Goal: Information Seeking & Learning: Check status

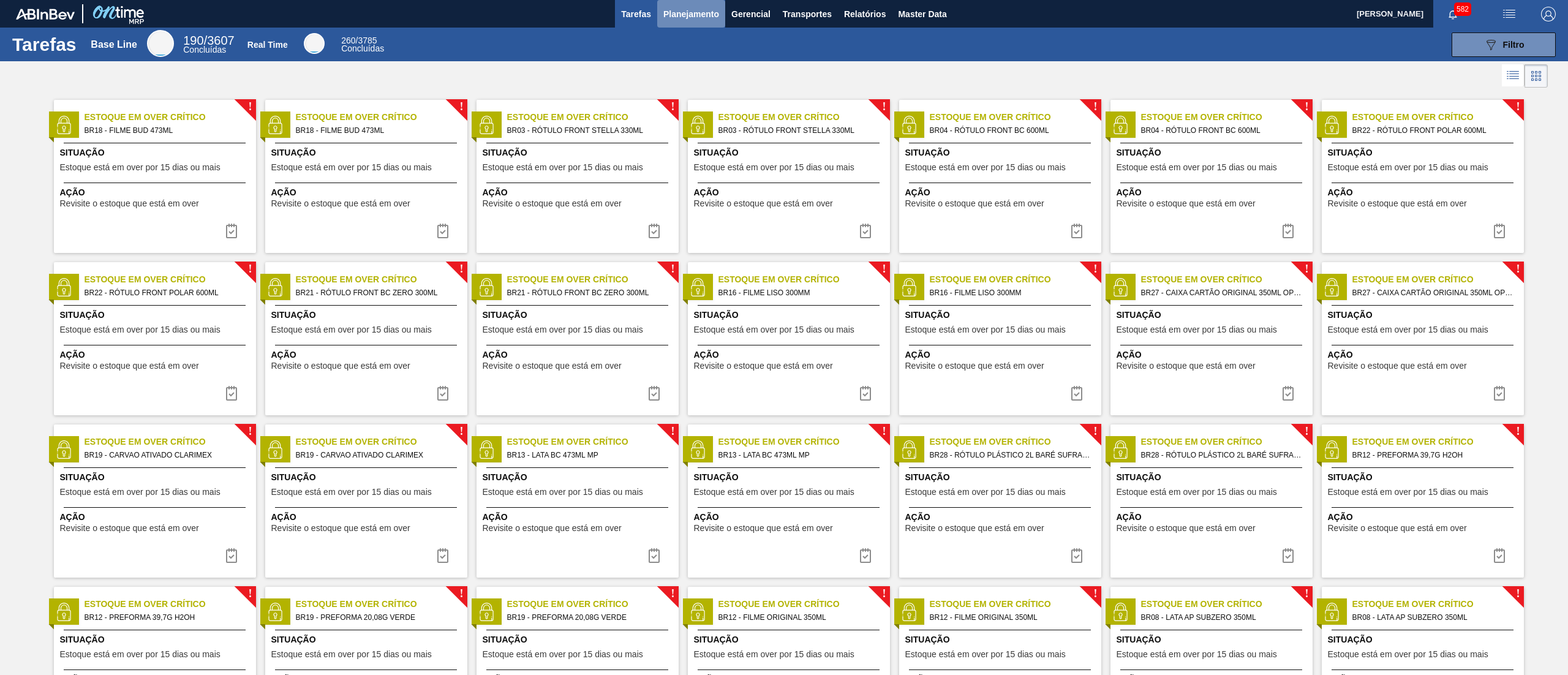
click at [704, 23] on button "Planejamento" at bounding box center [691, 14] width 68 height 28
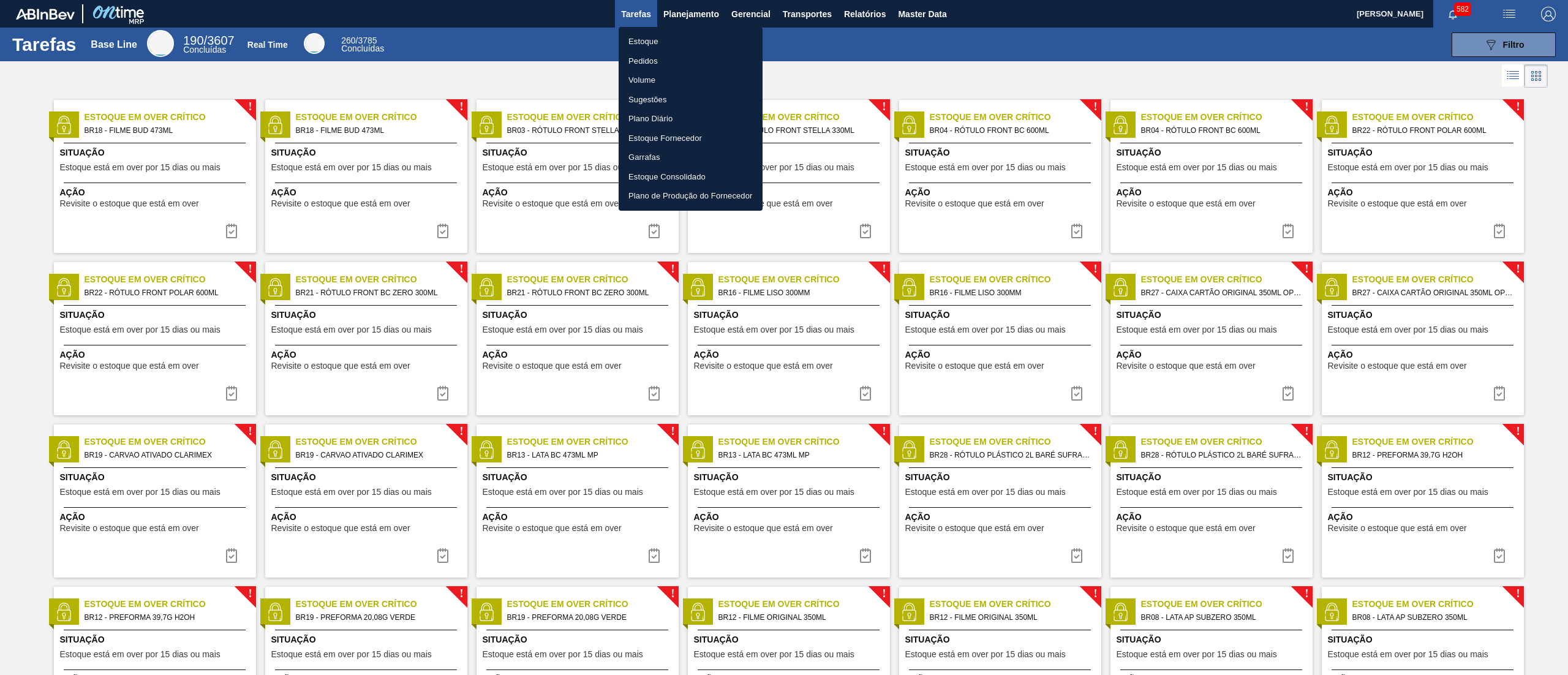
click at [704, 39] on li "Estoque" at bounding box center [691, 42] width 144 height 20
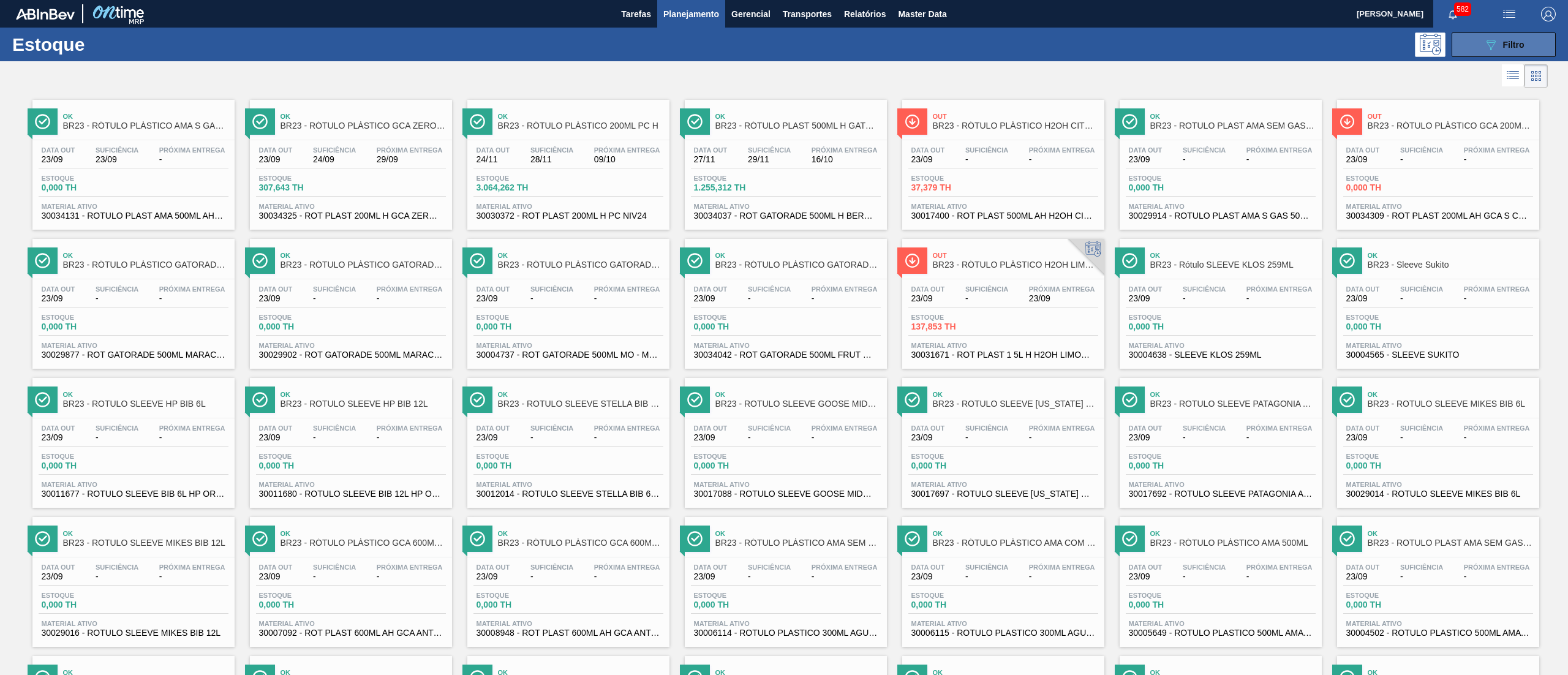
click at [1465, 36] on button "089F7B8B-B2A5-4AFE-B5C0-19BA573D28AC Filtro" at bounding box center [1504, 45] width 104 height 25
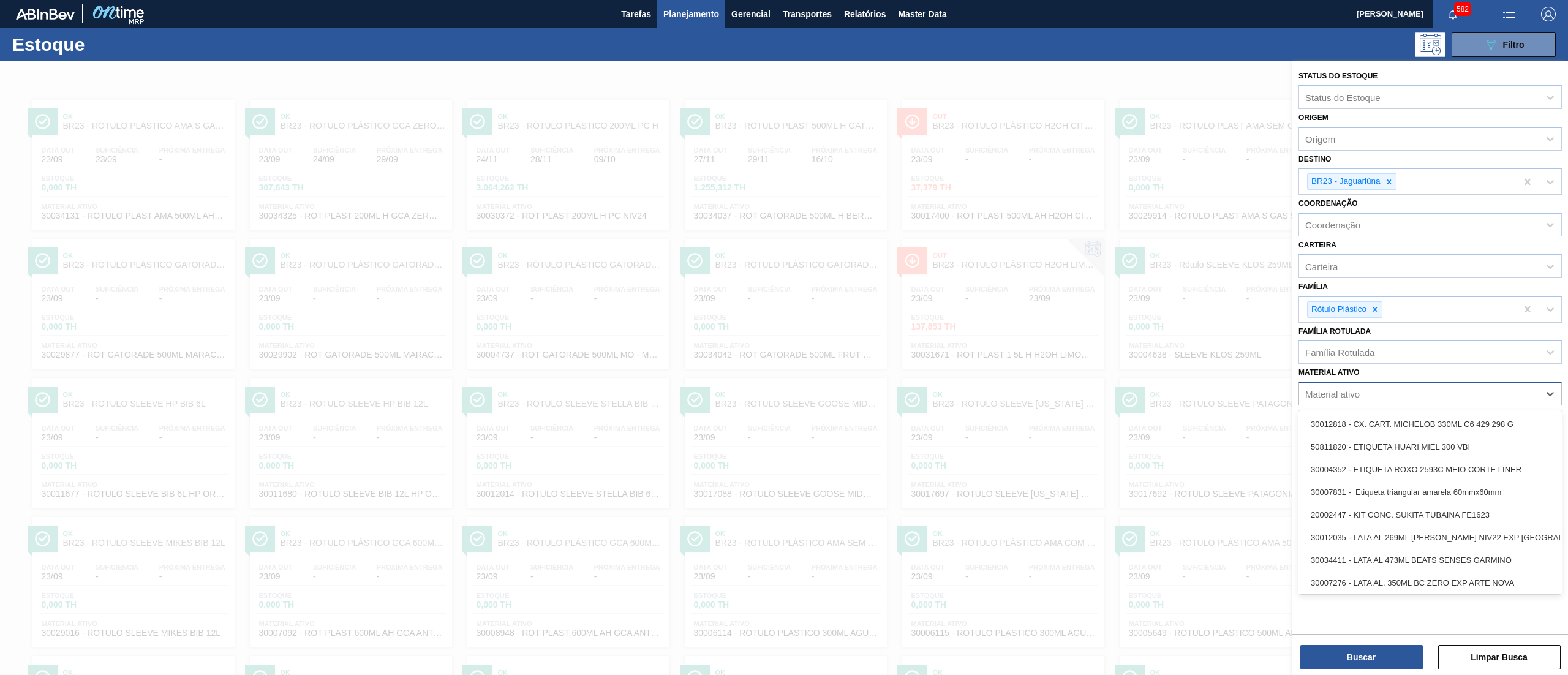
click at [1372, 399] on div "Material ativo" at bounding box center [1419, 394] width 240 height 18
paste ativo "30031670"
type ativo "30031670"
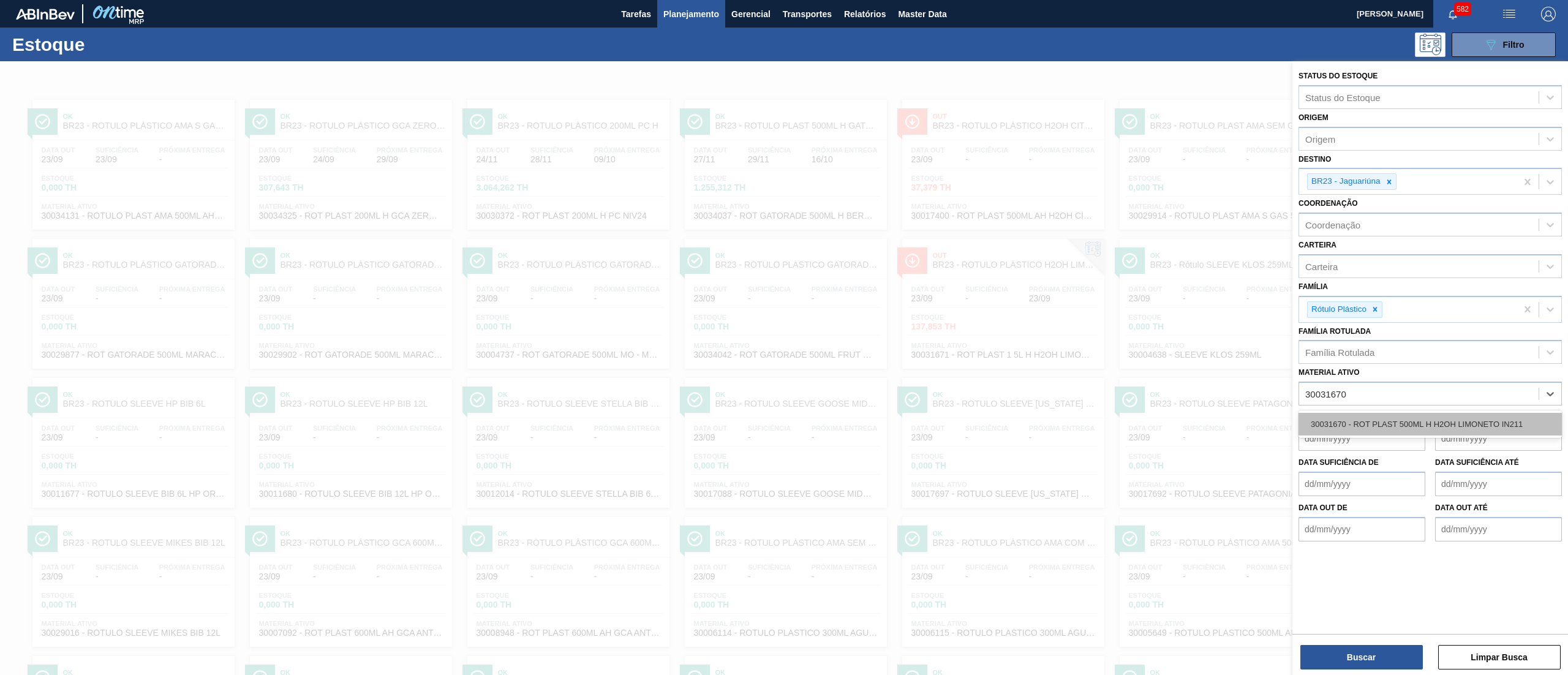
click at [1382, 424] on div "30031670 - ROT PLAST 500ML H H2OH LIMONETO IN211" at bounding box center [1430, 424] width 264 height 23
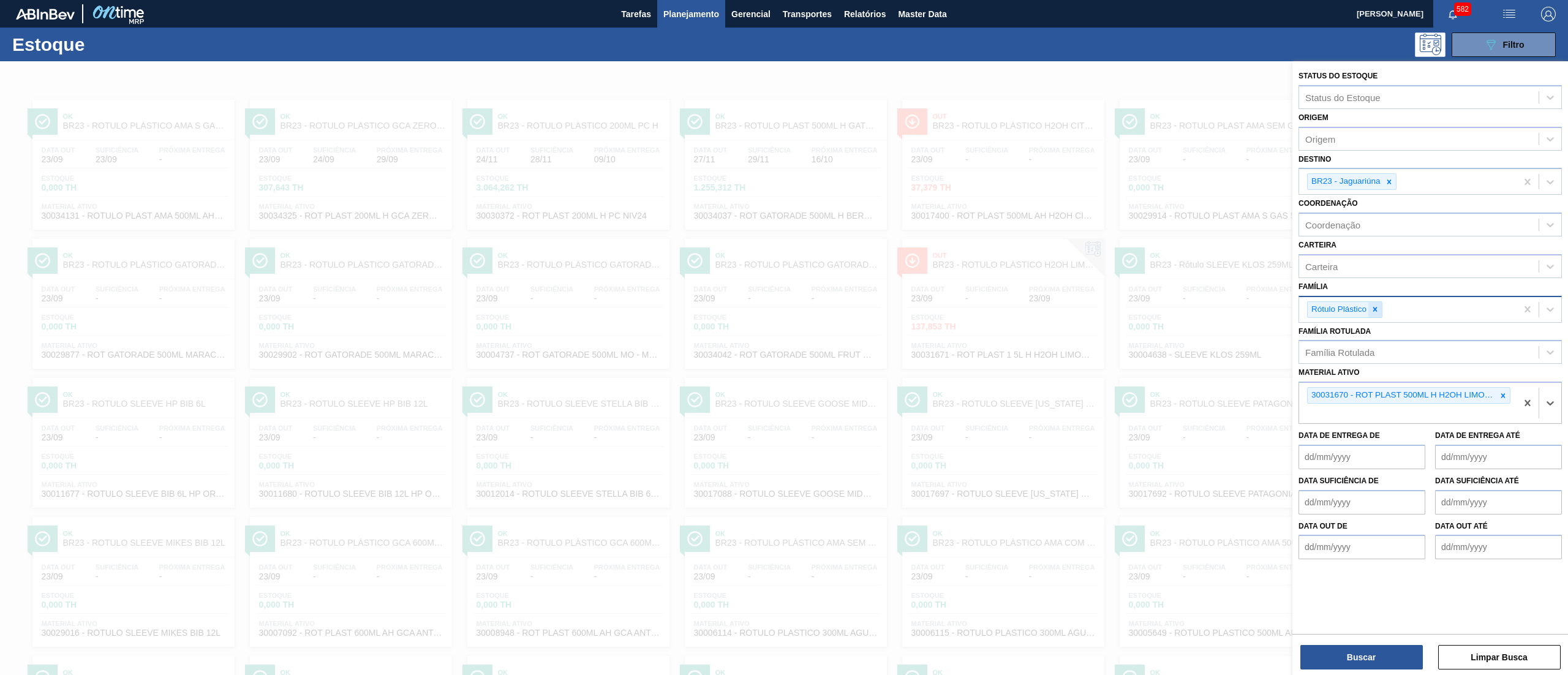
click at [1372, 306] on icon at bounding box center [1375, 310] width 9 height 9
click at [1389, 177] on icon at bounding box center [1389, 182] width 9 height 9
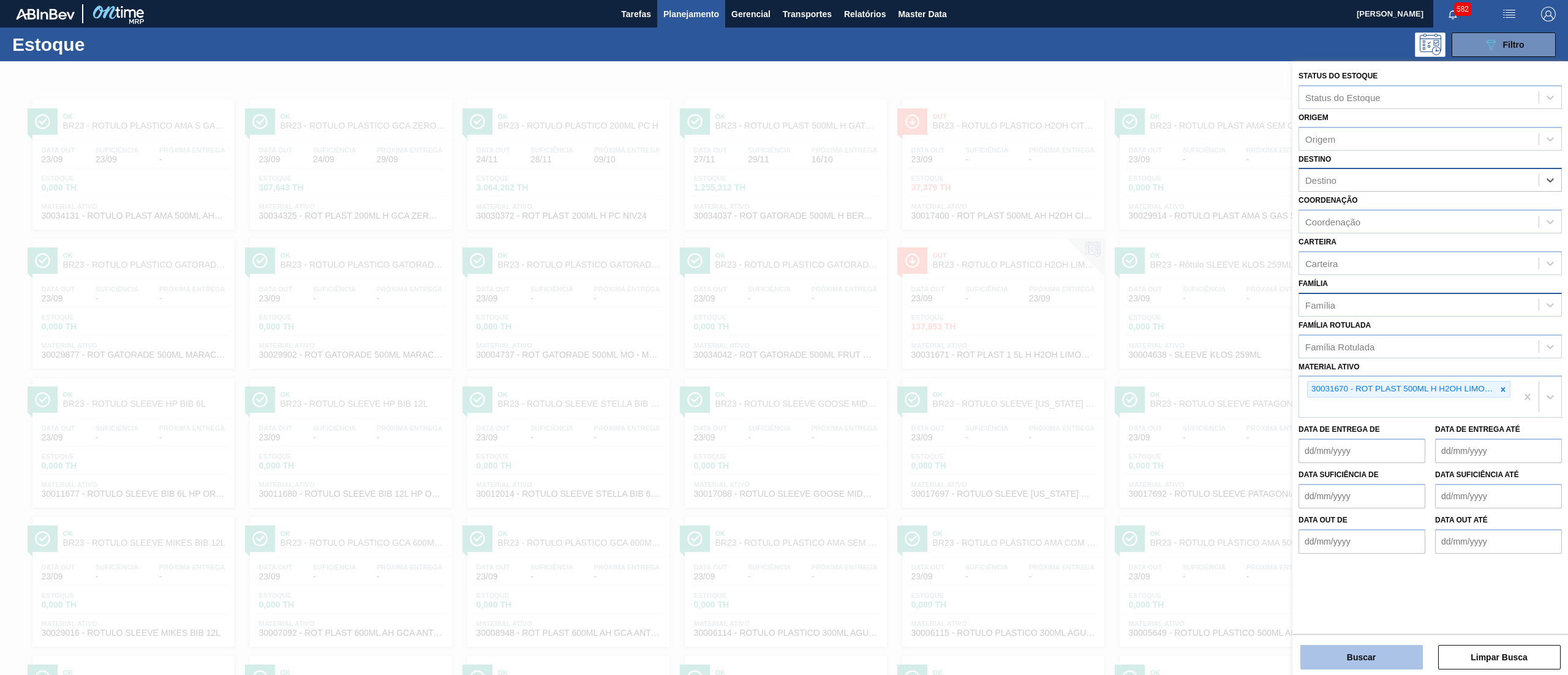
click at [1352, 662] on button "Buscar" at bounding box center [1361, 657] width 123 height 25
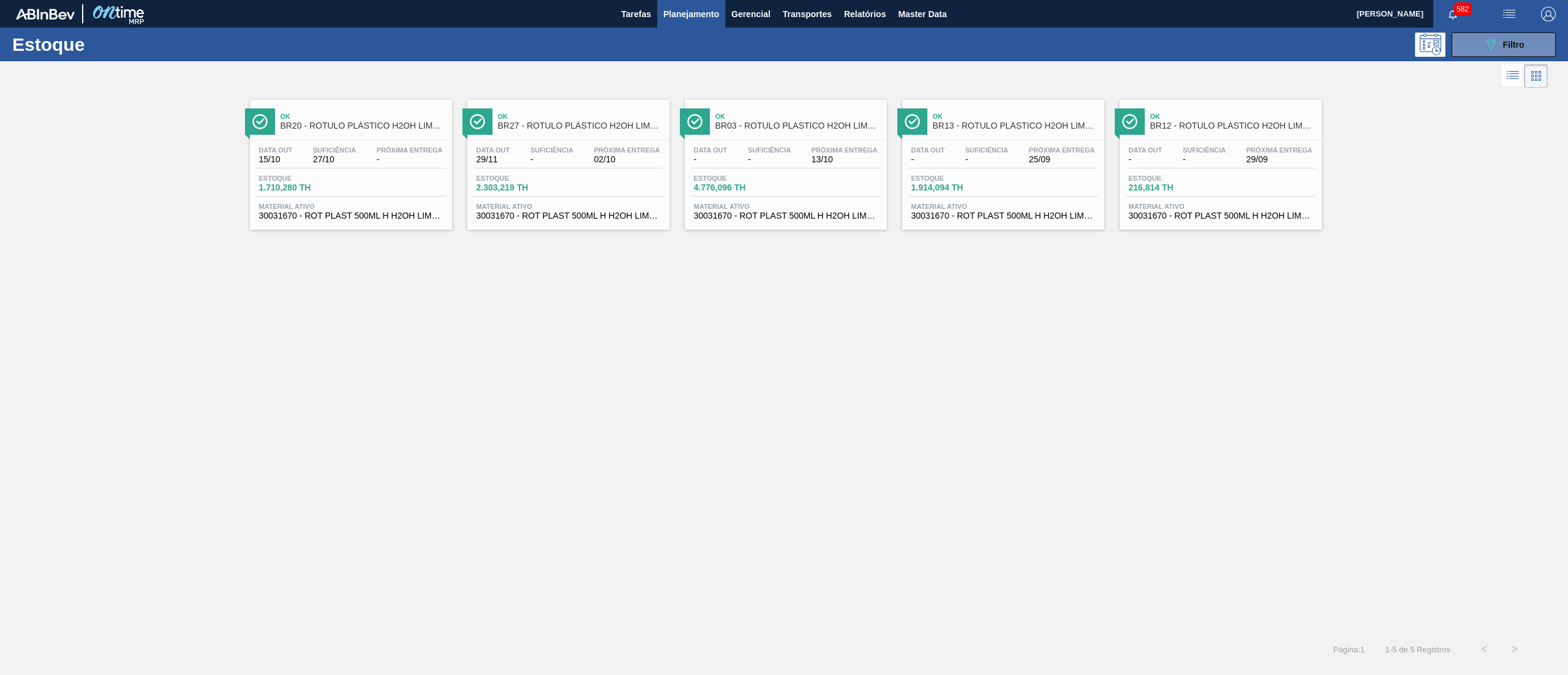
click at [682, 21] on button "Planejamento" at bounding box center [691, 14] width 68 height 28
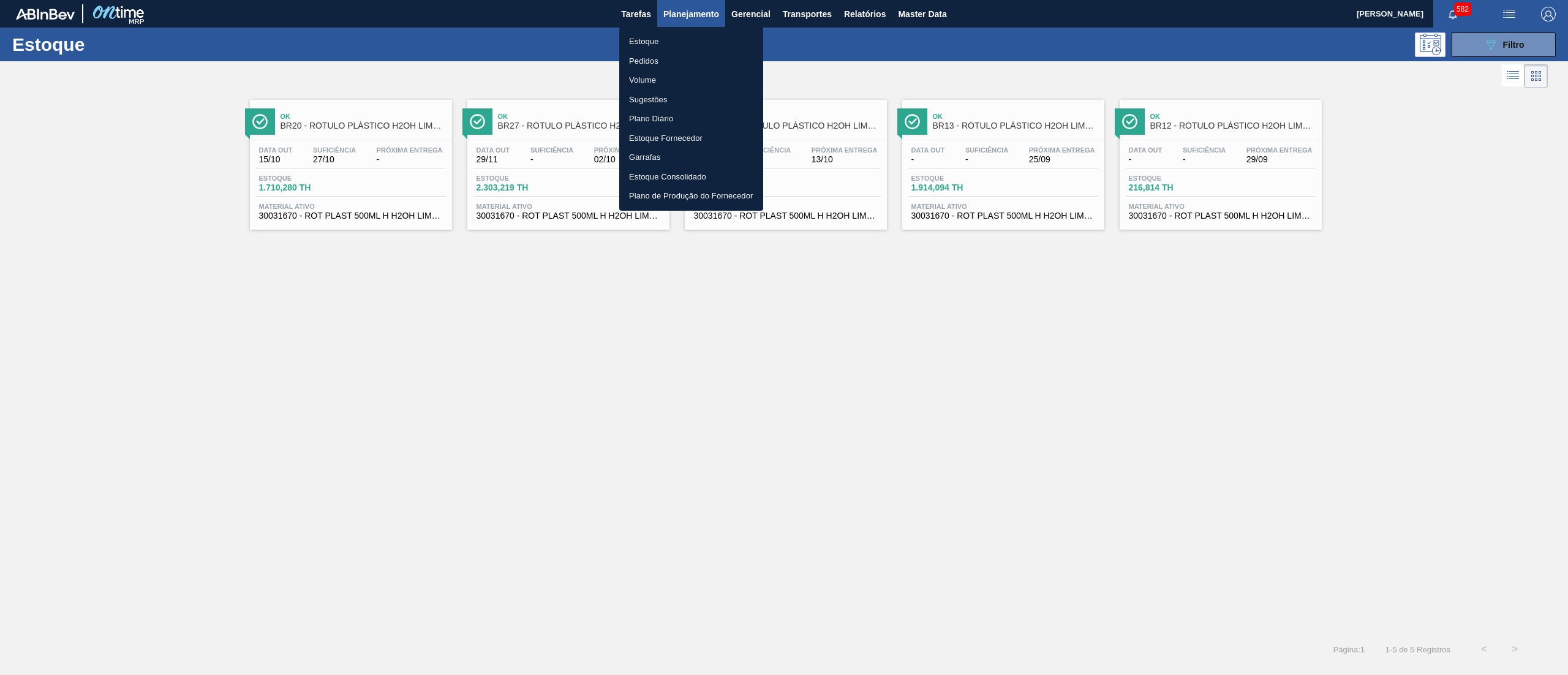
click at [671, 58] on li "Pedidos" at bounding box center [691, 61] width 144 height 20
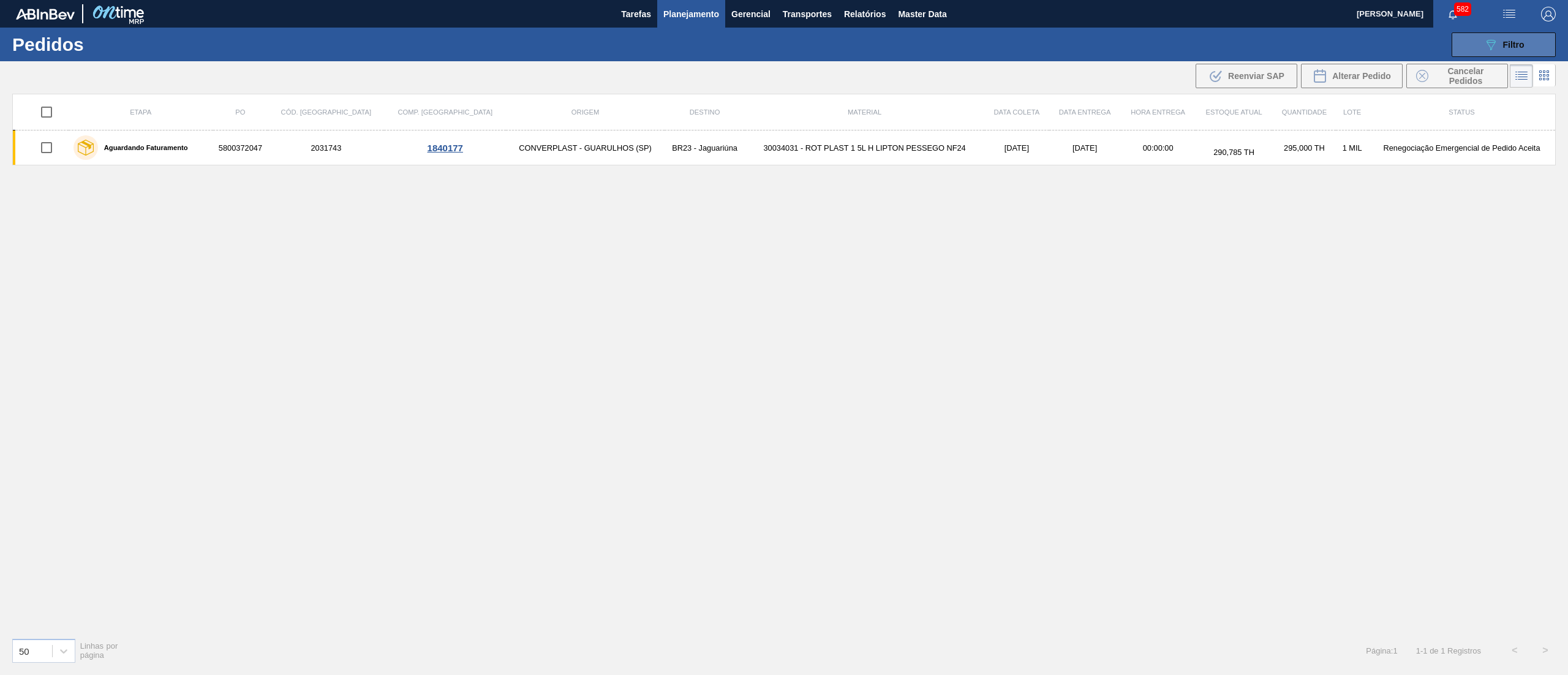
click at [1498, 46] on icon "089F7B8B-B2A5-4AFE-B5C0-19BA573D28AC" at bounding box center [1491, 44] width 14 height 14
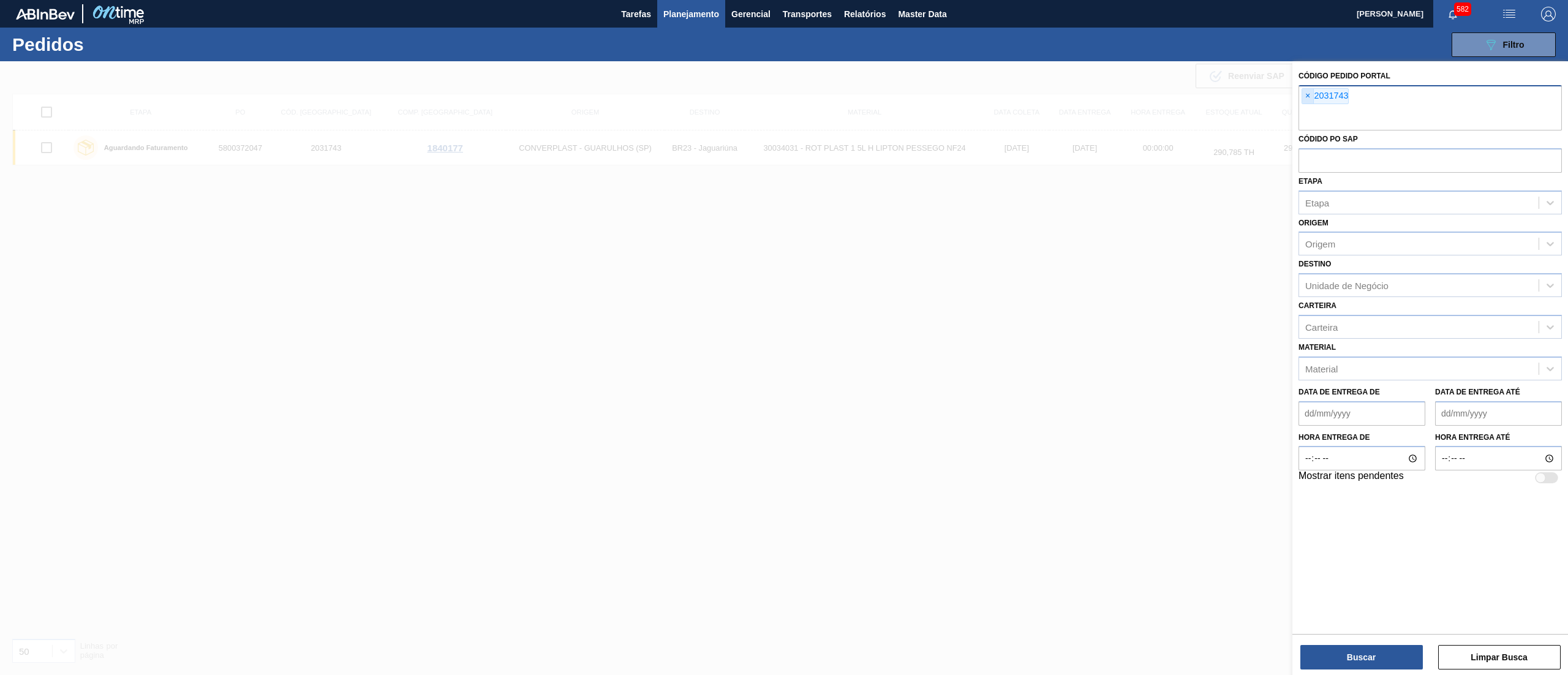
click at [1312, 89] on span "×" at bounding box center [1308, 96] width 12 height 14
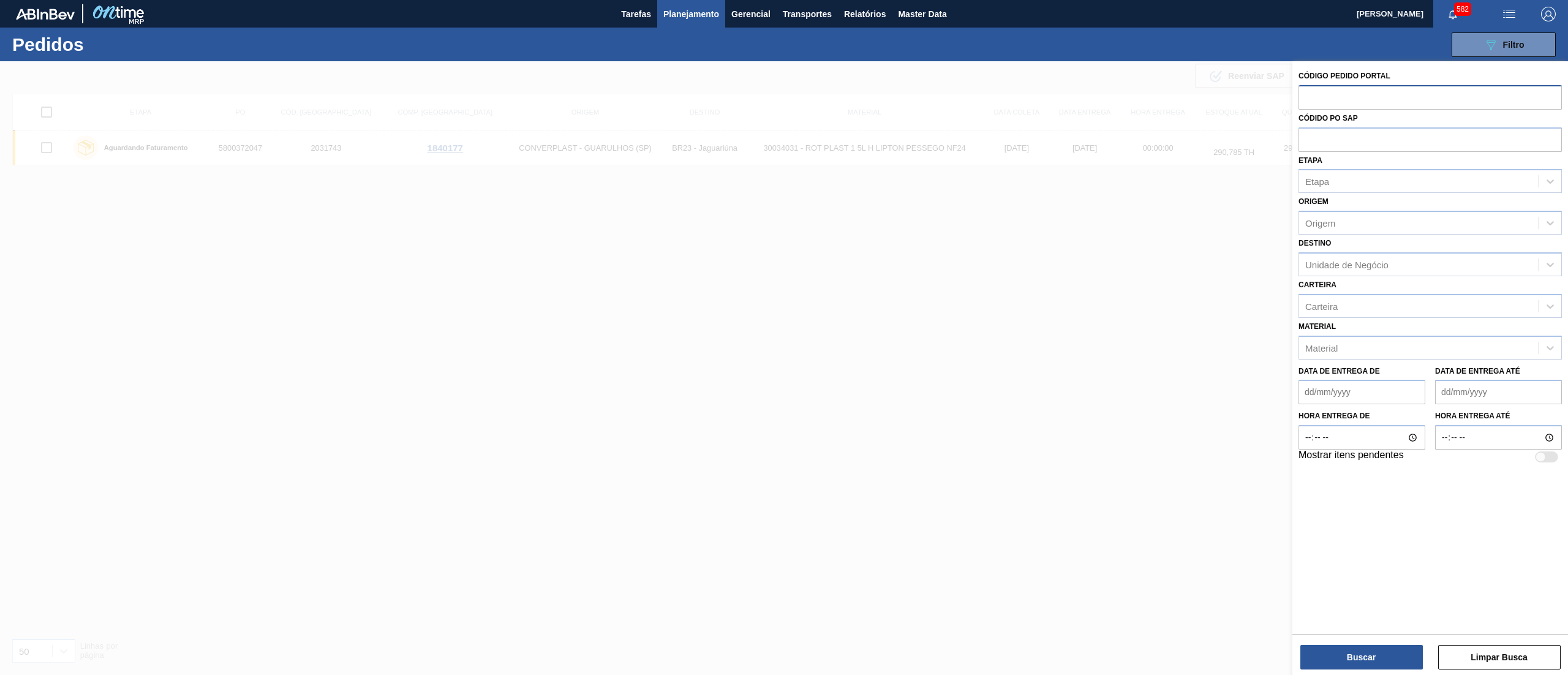
paste input "2010672"
type input "2010672"
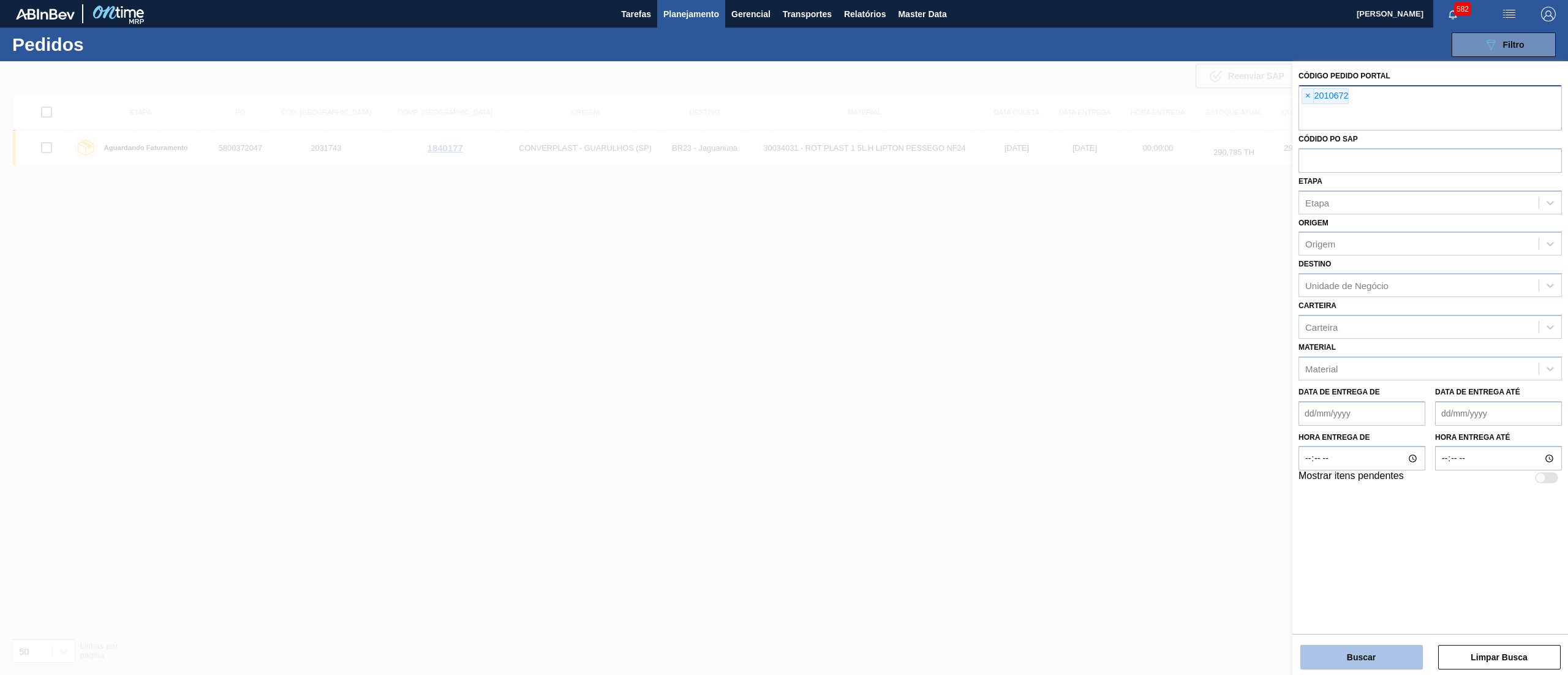
click at [1381, 647] on button "Buscar" at bounding box center [1361, 657] width 123 height 25
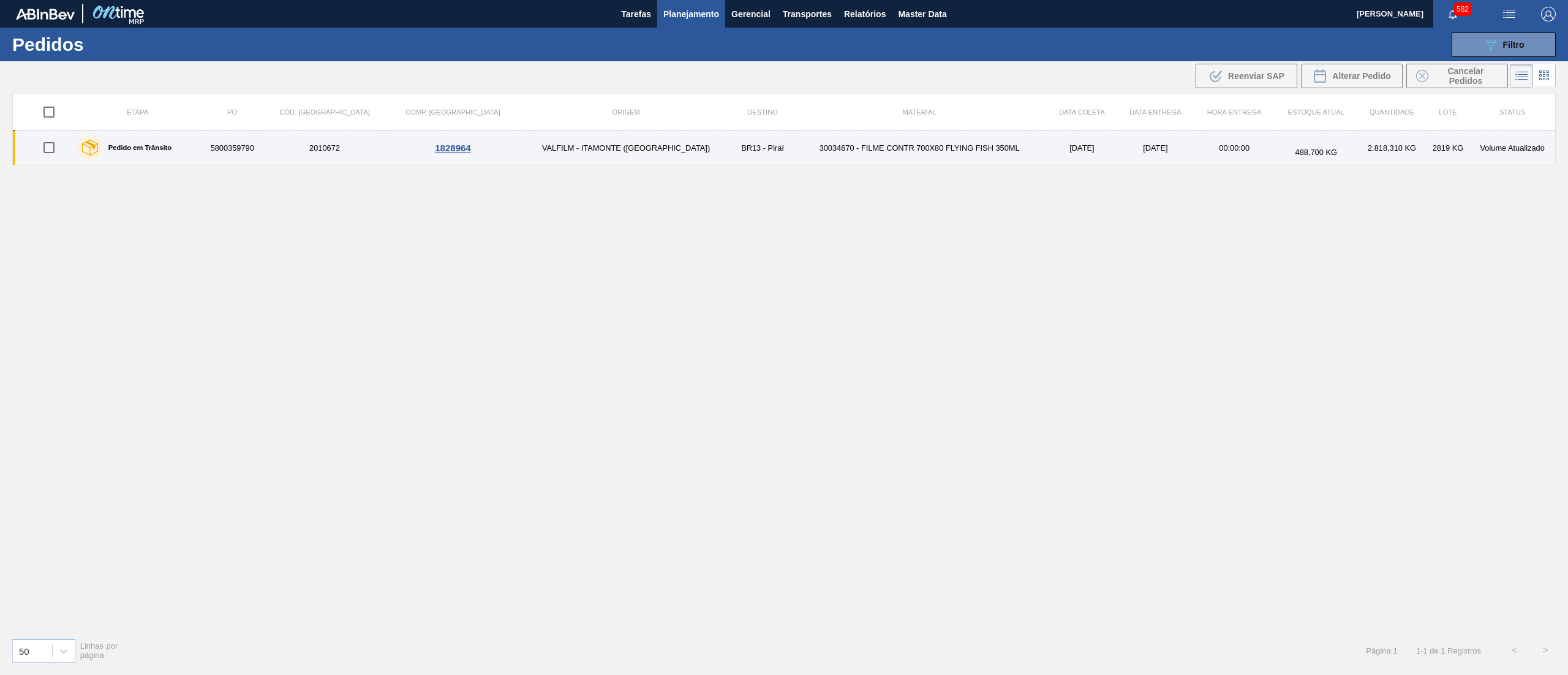
click at [954, 151] on td "30034670 - FILME CONTR 700X80 FLYING FISH 350ML" at bounding box center [920, 148] width 255 height 35
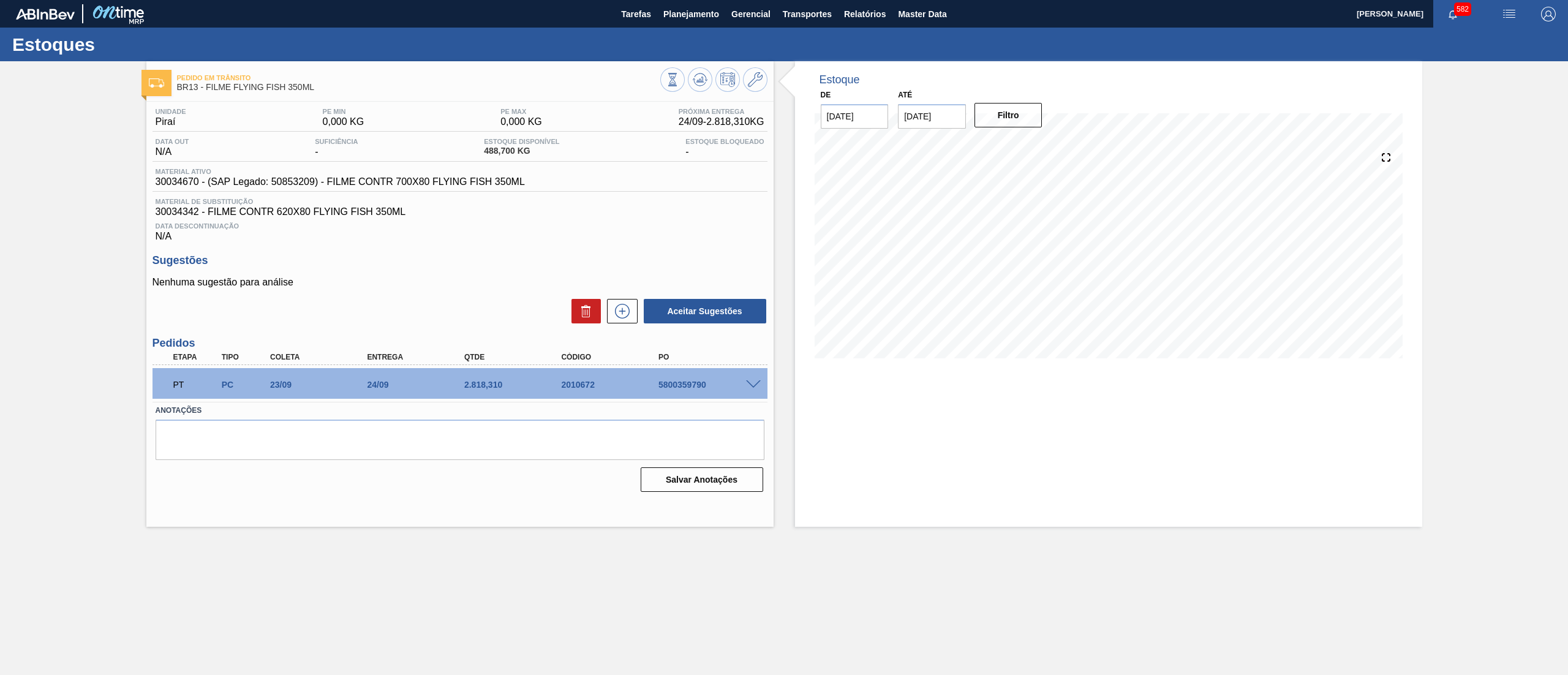
click at [956, 112] on input "07/10/2025" at bounding box center [932, 116] width 68 height 25
click at [1030, 259] on div "1" at bounding box center [1031, 264] width 16 height 16
type input "[DATE]"
click at [1009, 113] on button "Filtro" at bounding box center [1008, 115] width 68 height 25
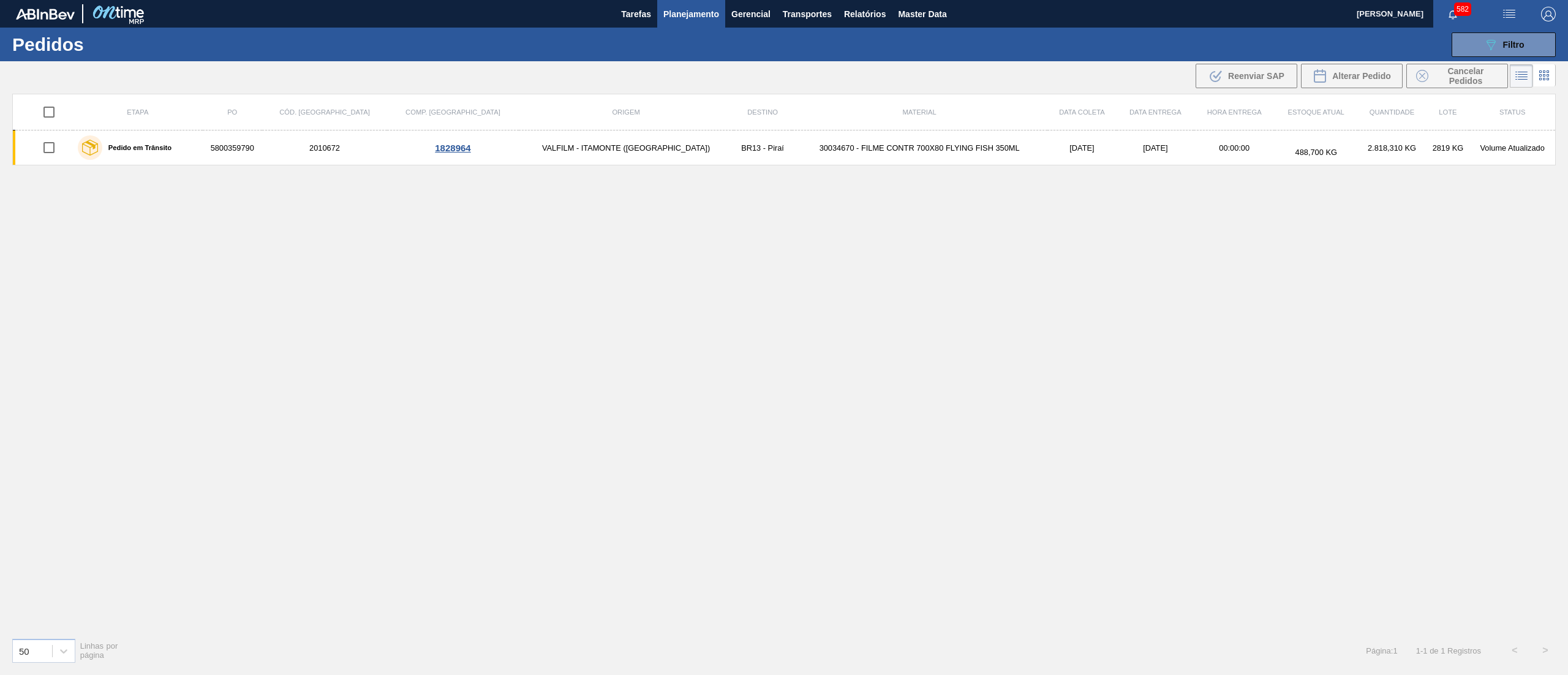
click at [701, 12] on span "Planejamento" at bounding box center [691, 14] width 56 height 14
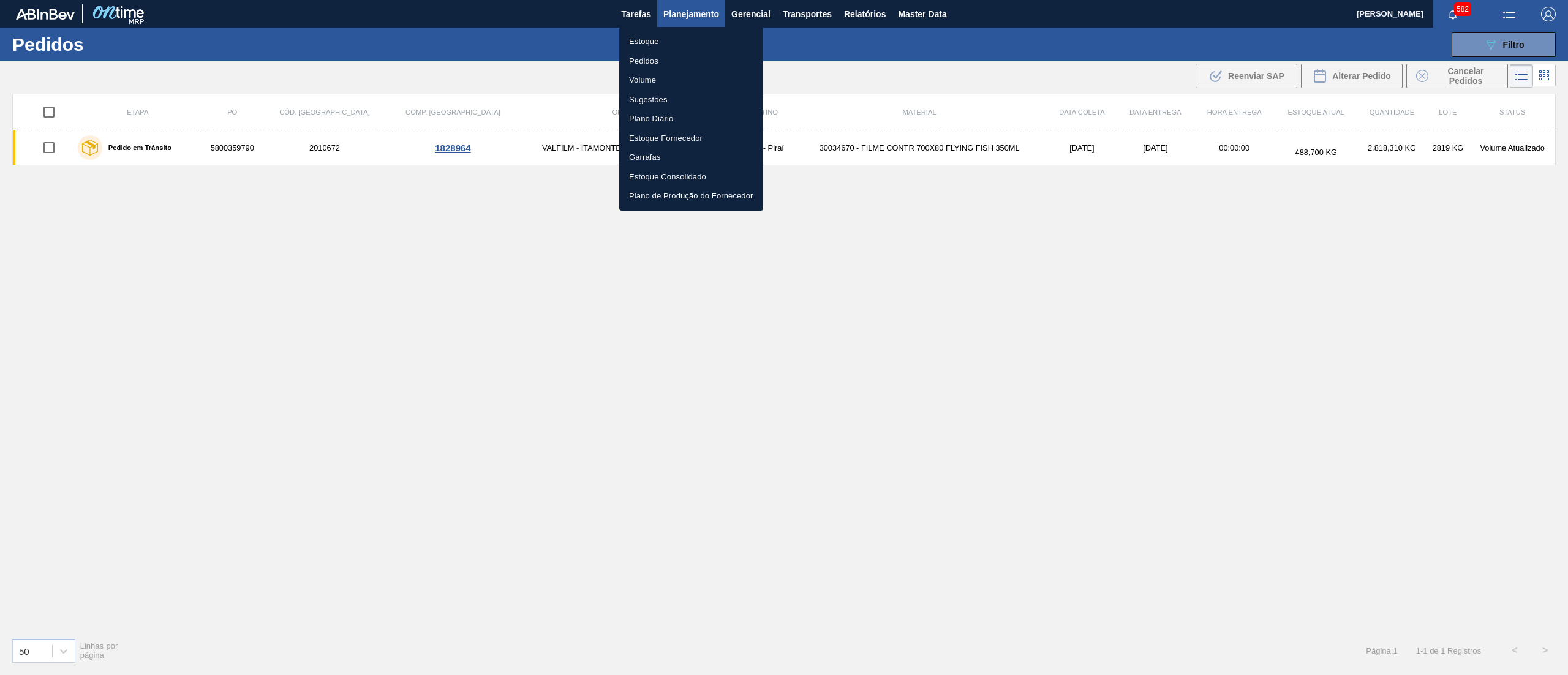
click at [665, 36] on li "Estoque" at bounding box center [691, 42] width 144 height 20
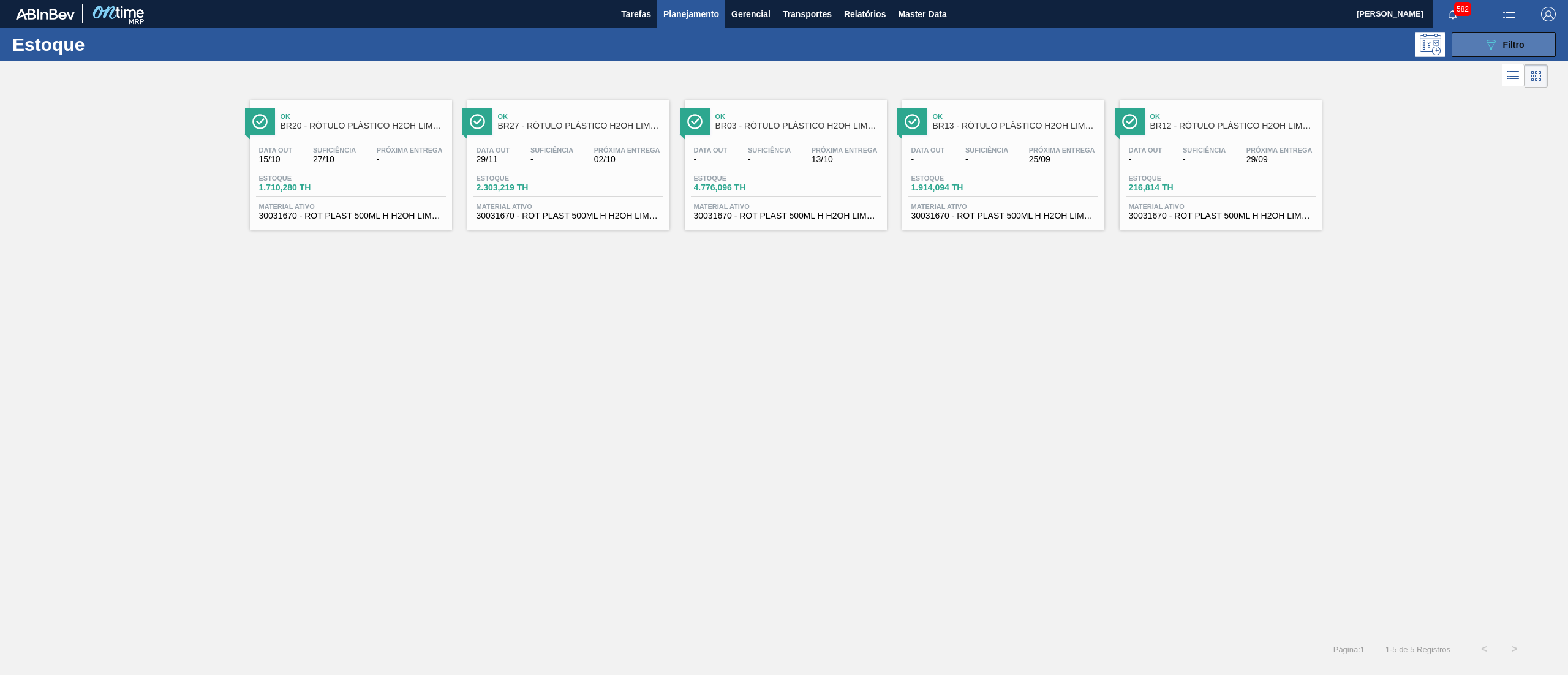
click at [1510, 47] on span "Filtro" at bounding box center [1514, 45] width 21 height 10
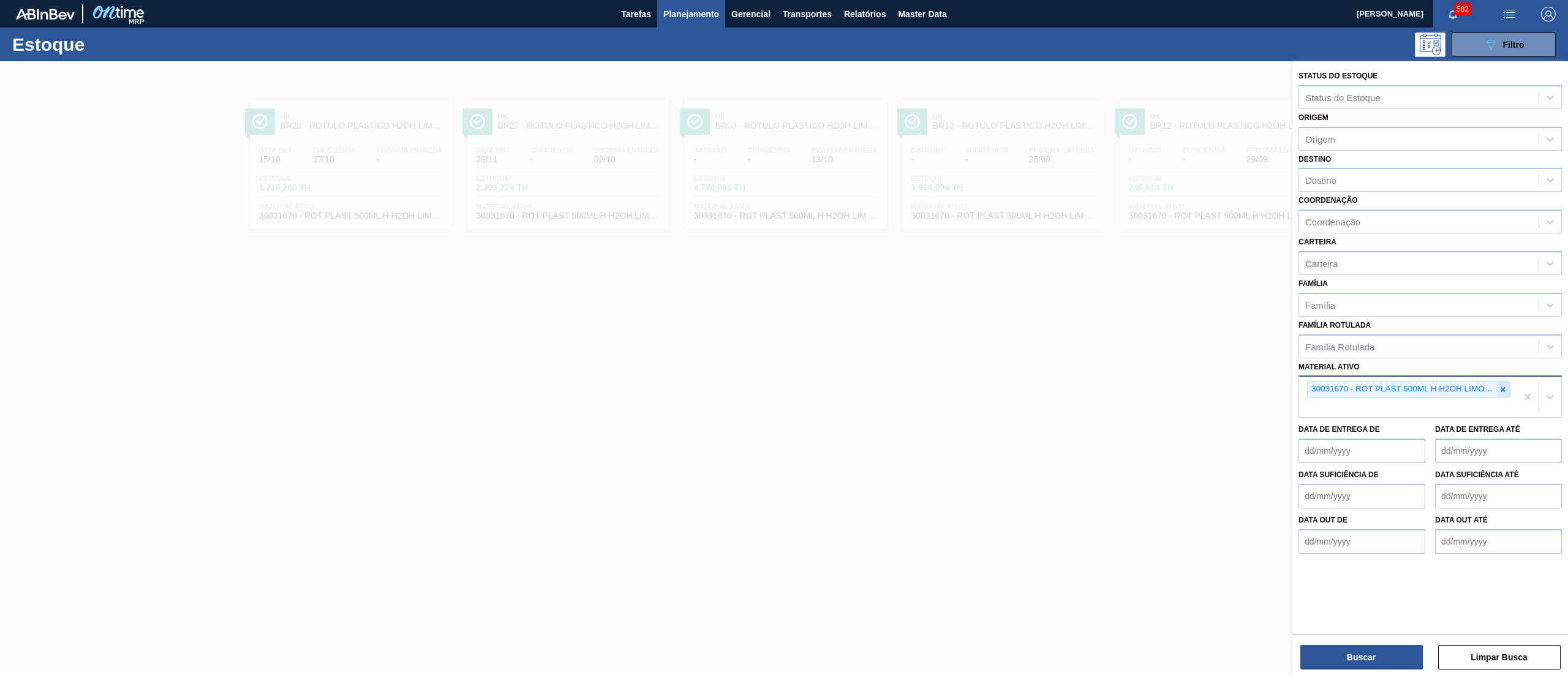
click at [1499, 387] on icon at bounding box center [1503, 390] width 9 height 9
paste ativo "30034487"
type ativo "30034487"
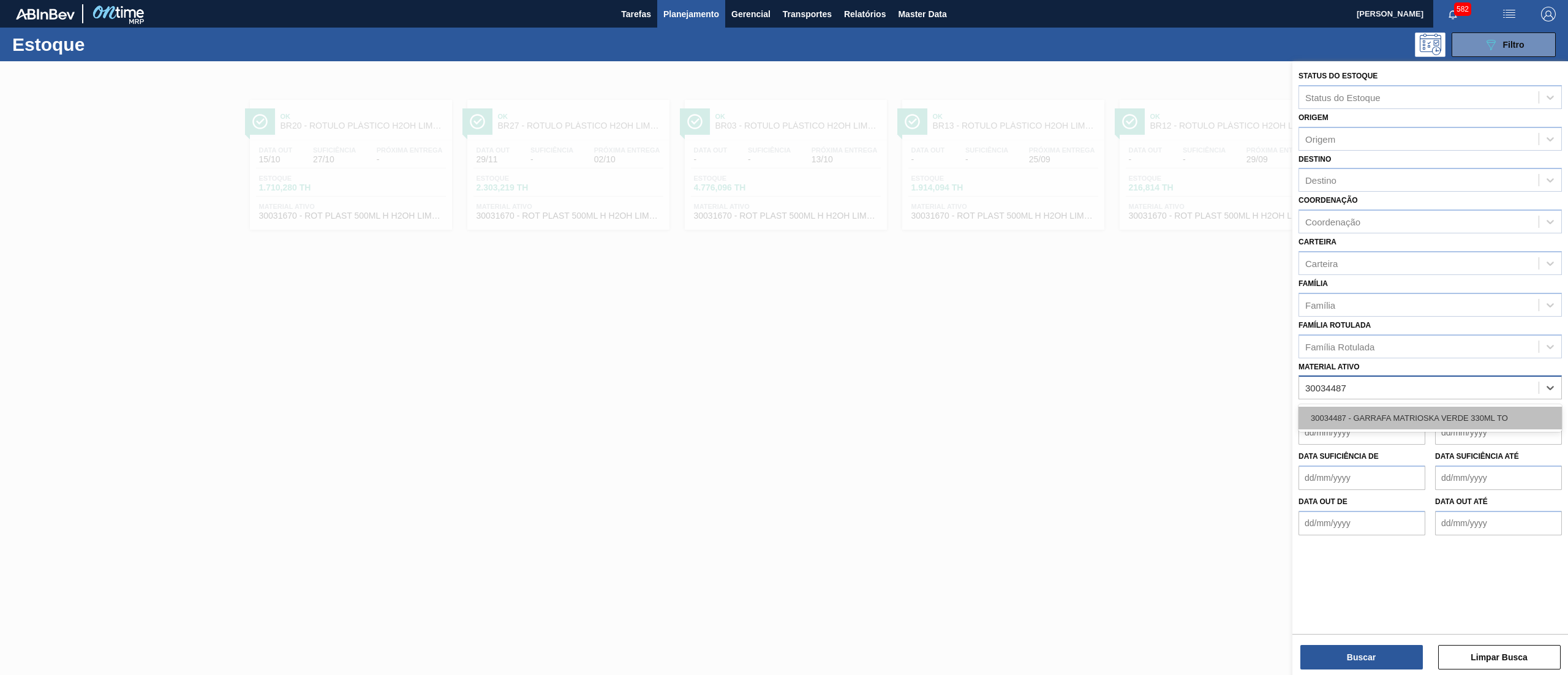
click at [1458, 415] on div "30034487 - GARRAFA MATRIOSKA VERDE 330ML TO" at bounding box center [1430, 418] width 264 height 23
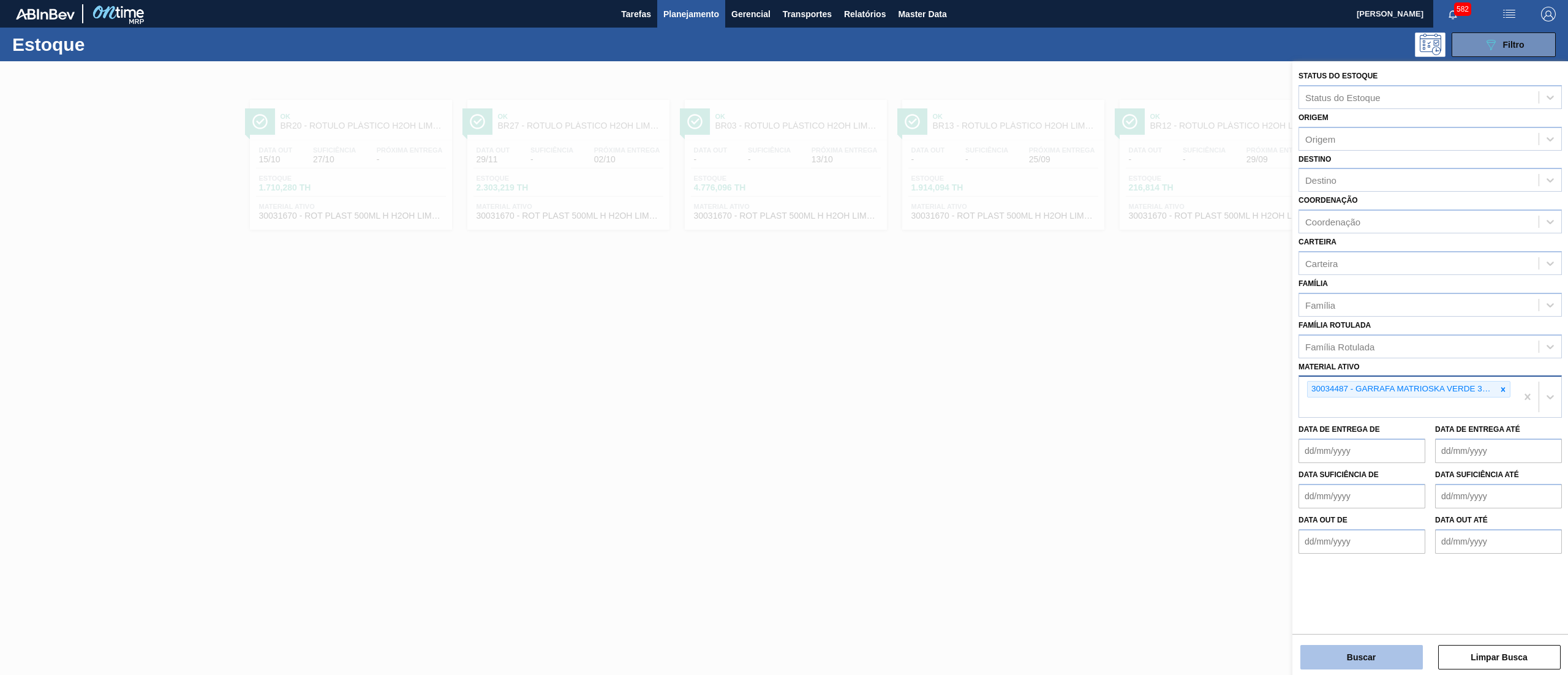
click at [1369, 649] on button "Buscar" at bounding box center [1361, 657] width 123 height 25
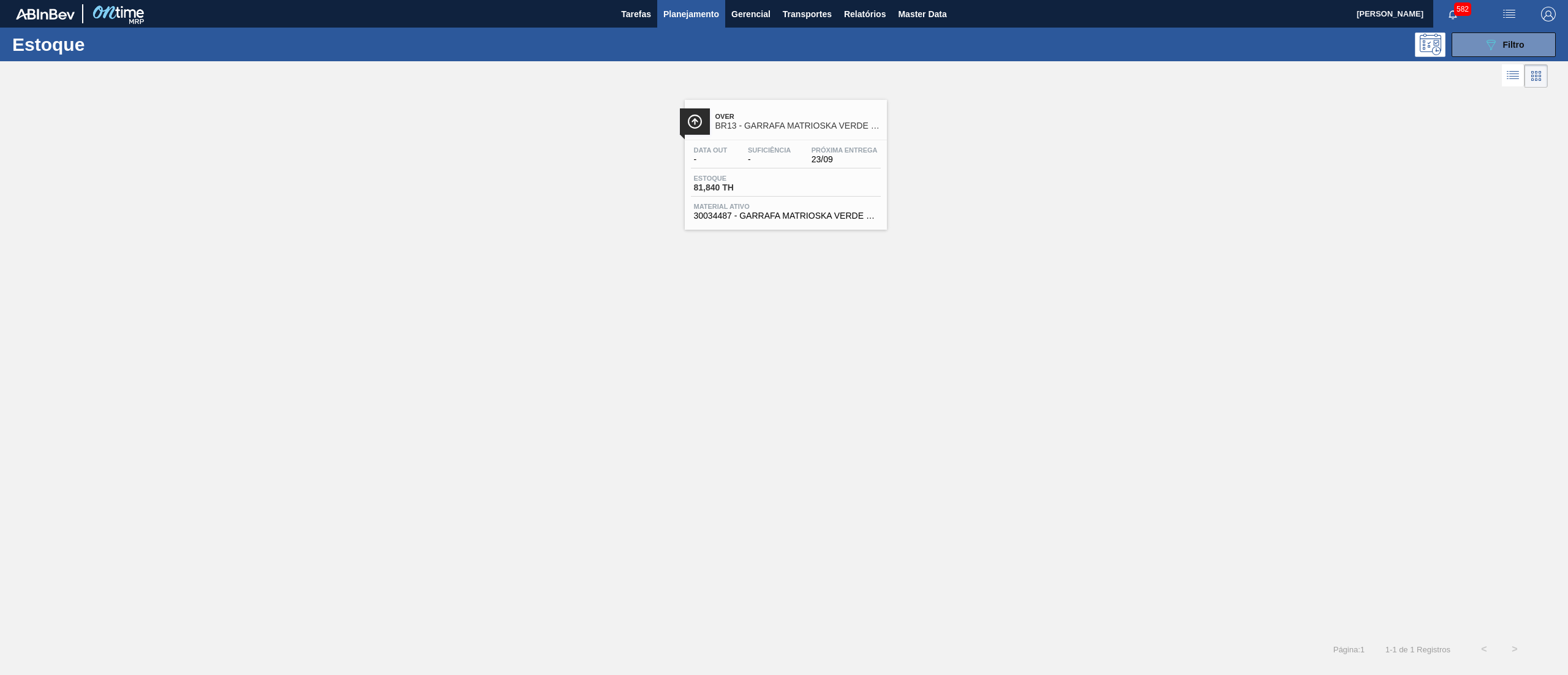
click at [808, 213] on span "30034487 - GARRAFA MATRIOSKA VERDE 330ML TO" at bounding box center [786, 216] width 184 height 9
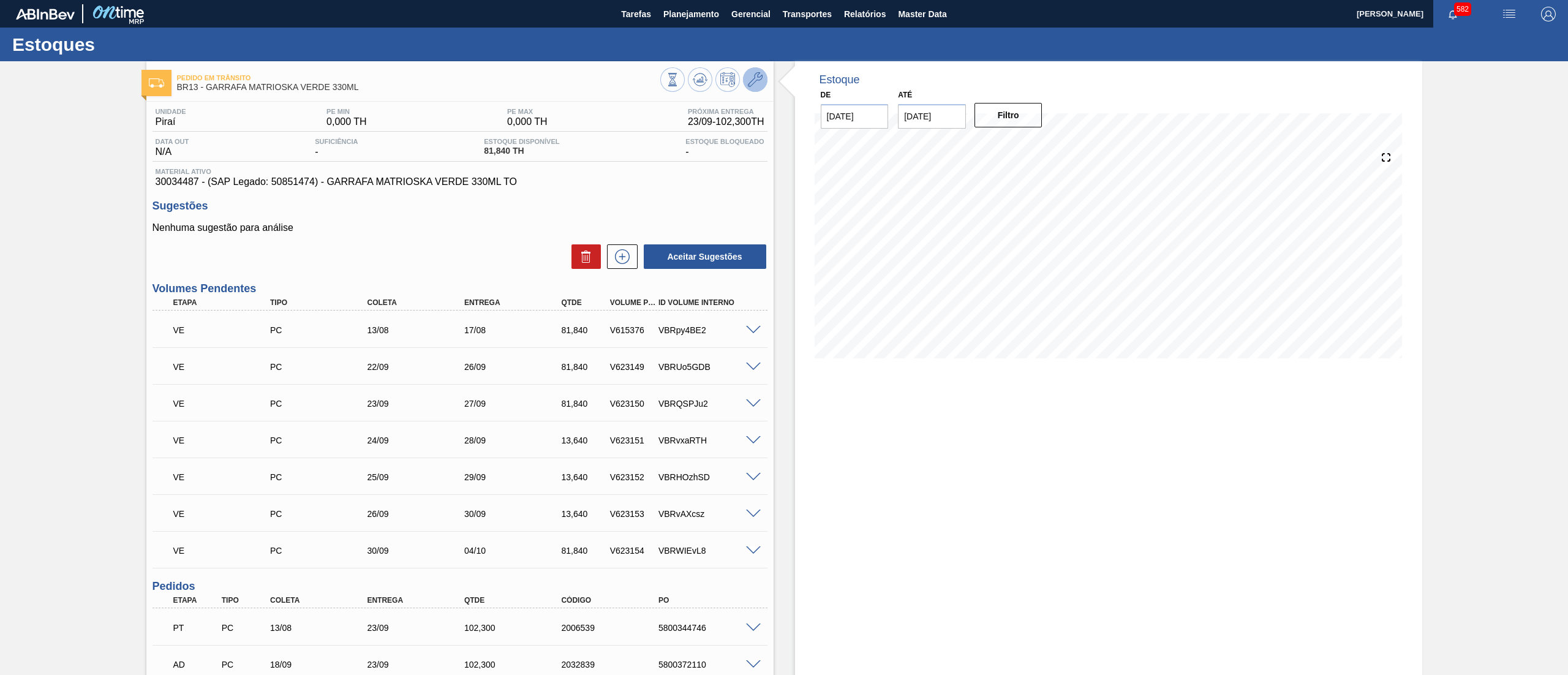
click at [757, 85] on icon at bounding box center [755, 79] width 14 height 14
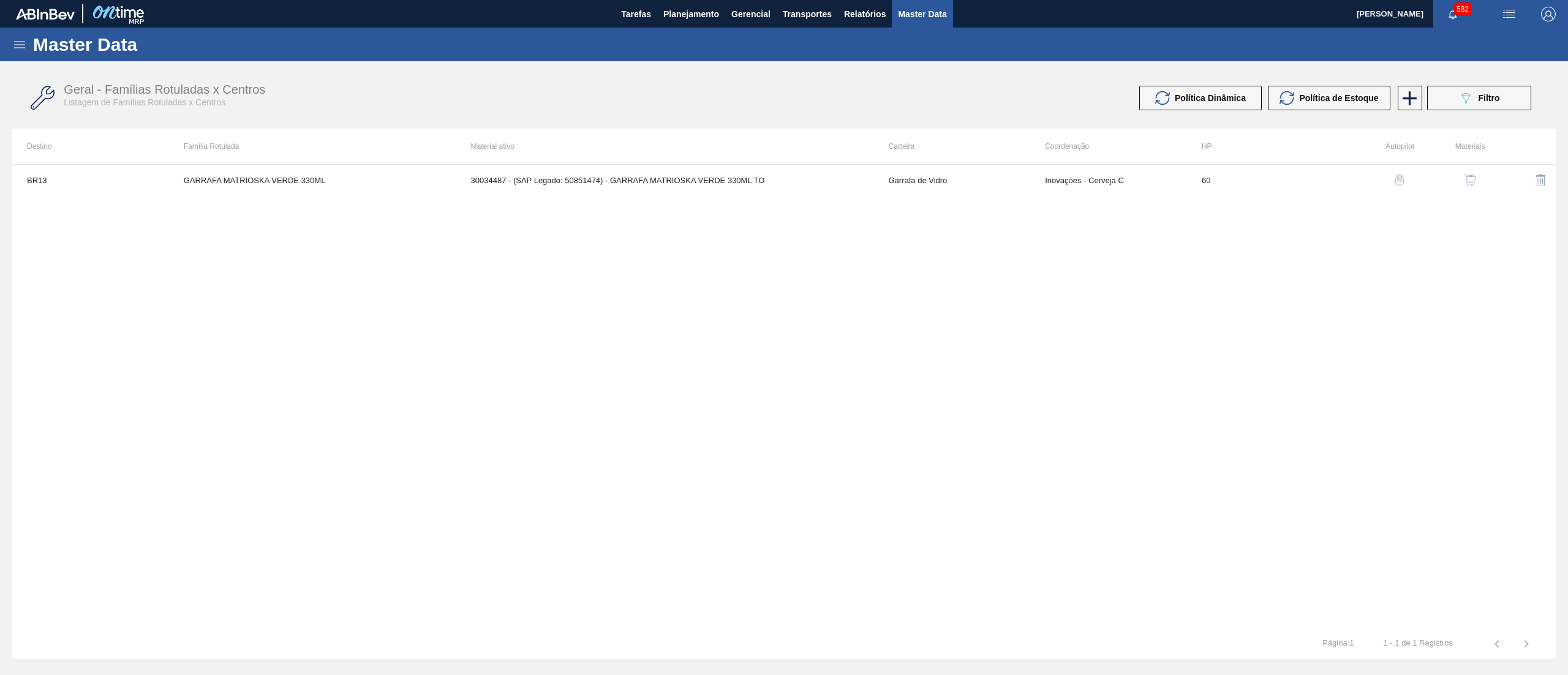
click at [1471, 174] on img "button" at bounding box center [1469, 180] width 12 height 12
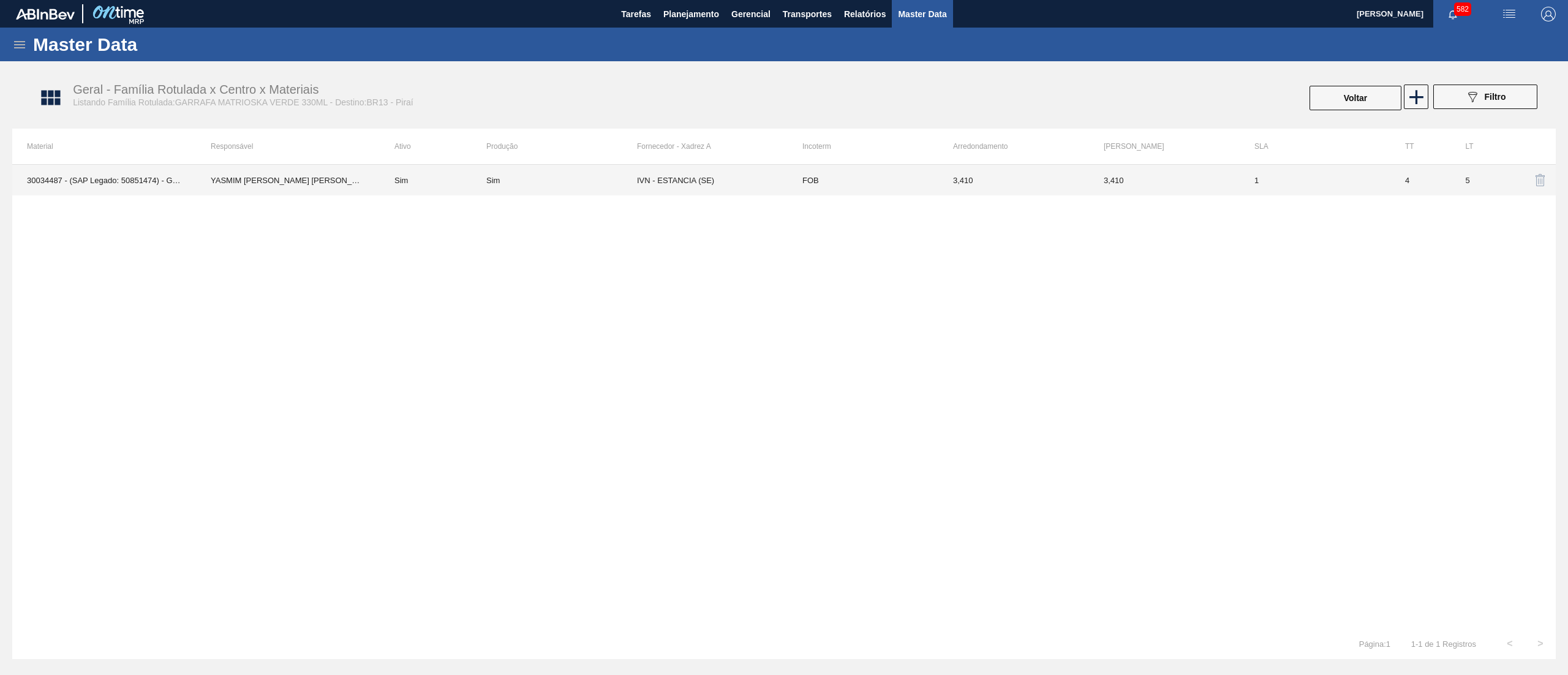
click at [855, 176] on td "FOB" at bounding box center [863, 180] width 151 height 31
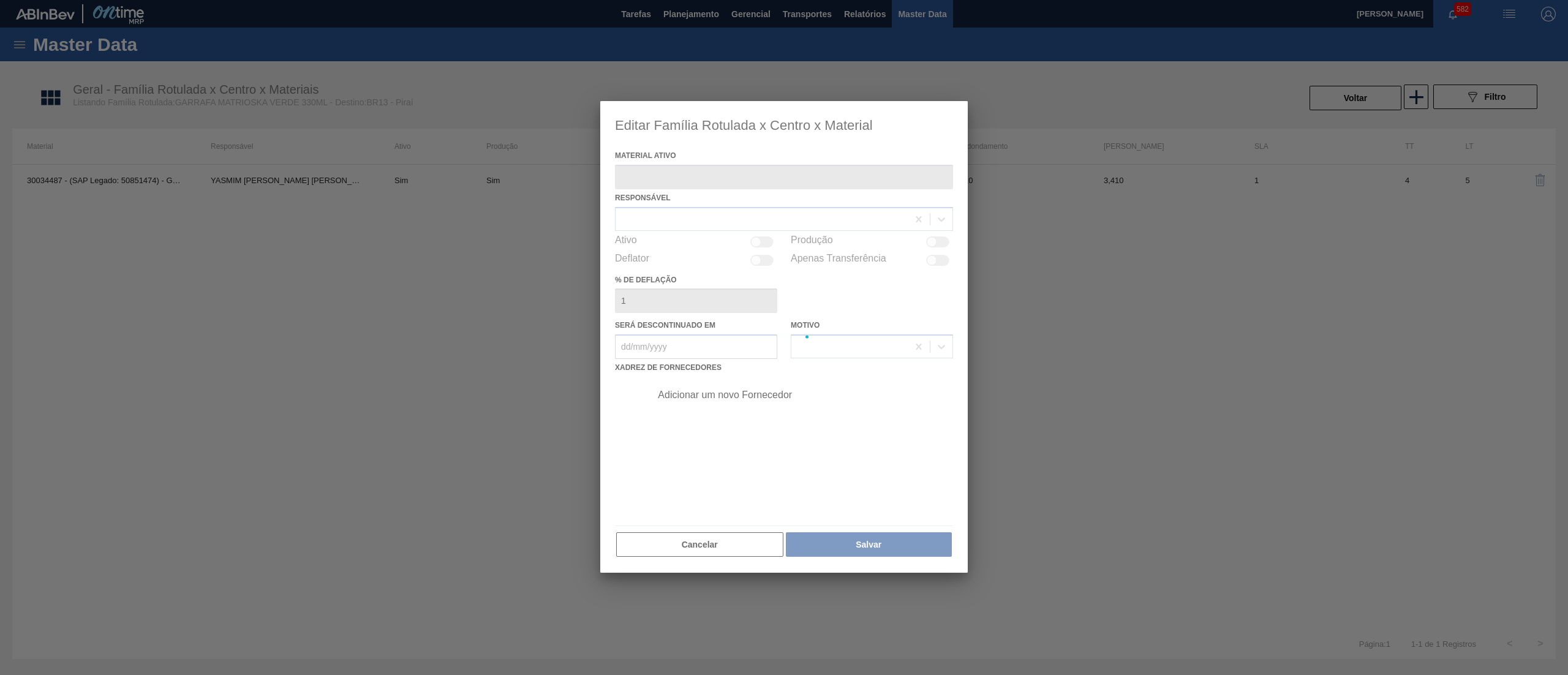
type ativo "30034487 - (SAP Legado: 50851474) - GARRAFA MATRIOSKA VERDE 330ML TO"
checkbox input "true"
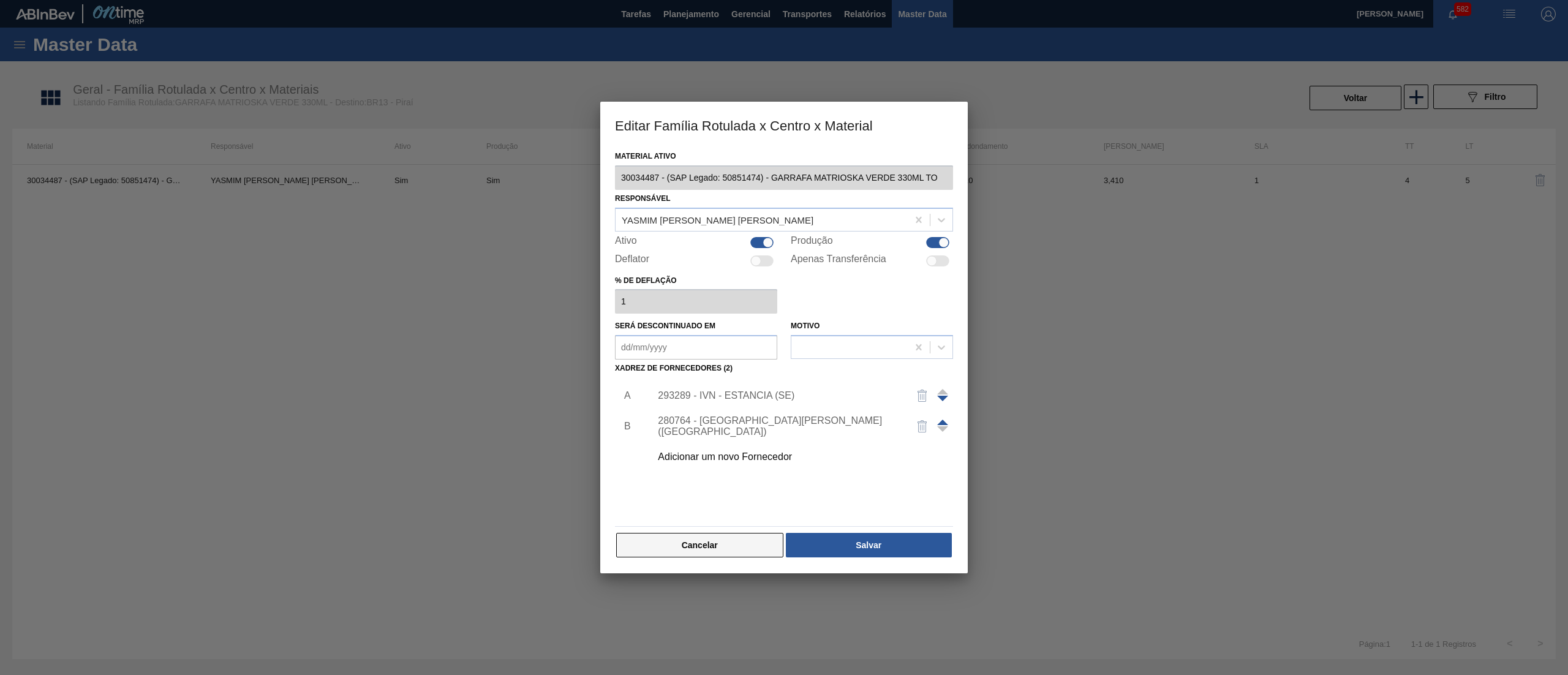
click at [711, 549] on button "Cancelar" at bounding box center [700, 545] width 167 height 25
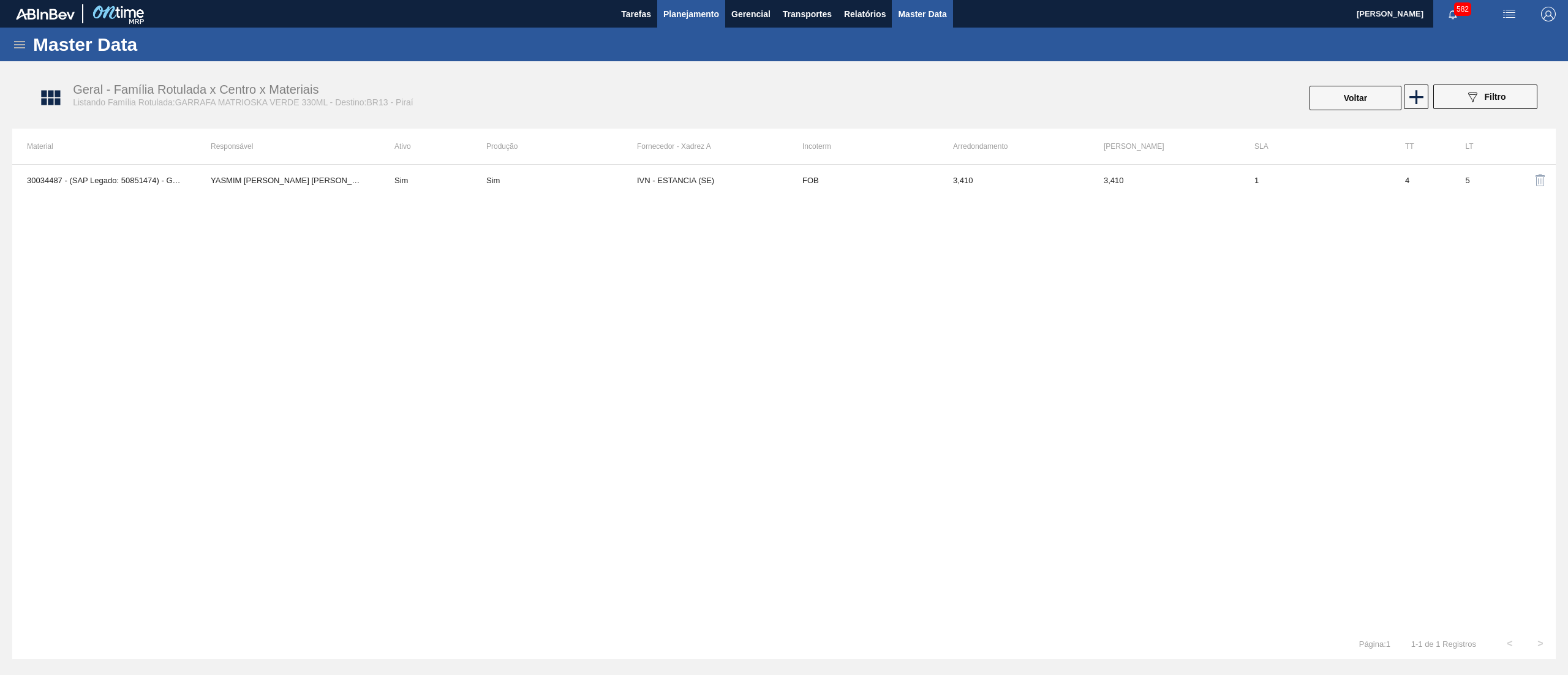
click at [682, 18] on span "Planejamento" at bounding box center [691, 14] width 56 height 14
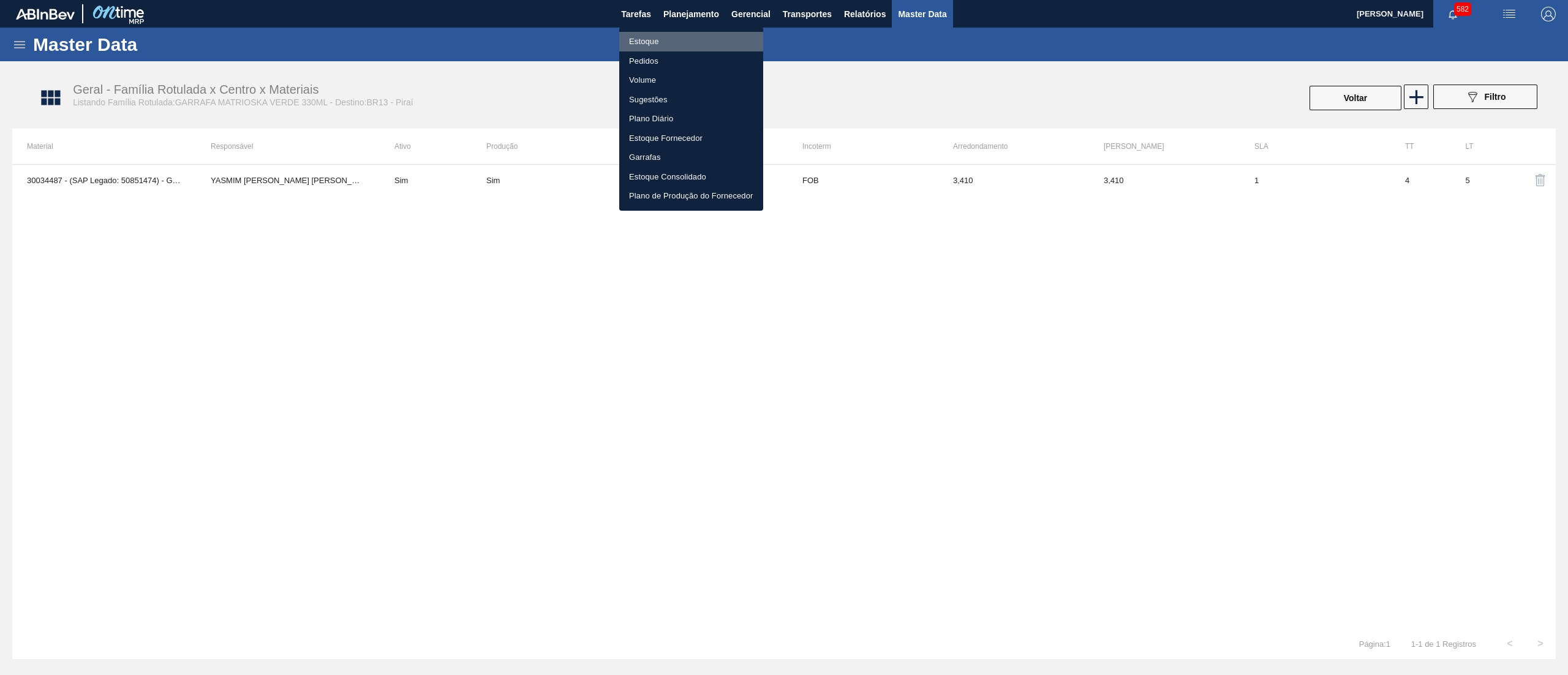
click at [669, 32] on li "Estoque" at bounding box center [691, 42] width 144 height 20
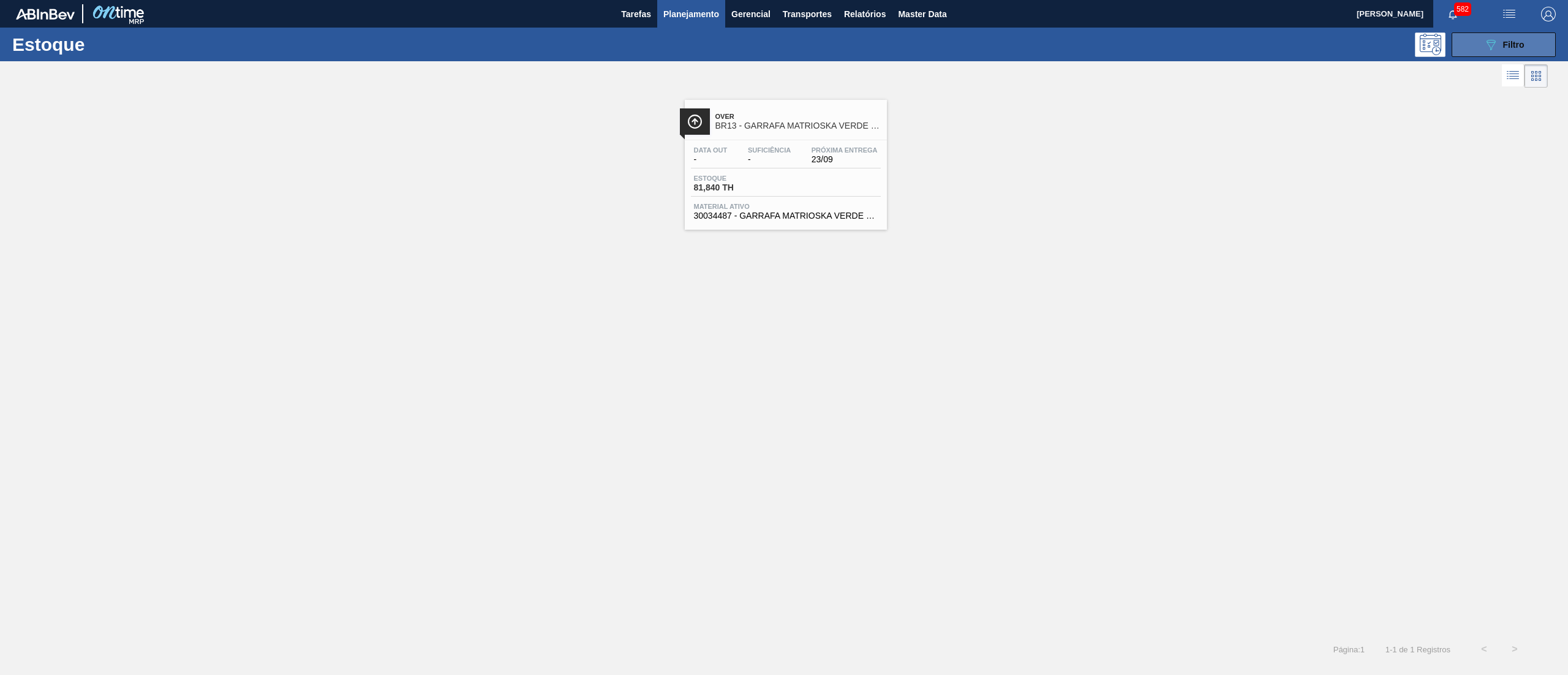
click at [1480, 53] on button "089F7B8B-B2A5-4AFE-B5C0-19BA573D28AC Filtro" at bounding box center [1504, 45] width 104 height 25
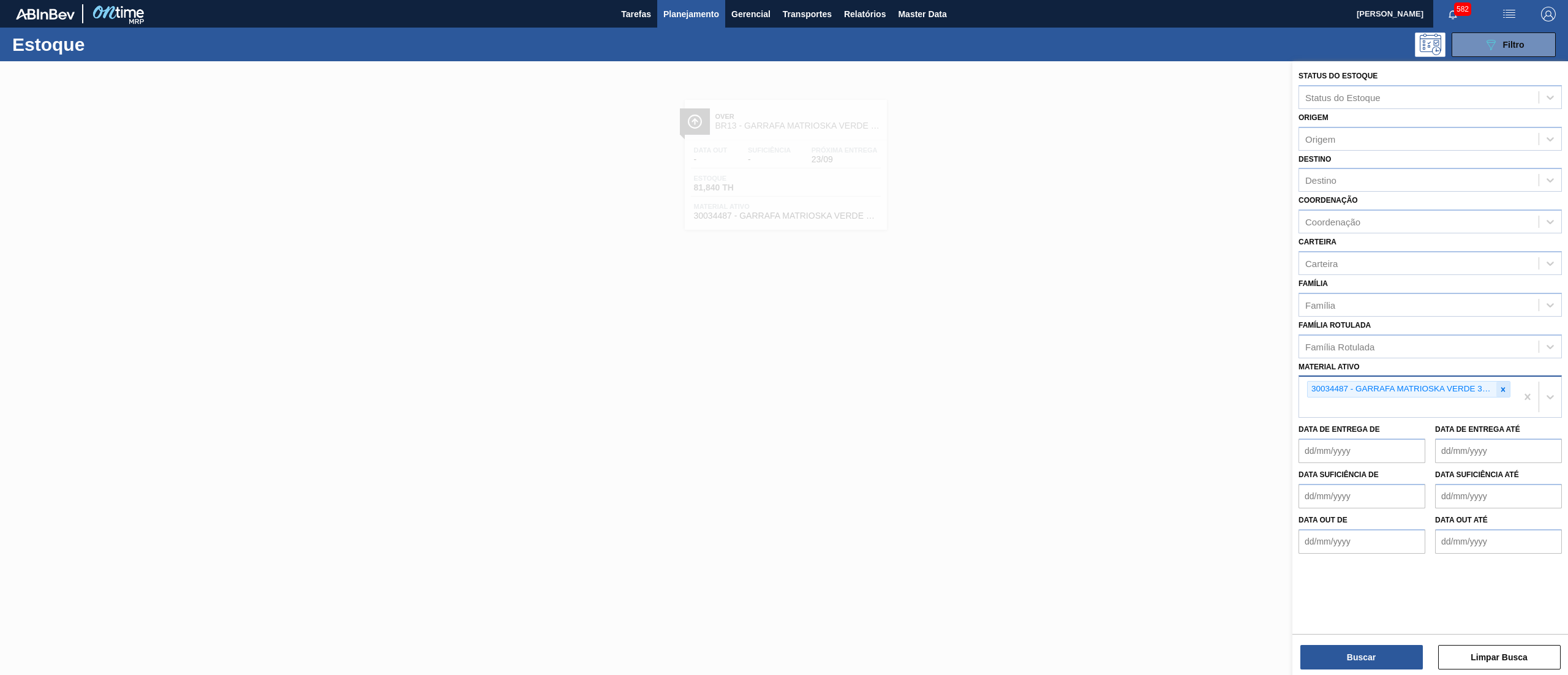
click at [1505, 393] on div at bounding box center [1503, 389] width 13 height 15
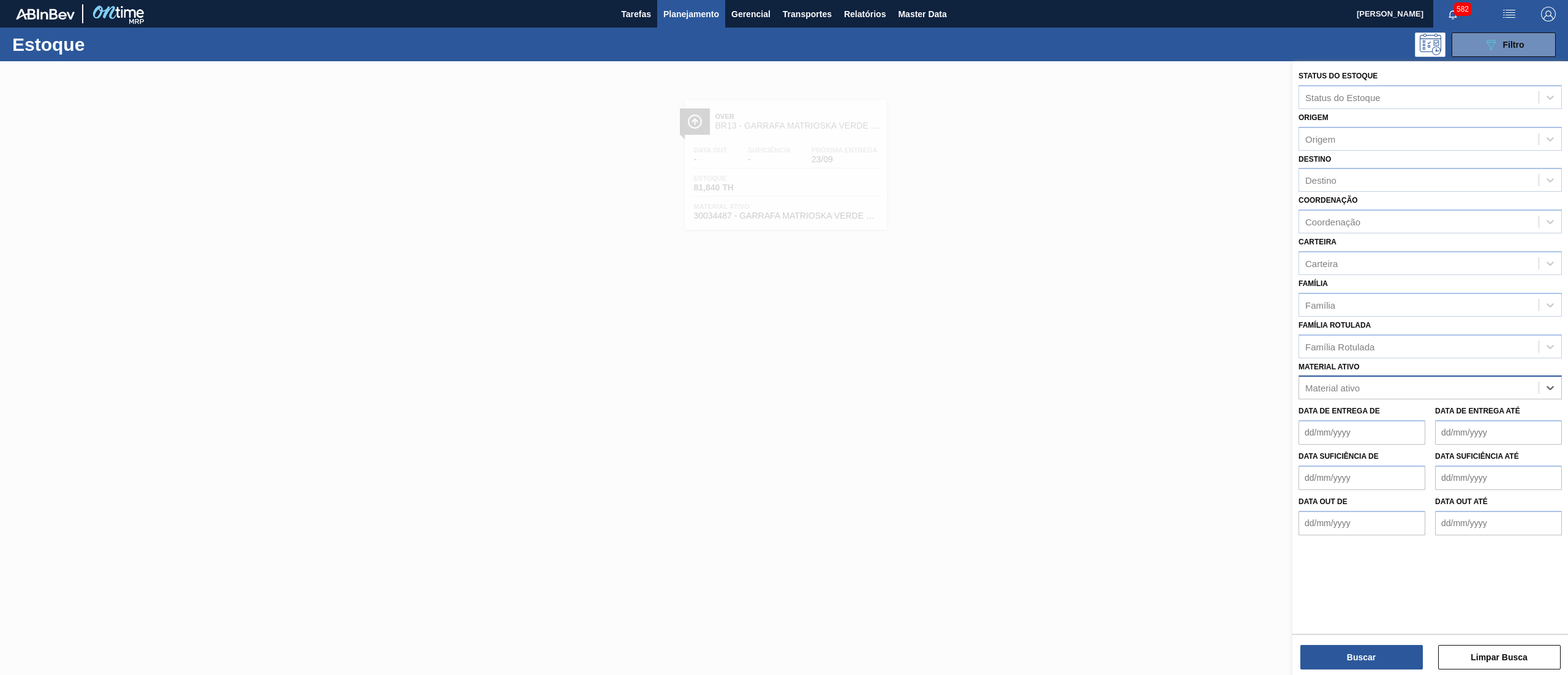
paste ativo "30031881"
type ativo "30031881"
click at [1495, 411] on div "30031881 - CX CARTAO RED MIX 269ML LN C6" at bounding box center [1430, 418] width 264 height 23
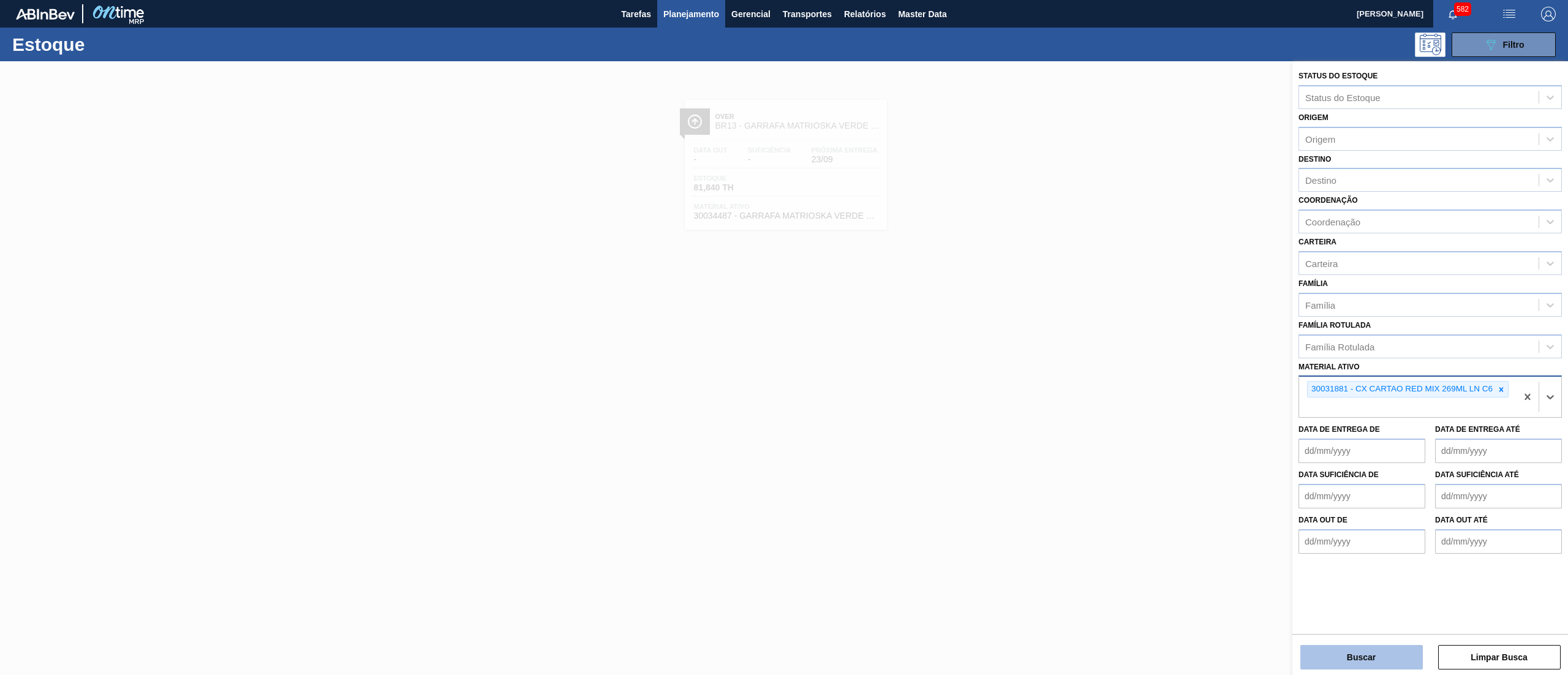
click at [1362, 658] on button "Buscar" at bounding box center [1361, 657] width 123 height 25
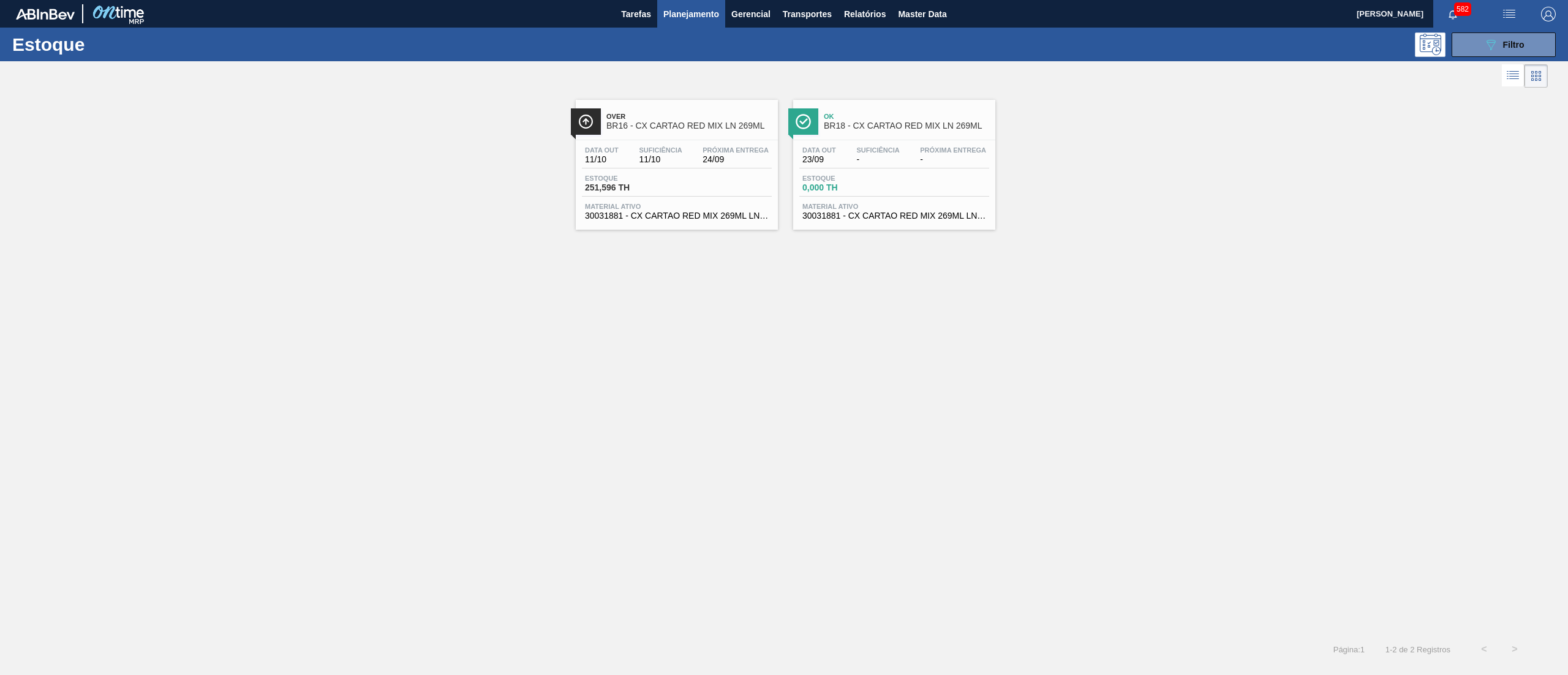
click at [704, 218] on span "30031881 - CX CARTAO RED MIX 269ML LN C6" at bounding box center [677, 216] width 184 height 9
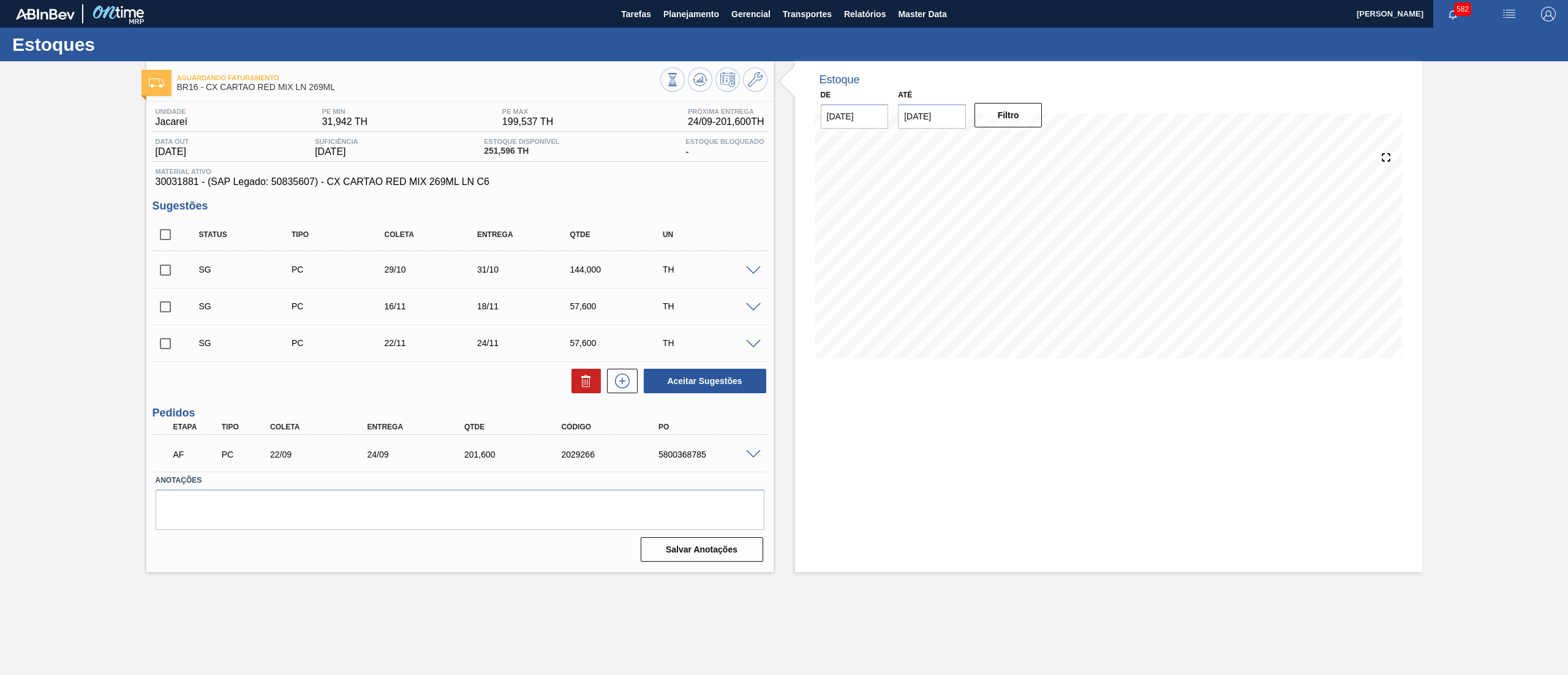
click at [751, 450] on span at bounding box center [753, 455] width 14 height 9
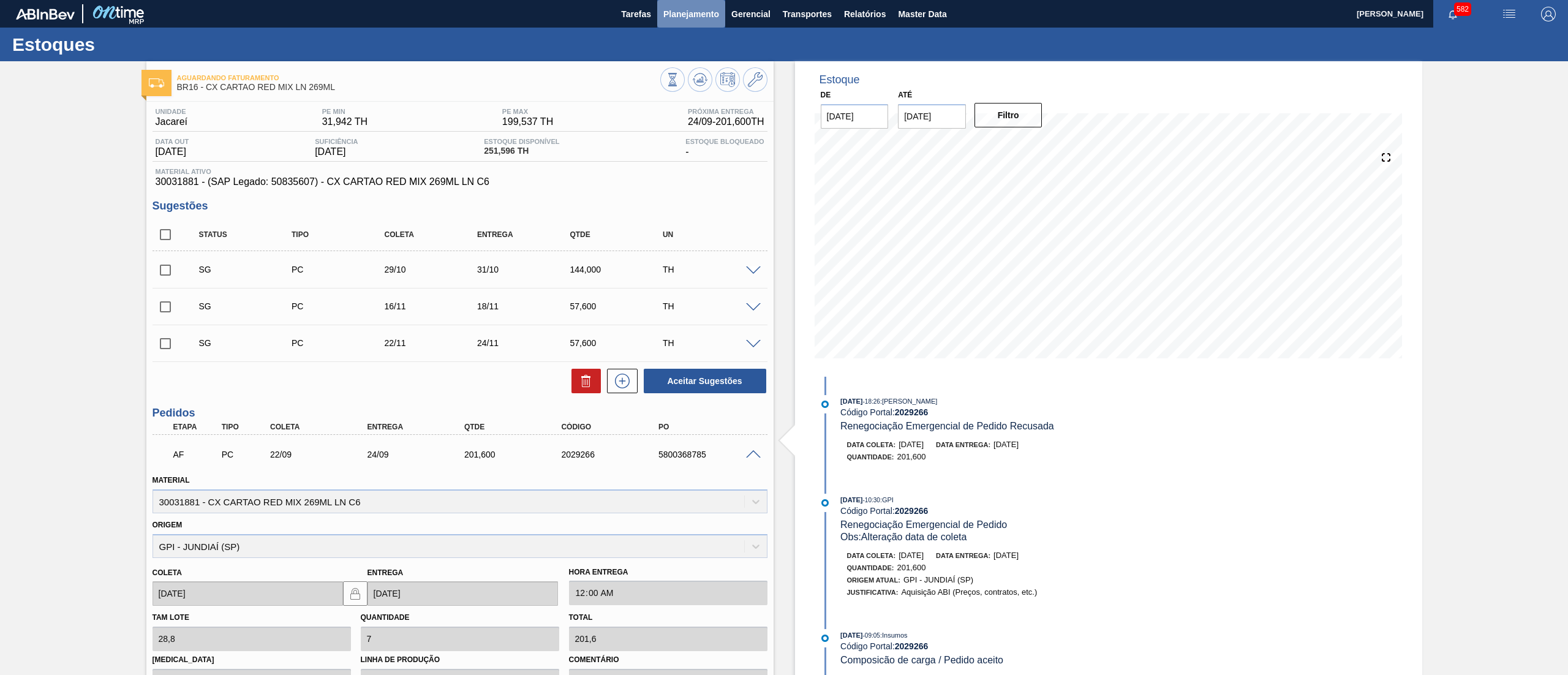
click at [667, 14] on span "Planejamento" at bounding box center [691, 14] width 56 height 14
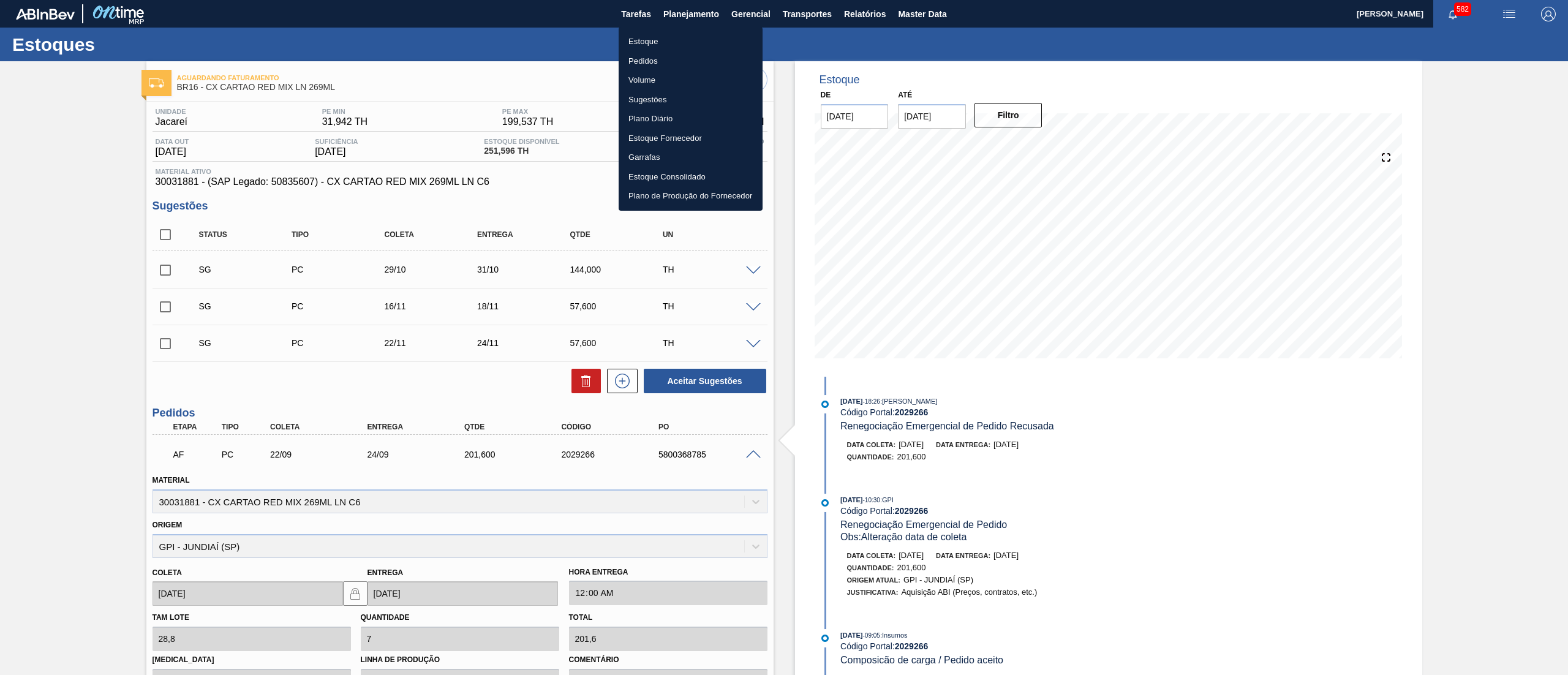
click at [650, 35] on li "Estoque" at bounding box center [691, 42] width 144 height 20
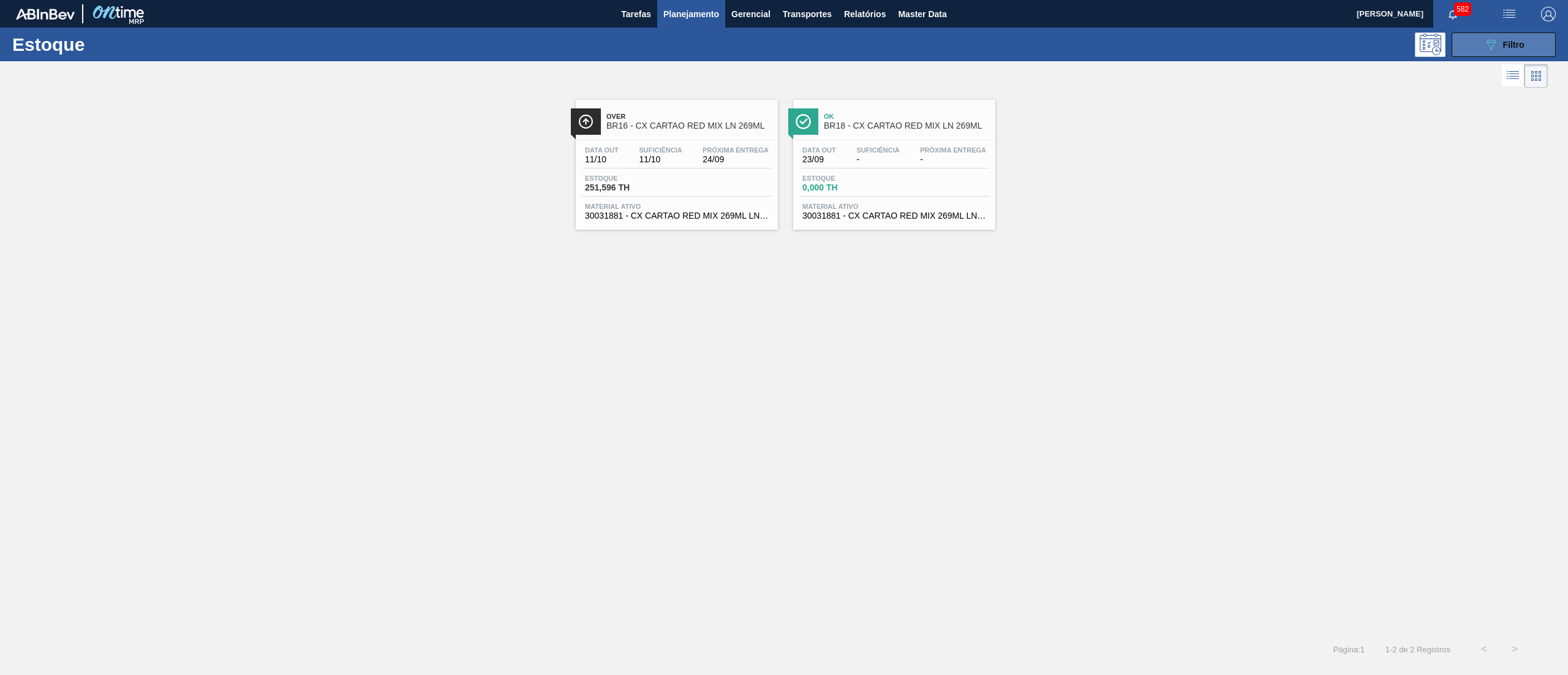
click at [1508, 40] on span "Filtro" at bounding box center [1514, 45] width 21 height 10
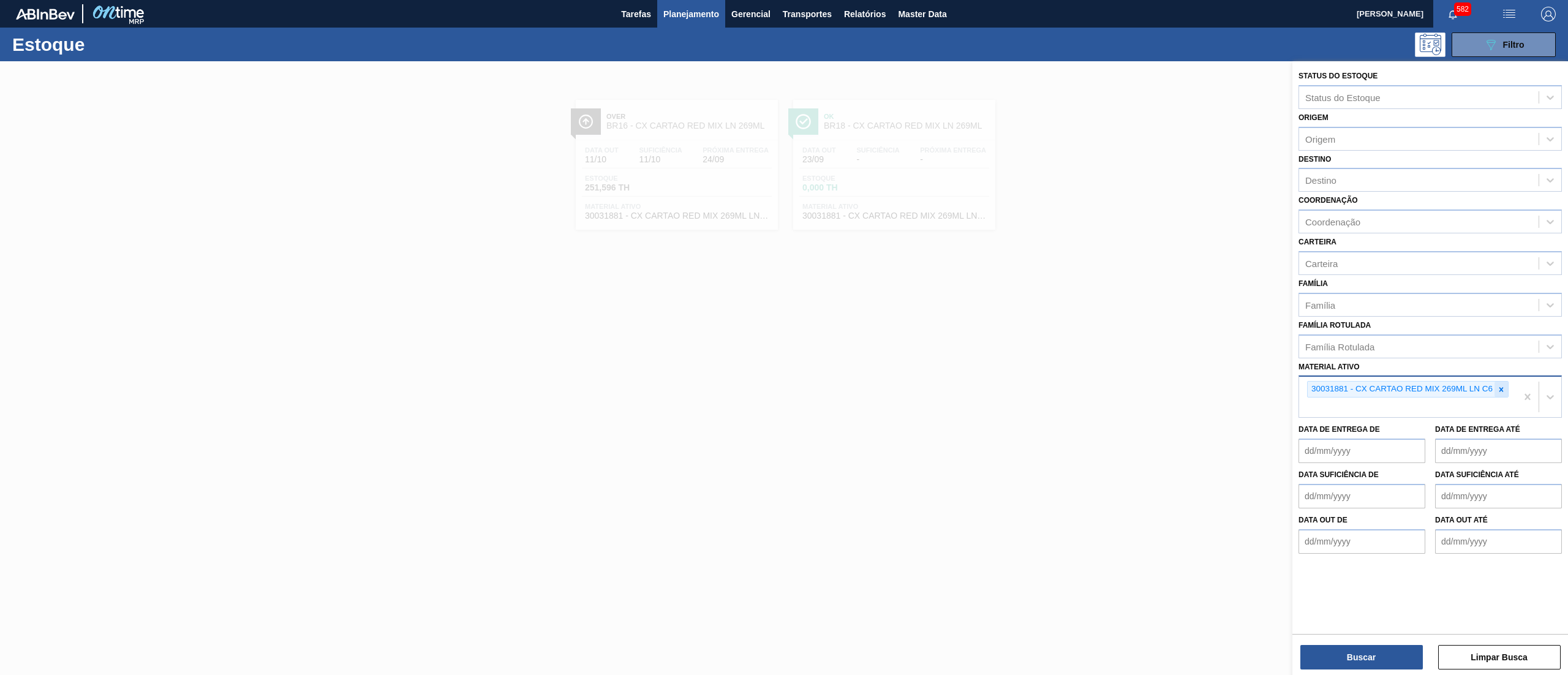
click at [1505, 382] on div at bounding box center [1501, 389] width 13 height 15
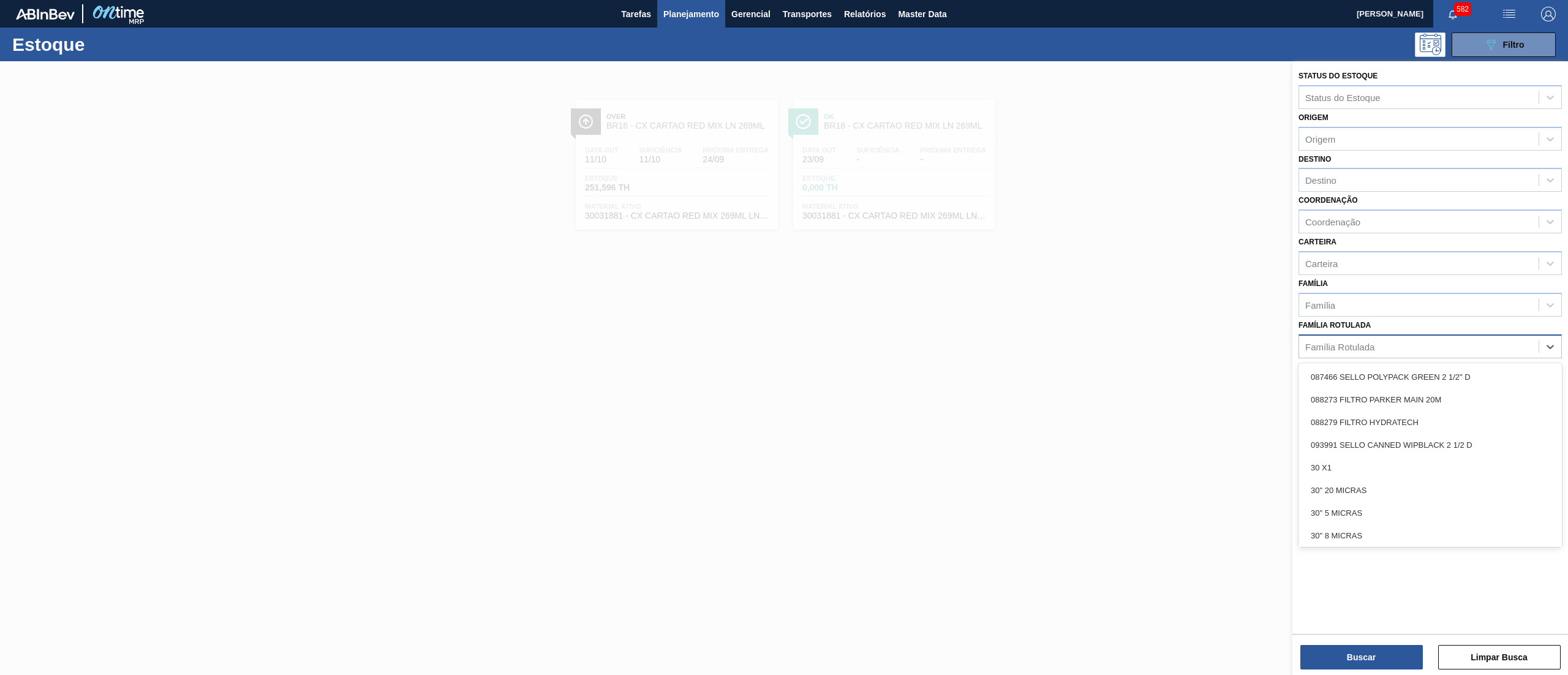
click at [1454, 354] on div "Família Rotulada" at bounding box center [1430, 347] width 264 height 24
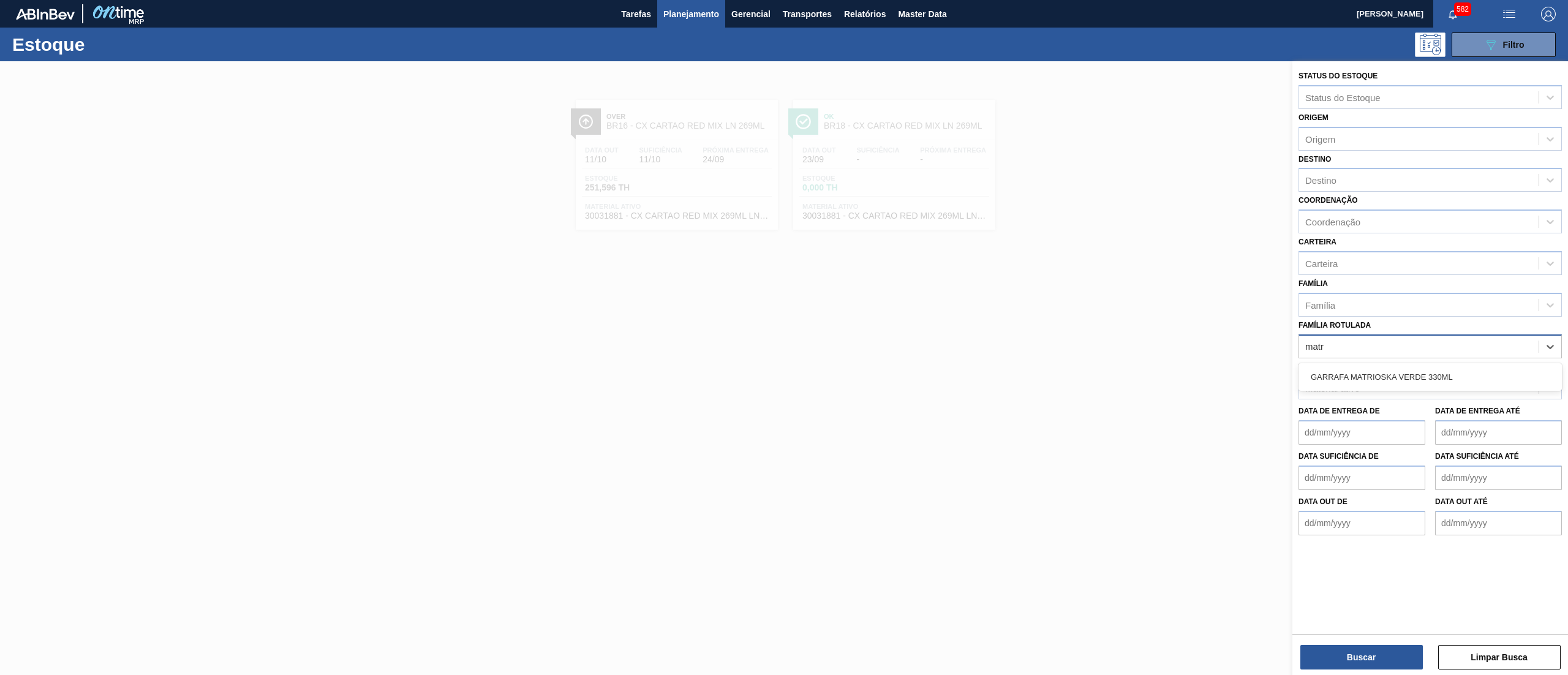
type Rotulada "matri"
click at [1443, 367] on div "GARRAFA MATRIOSKA VERDE 330ML" at bounding box center [1430, 377] width 264 height 23
click at [1355, 662] on button "Buscar" at bounding box center [1361, 657] width 123 height 25
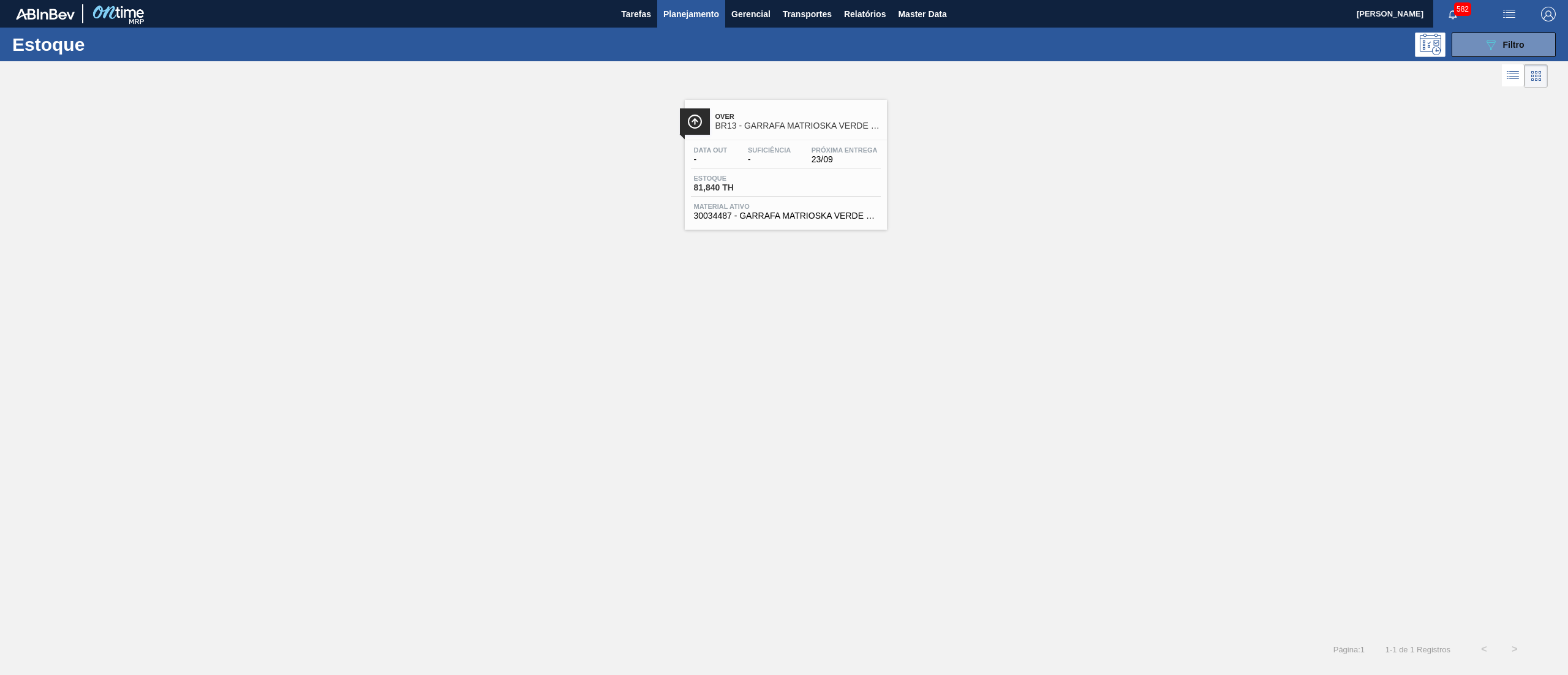
click at [828, 229] on div "Over BR13 - GARRAFA MATRIOSKA VERDE 330ML Data out - Suficiência - Próxima Entr…" at bounding box center [786, 165] width 202 height 130
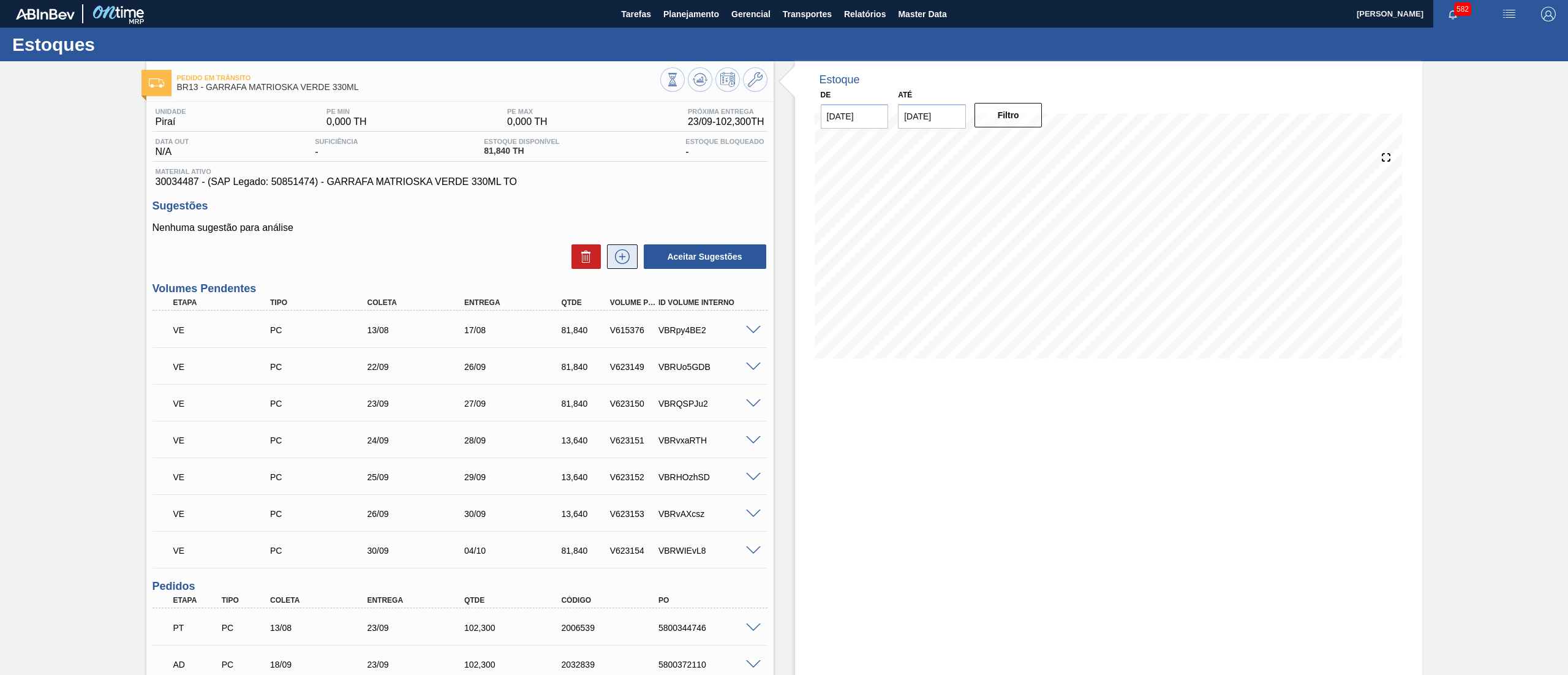
click at [613, 259] on icon at bounding box center [622, 256] width 19 height 14
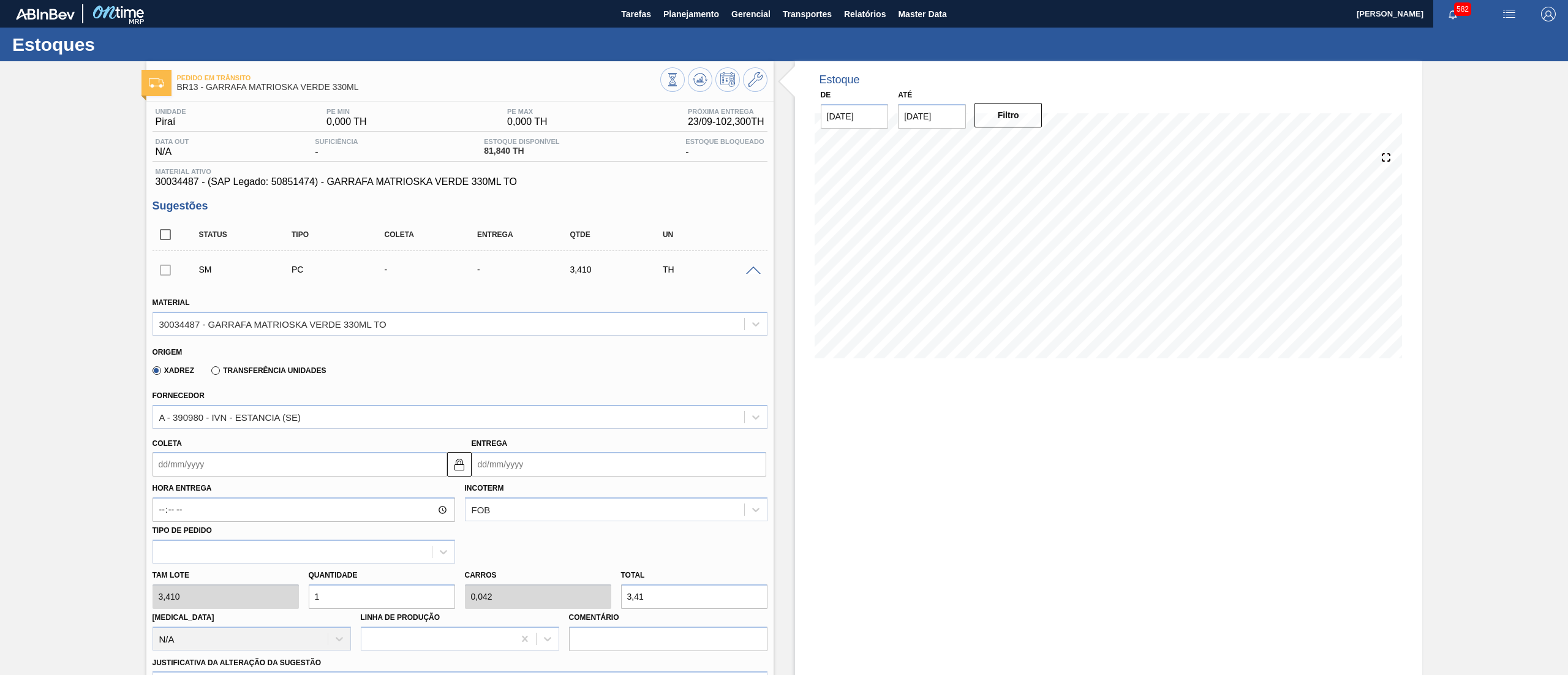
drag, startPoint x: 641, startPoint y: 600, endPoint x: 574, endPoint y: 612, distance: 68.1
click at [574, 612] on div "Tam lote 3,410 Quantidade 1 Carros 0,042 Total 3,41 Doca N/A Linha de Produção …" at bounding box center [460, 607] width 625 height 87
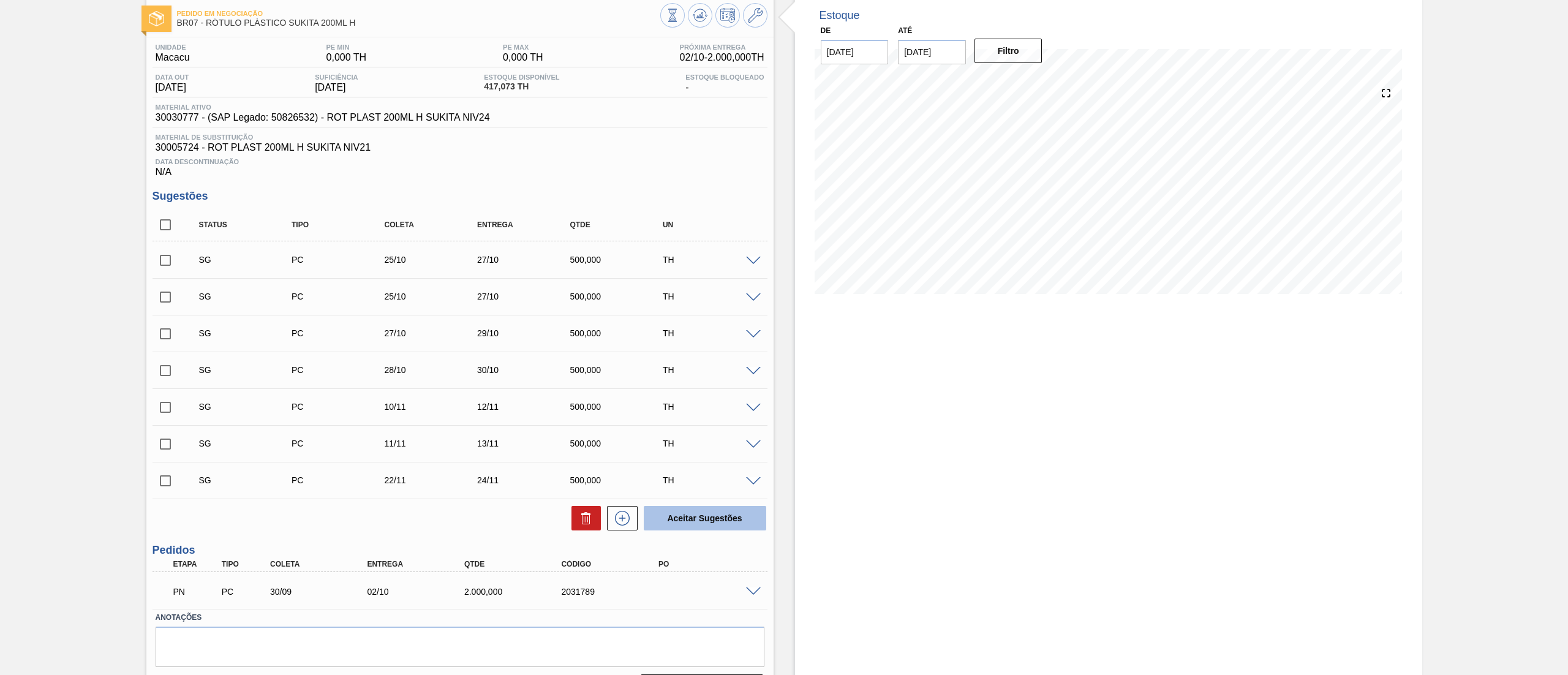
scroll to position [99, 0]
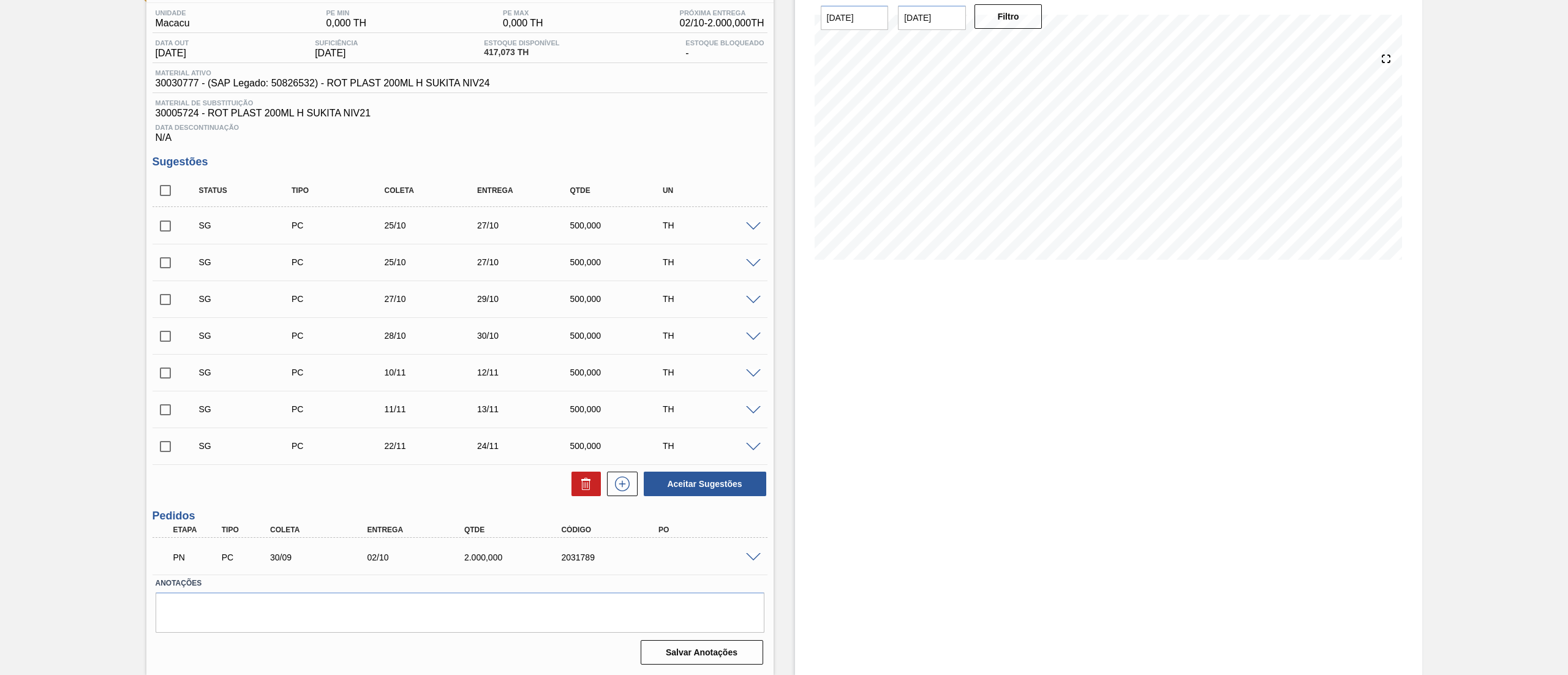
click at [750, 553] on span at bounding box center [753, 557] width 14 height 9
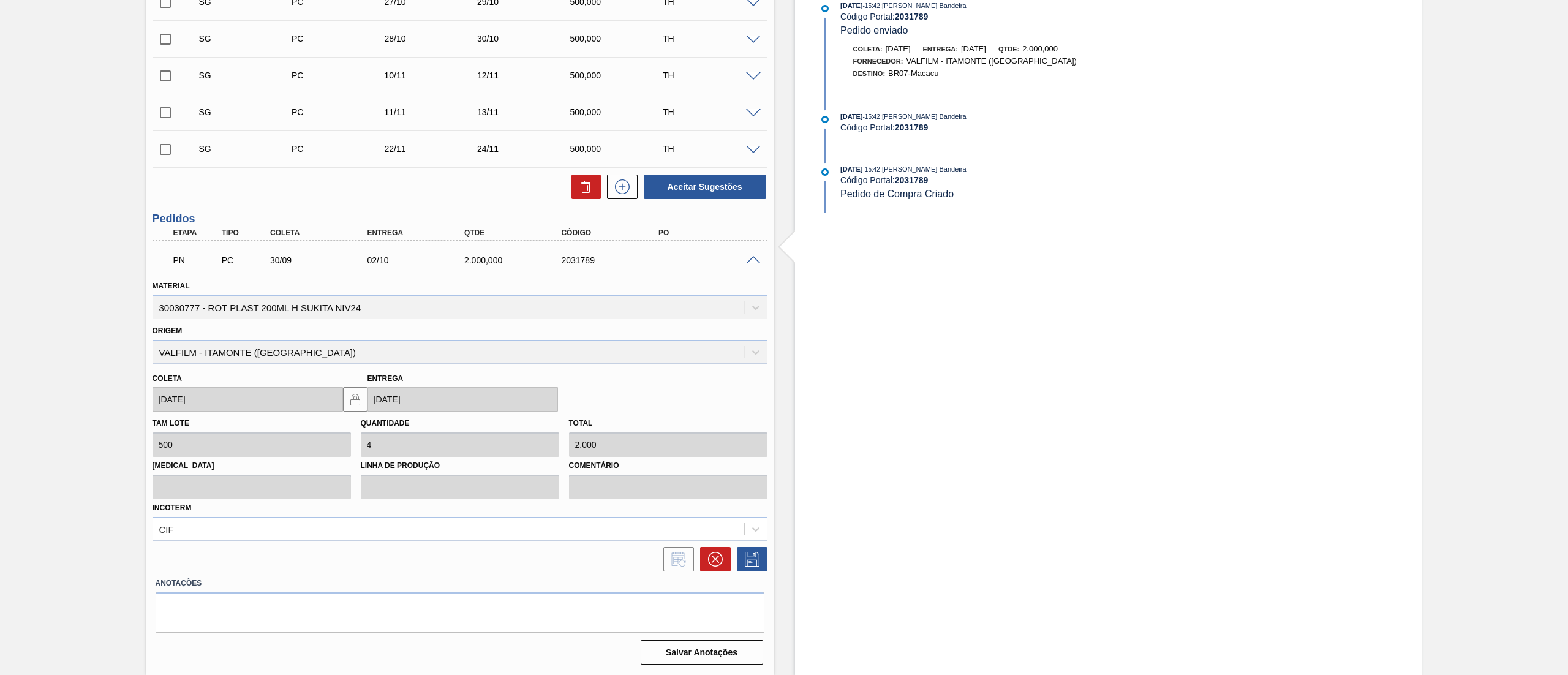
scroll to position [0, 0]
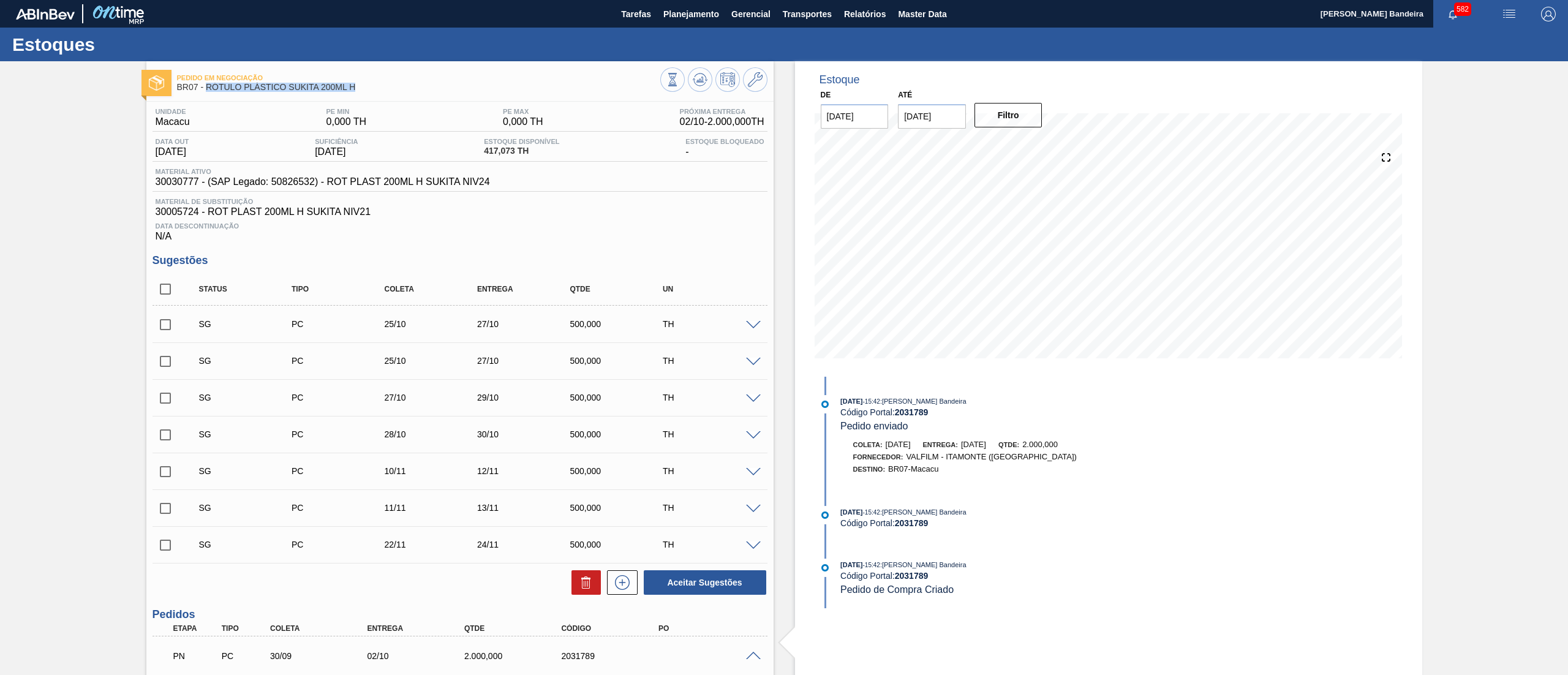
drag, startPoint x: 353, startPoint y: 90, endPoint x: 204, endPoint y: 92, distance: 149.0
click at [204, 92] on div "Pedido em Negociação BR07 - RÓTULO PLÁSTICO SUKITA 200ML H" at bounding box center [418, 83] width 483 height 28
copy span "RÓTULO PLÁSTICO SUKITA 200ML H"
click at [704, 12] on span "Planejamento" at bounding box center [691, 14] width 56 height 14
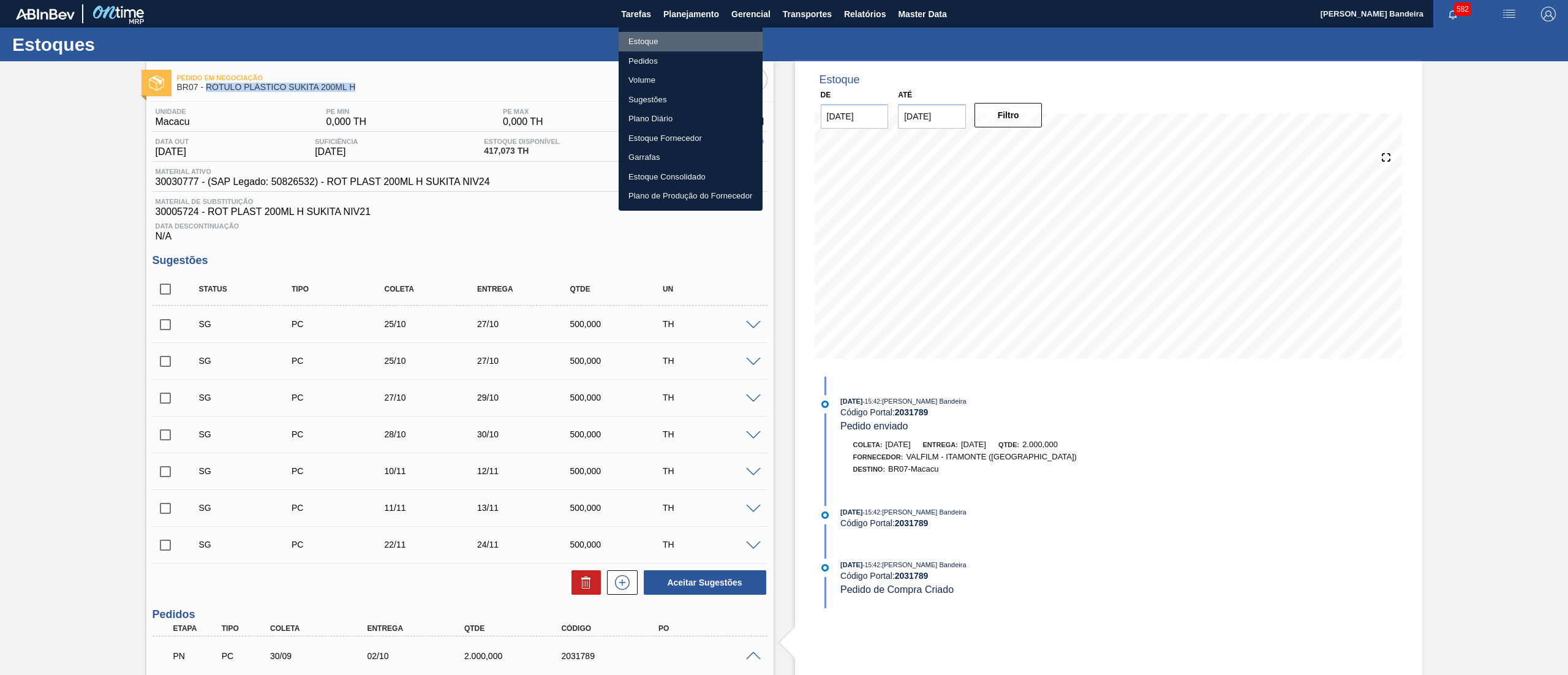
click at [679, 39] on li "Estoque" at bounding box center [691, 42] width 144 height 20
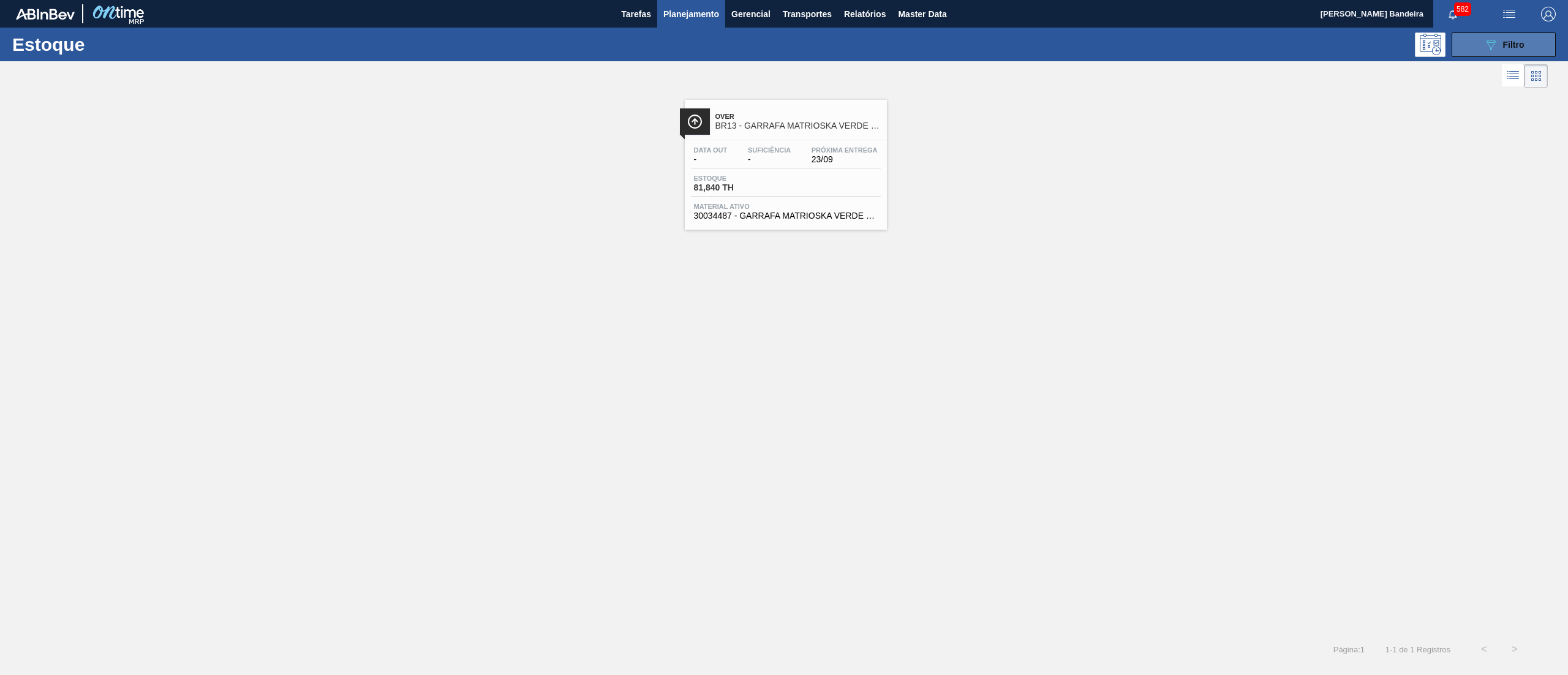
click at [1477, 45] on button "089F7B8B-B2A5-4AFE-B5C0-19BA573D28AC Filtro" at bounding box center [1504, 45] width 104 height 25
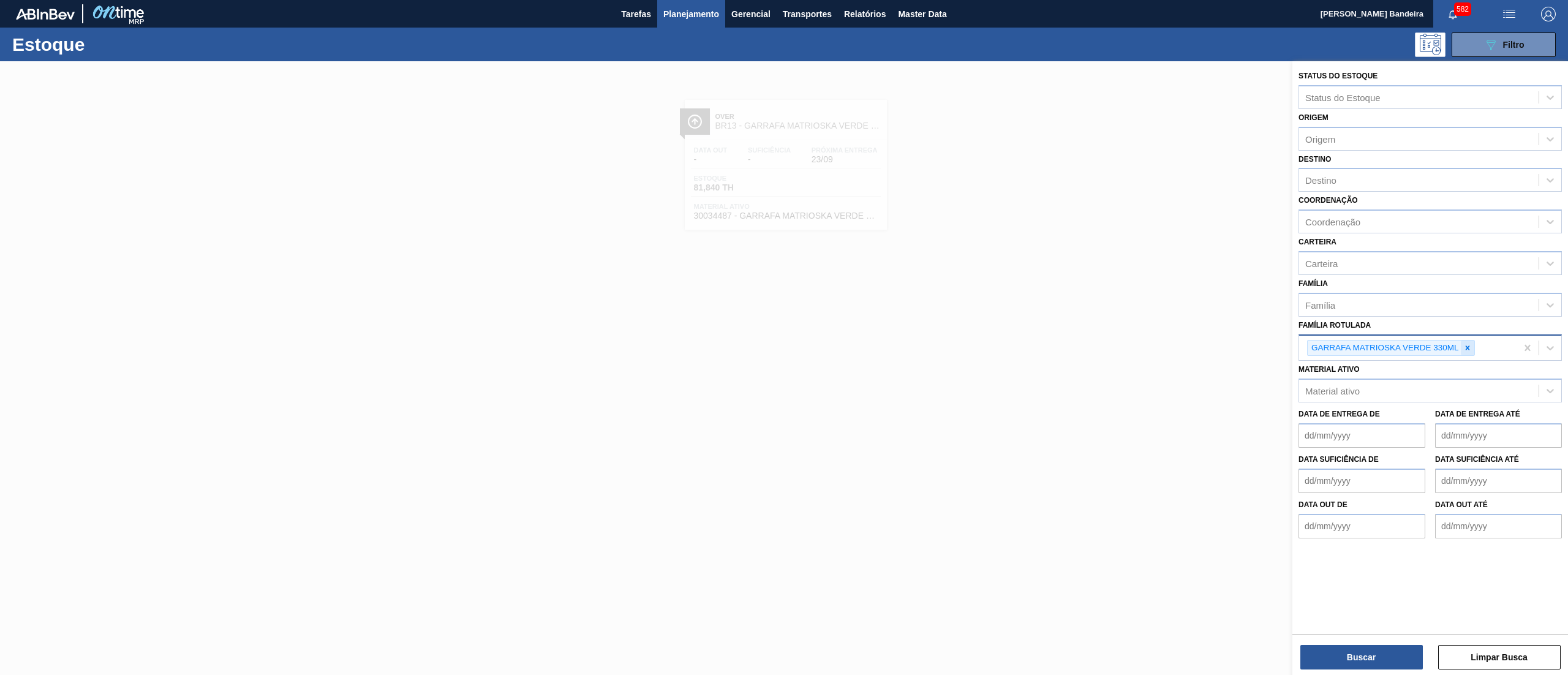
click at [1470, 349] on icon at bounding box center [1467, 348] width 9 height 9
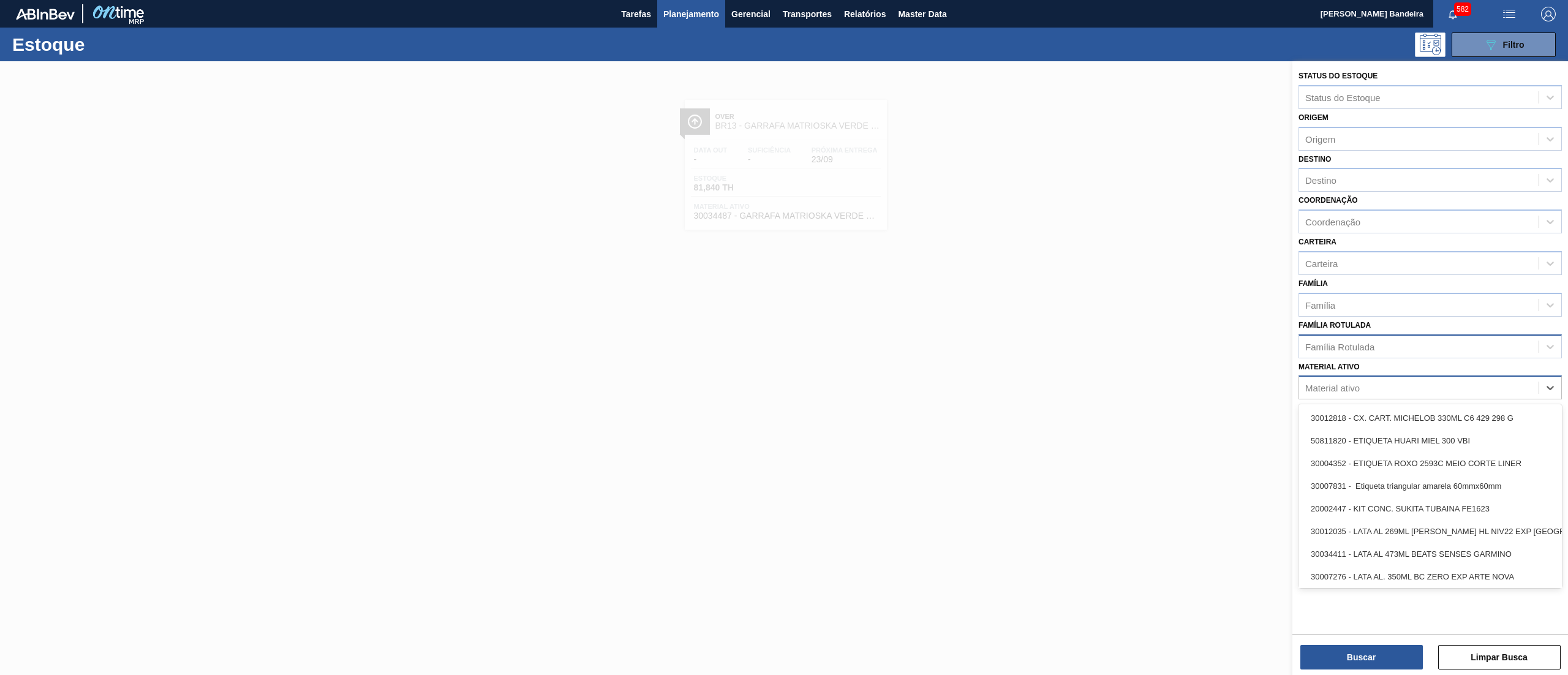
click at [1399, 391] on div "Material ativo" at bounding box center [1419, 388] width 240 height 18
paste ativo "RÓTULO PLÁSTICO SUKITA 200ML H"
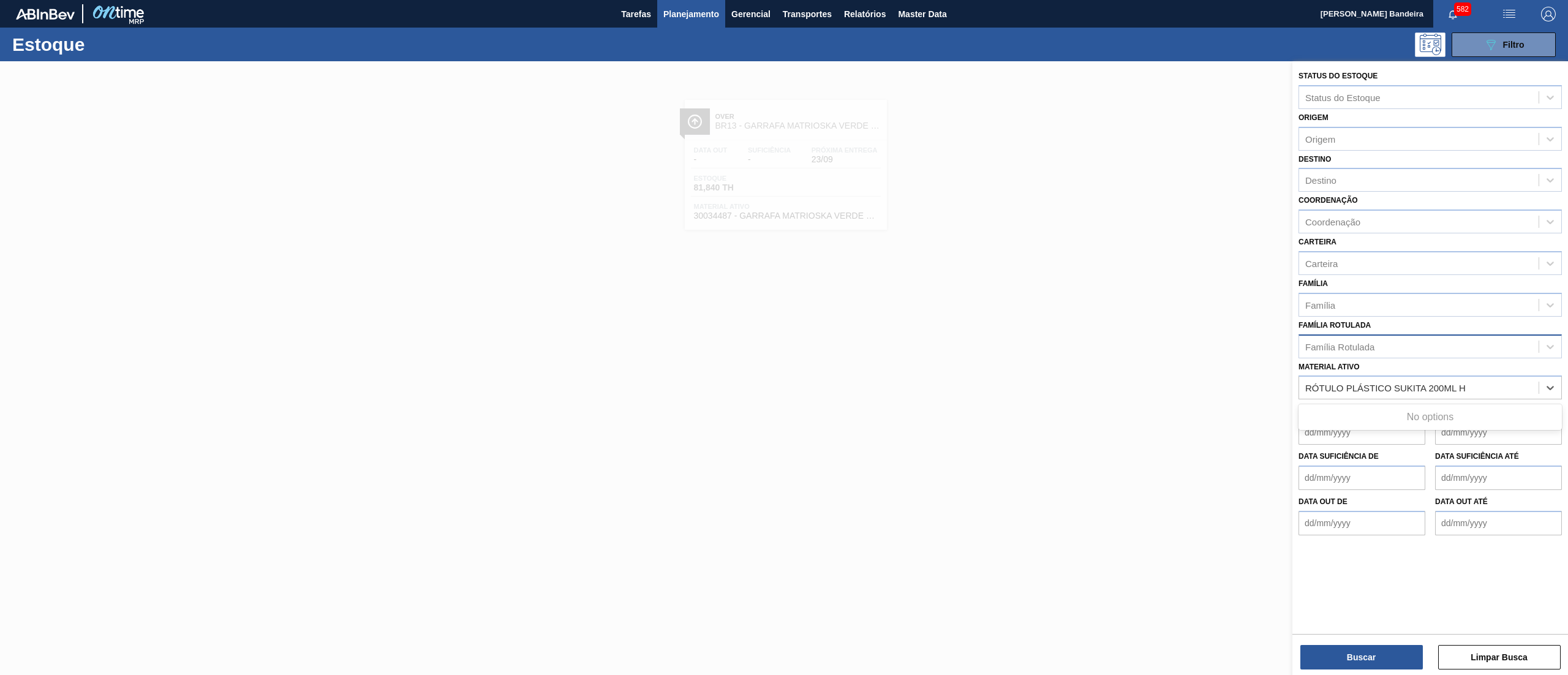
type ativo "RÓTULO PLÁSTICO SUKITA 200ML H"
click at [1396, 354] on div "Família Rotulada" at bounding box center [1430, 347] width 264 height 24
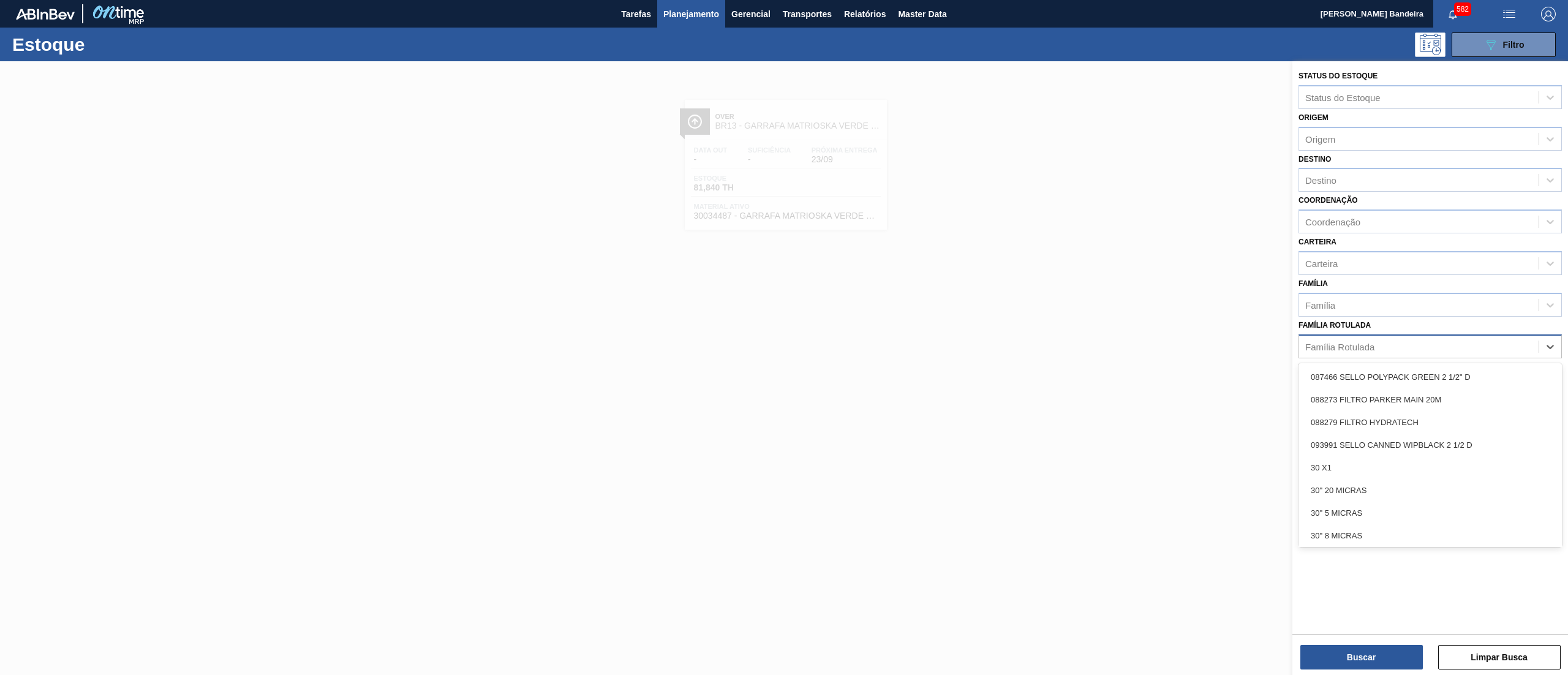
paste Rotulada "RÓTULO PLÁSTICO SUKITA 200ML H"
type Rotulada "RÓTULO PLÁSTICO SUKITA 200ML H"
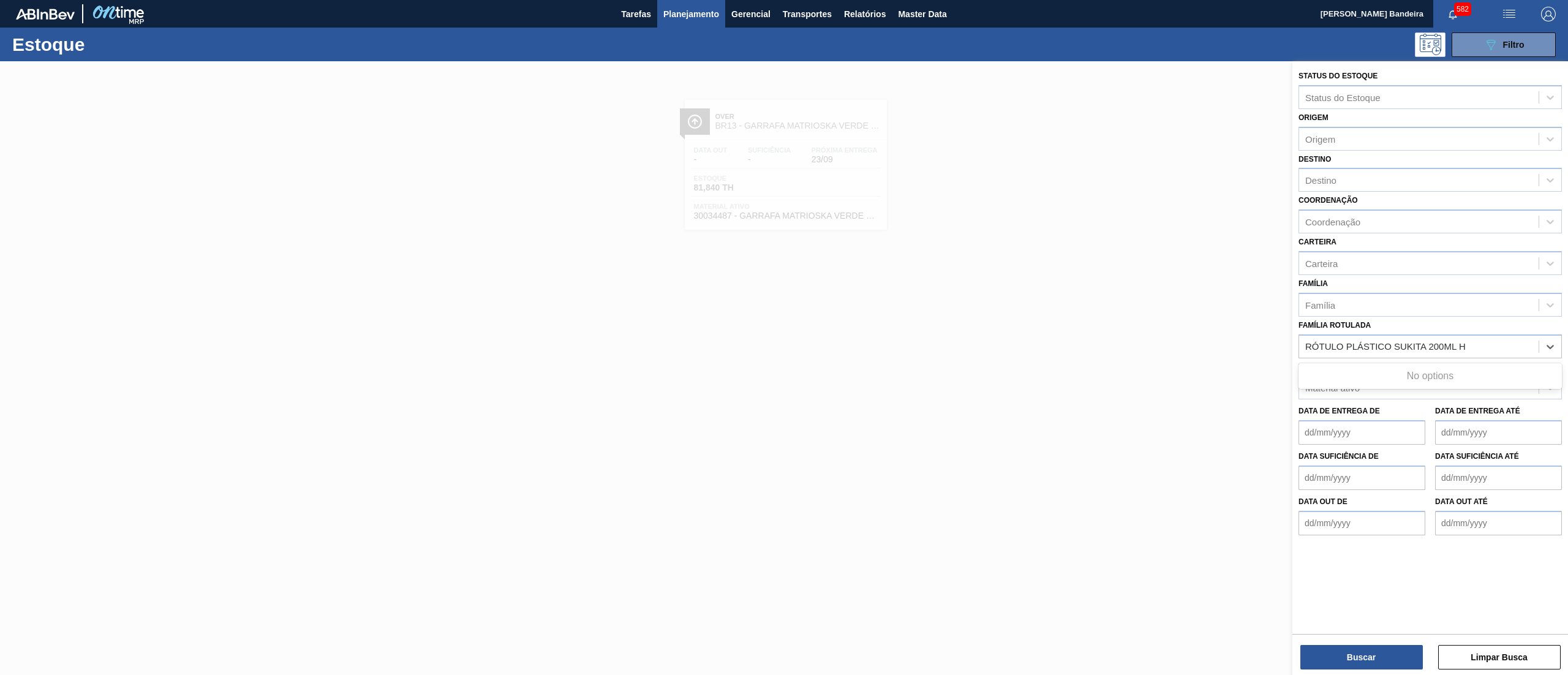
click at [1399, 341] on Rotulada "RÓTULO PLÁSTICO SUKITA 200ML H" at bounding box center [1386, 346] width 162 height 11
click at [1451, 338] on div "Família Rotulada" at bounding box center [1419, 347] width 240 height 18
click at [1458, 340] on div "Família Rotulada" at bounding box center [1419, 347] width 240 height 18
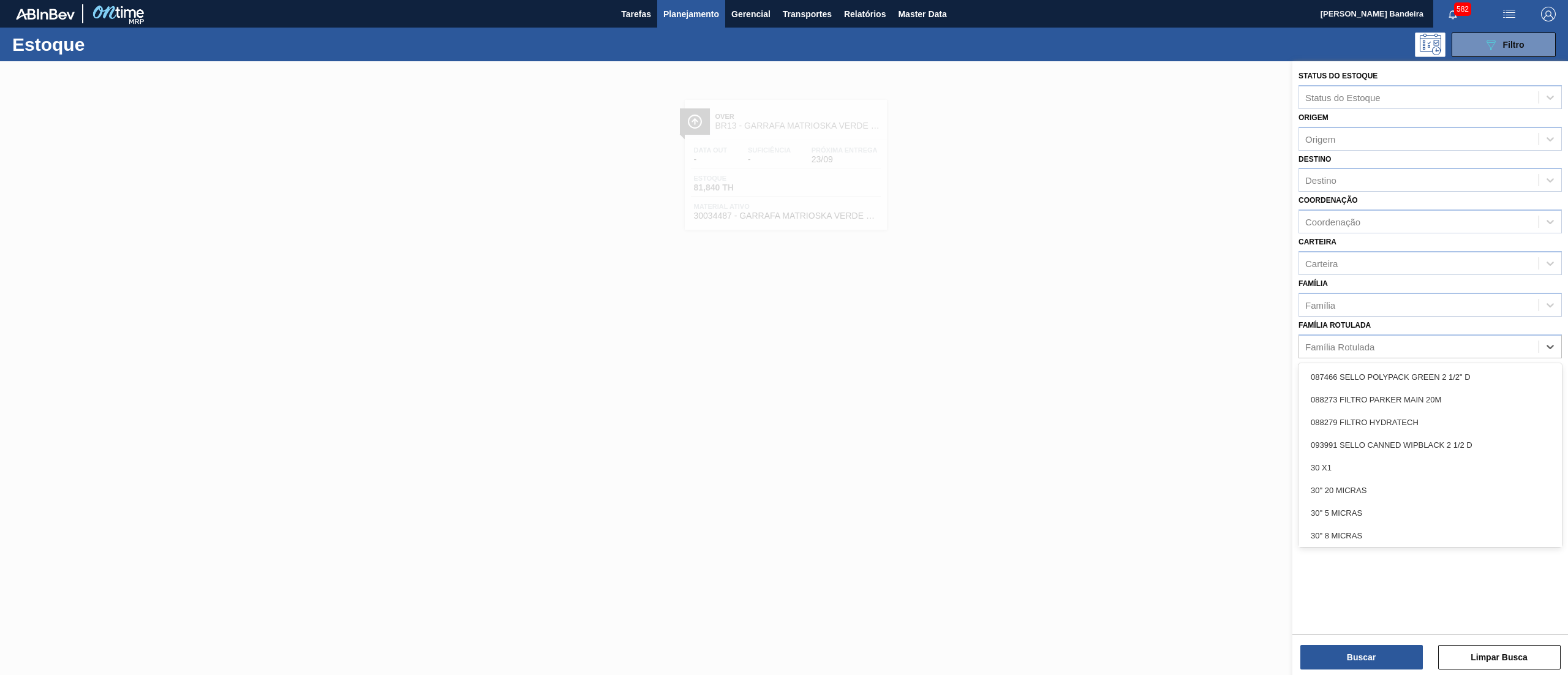
paste Rotulada "RÓTULO PLÁSTICO SUKITA 200ML H"
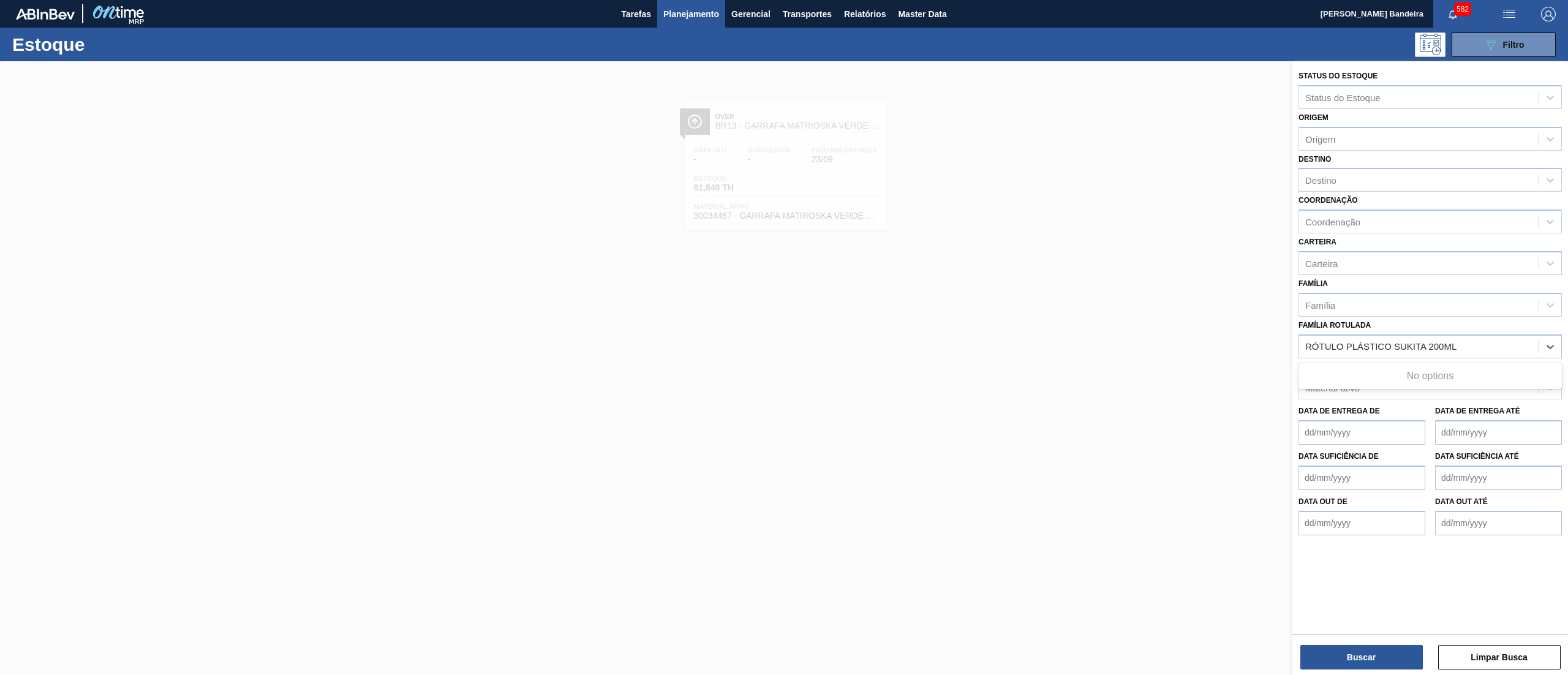
type Rotulada "RÓTULO PLÁSTICO SUKITA 200M"
click at [1408, 367] on div "RÓTULO PLÁSTICO SUKITA 200ML H" at bounding box center [1430, 377] width 264 height 23
click at [1311, 645] on button "Buscar" at bounding box center [1361, 657] width 123 height 25
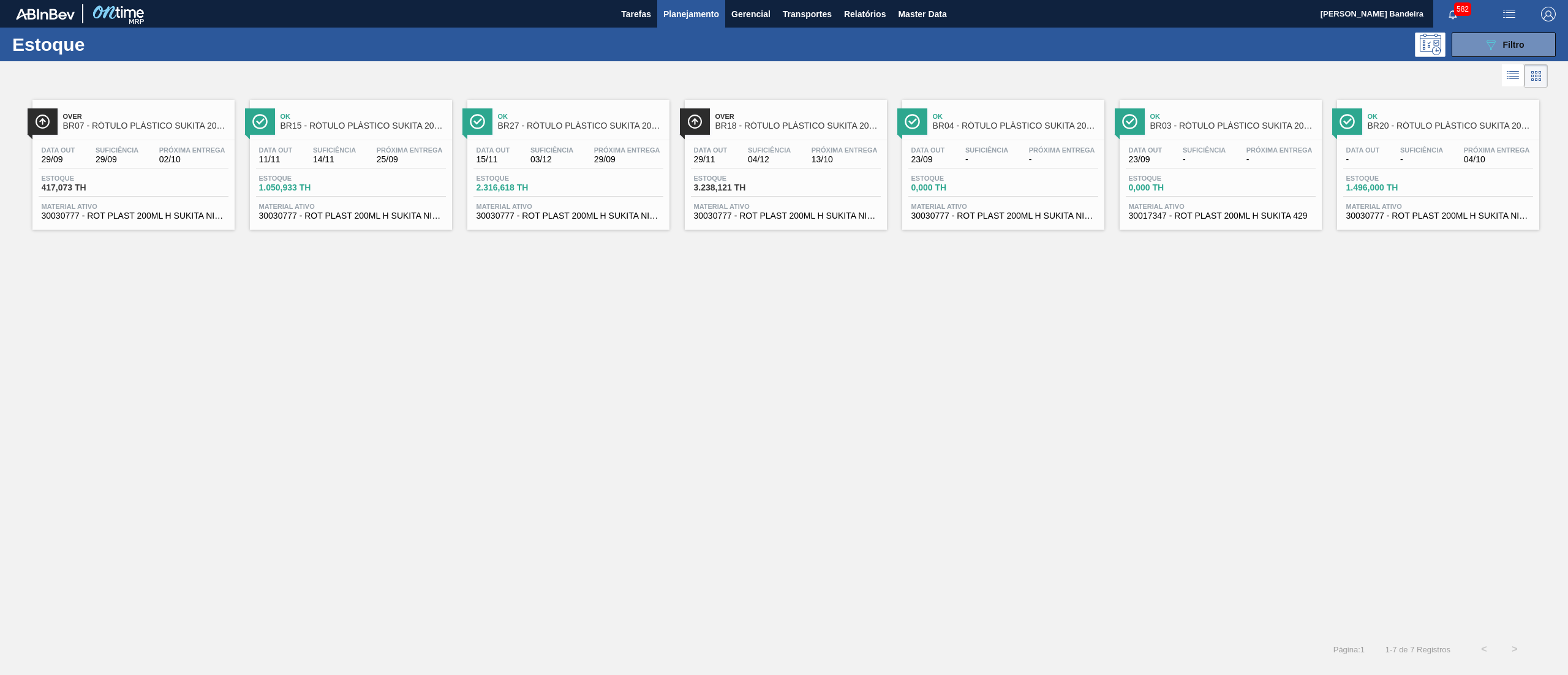
click at [324, 216] on span "30030777 - ROT PLAST 200ML H SUKITA NIV24" at bounding box center [351, 216] width 184 height 9
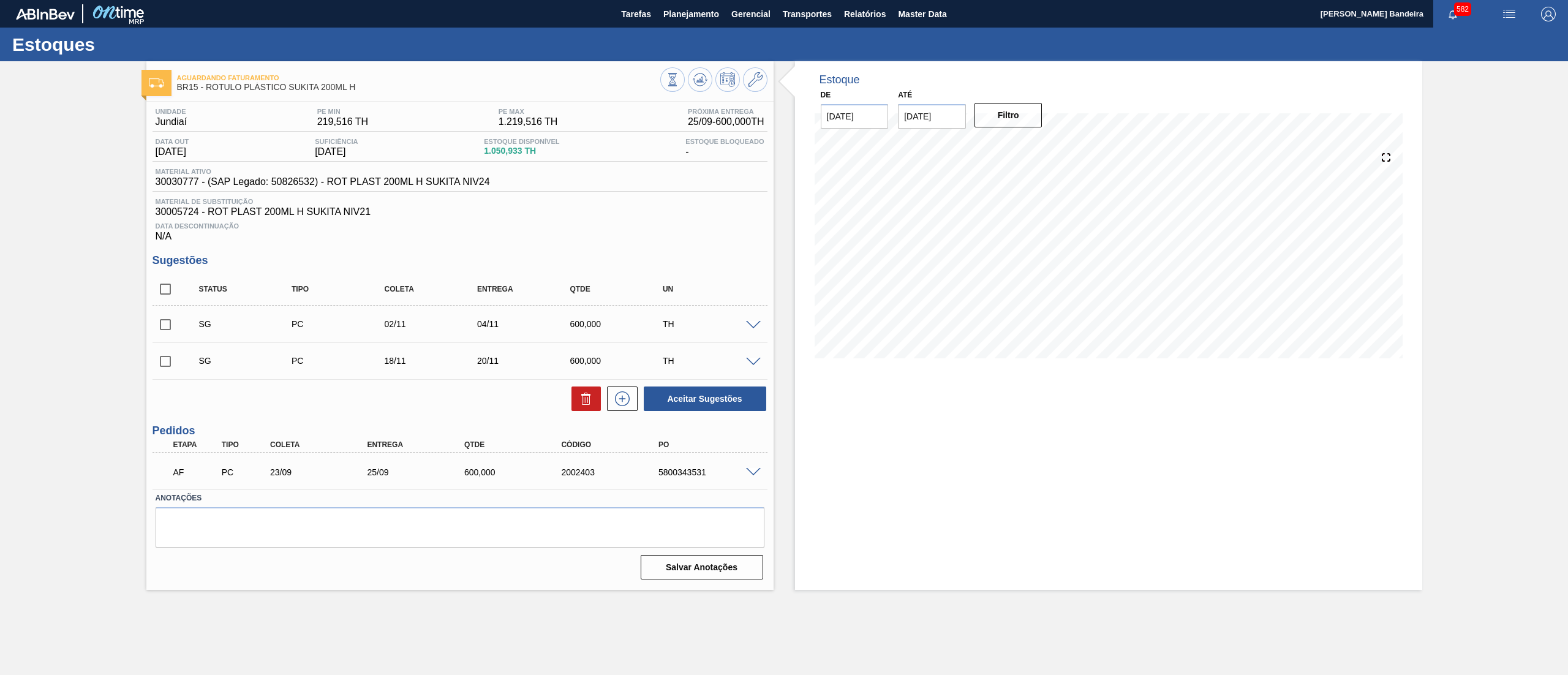
click at [753, 467] on div at bounding box center [755, 471] width 25 height 9
click at [750, 469] on span at bounding box center [753, 472] width 14 height 9
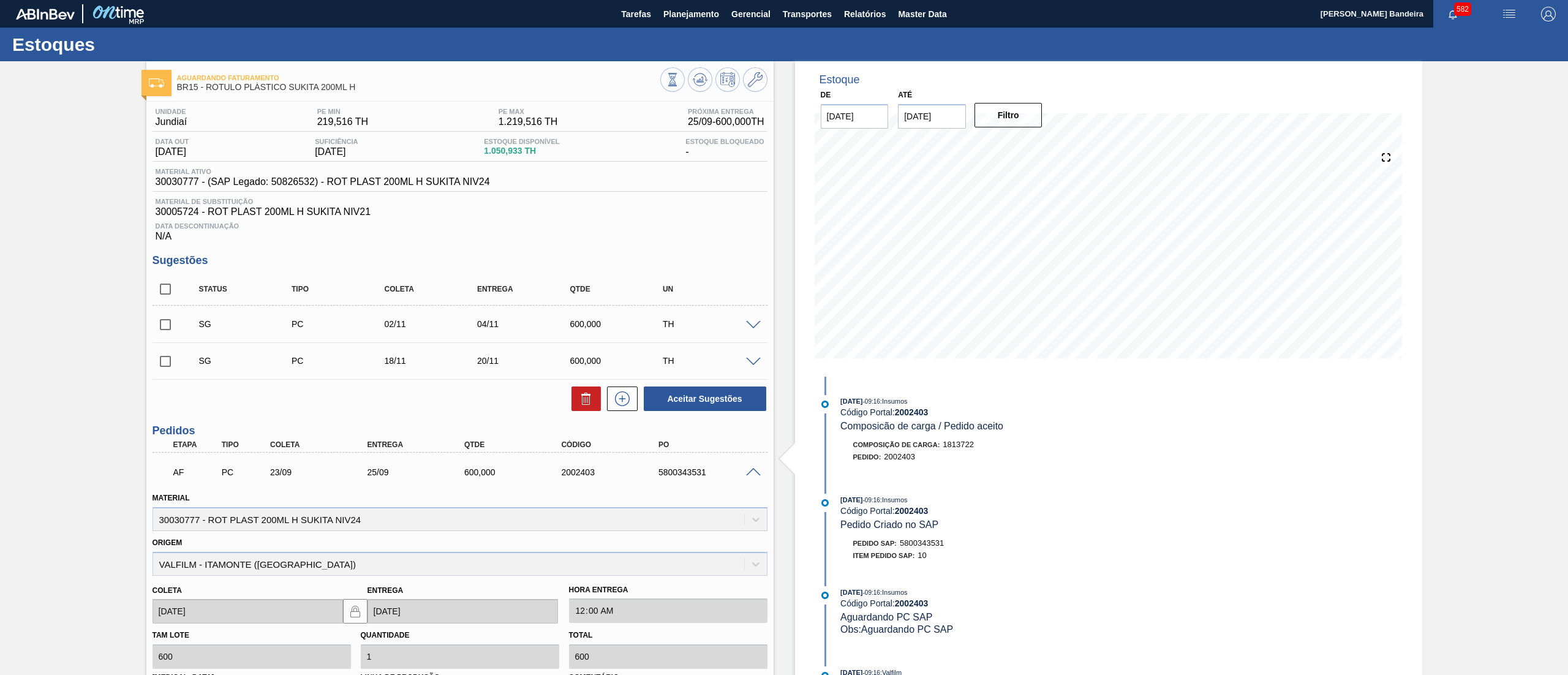
click at [750, 469] on span at bounding box center [753, 472] width 14 height 9
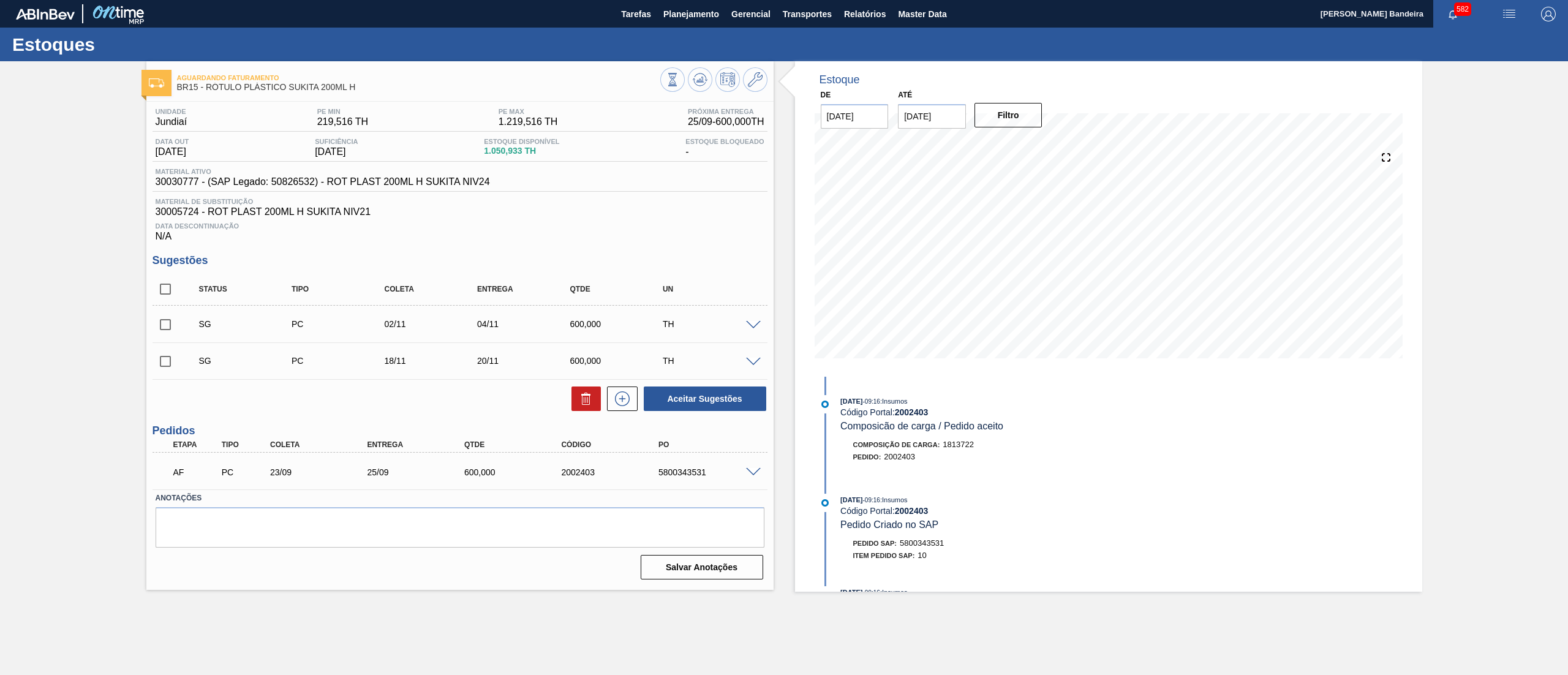
click at [748, 469] on span at bounding box center [753, 472] width 14 height 9
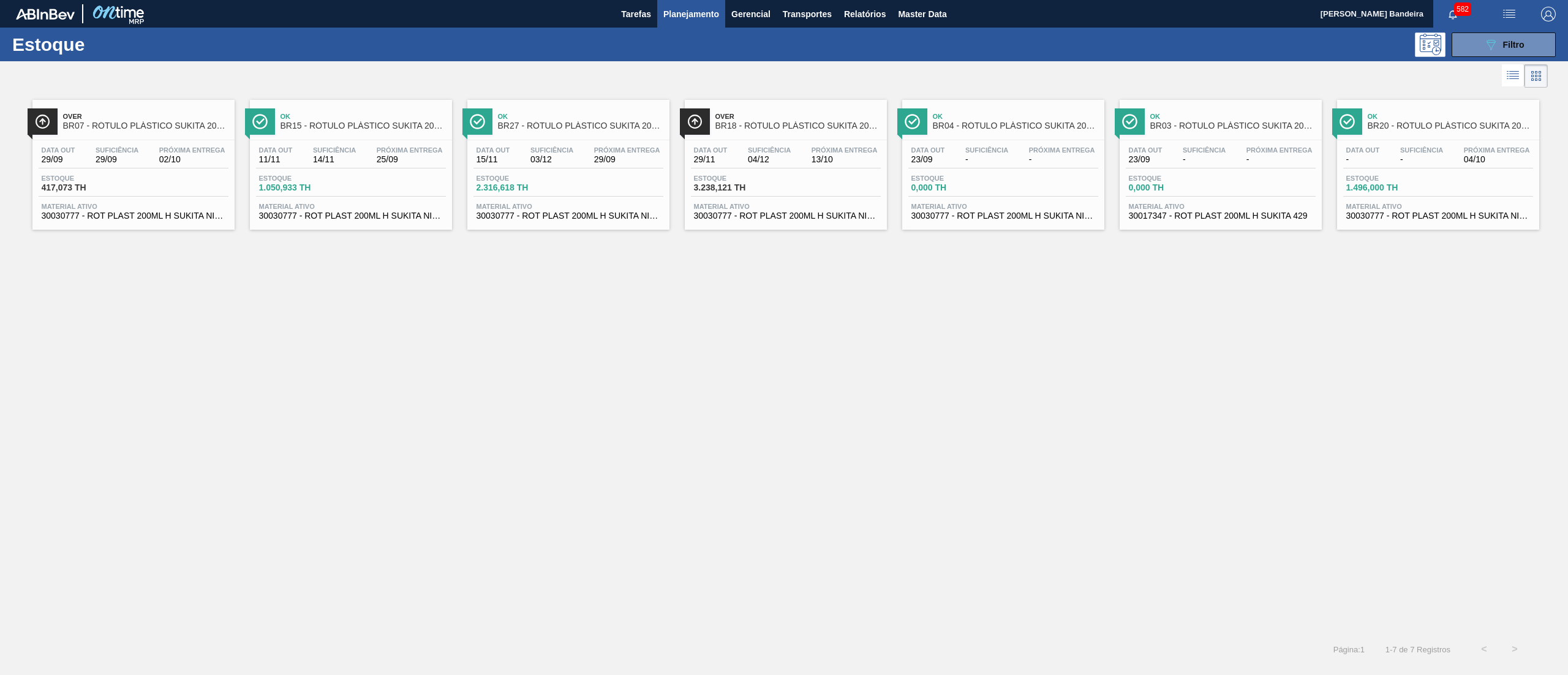
click at [167, 217] on span "30030777 - ROT PLAST 200ML H SUKITA NIV24" at bounding box center [133, 216] width 184 height 9
click at [378, 221] on span "30030777 - ROT PLAST 200ML H SUKITA NIV24" at bounding box center [351, 216] width 184 height 9
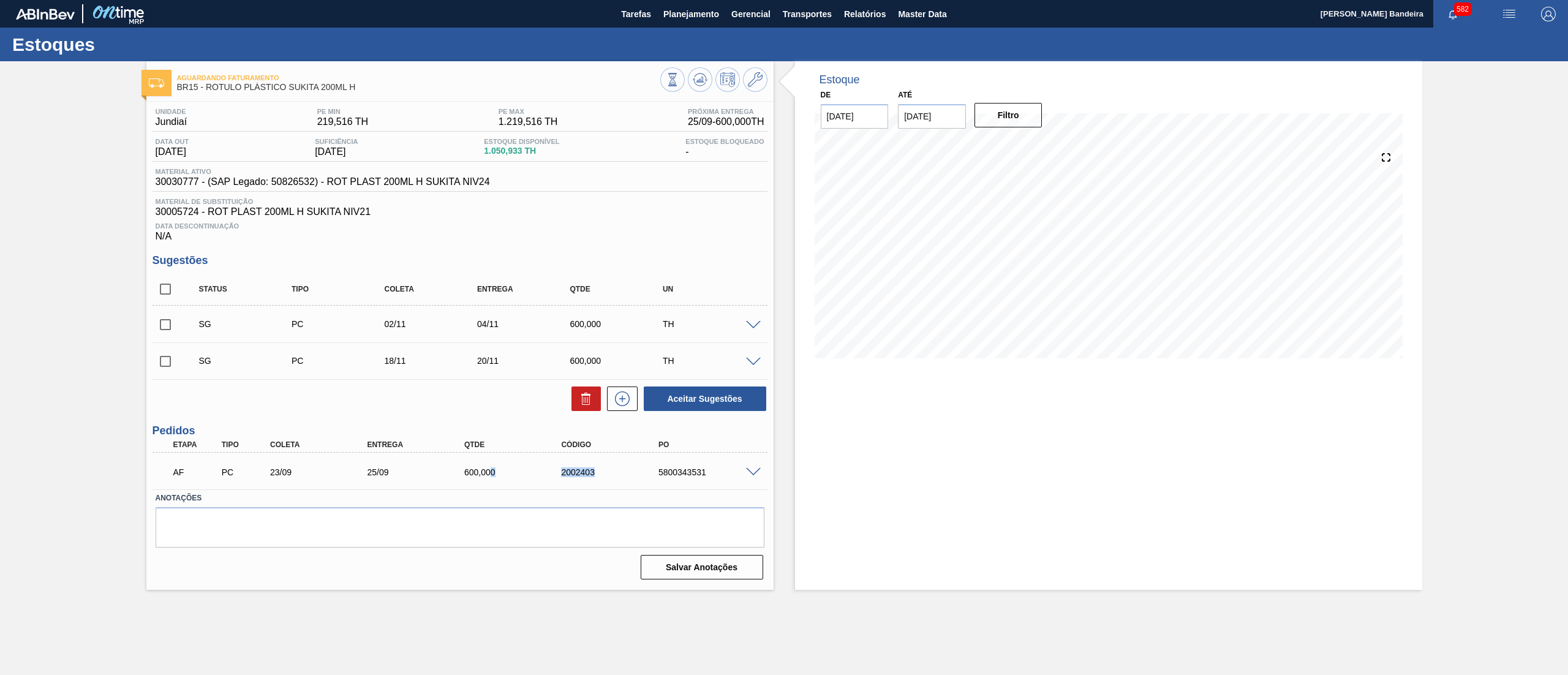
drag, startPoint x: 610, startPoint y: 464, endPoint x: 491, endPoint y: 478, distance: 119.8
click at [491, 478] on div "AF PC 23/09 25/09 600,000 2002403 5800343531" at bounding box center [457, 471] width 582 height 25
copy div "0 2002403"
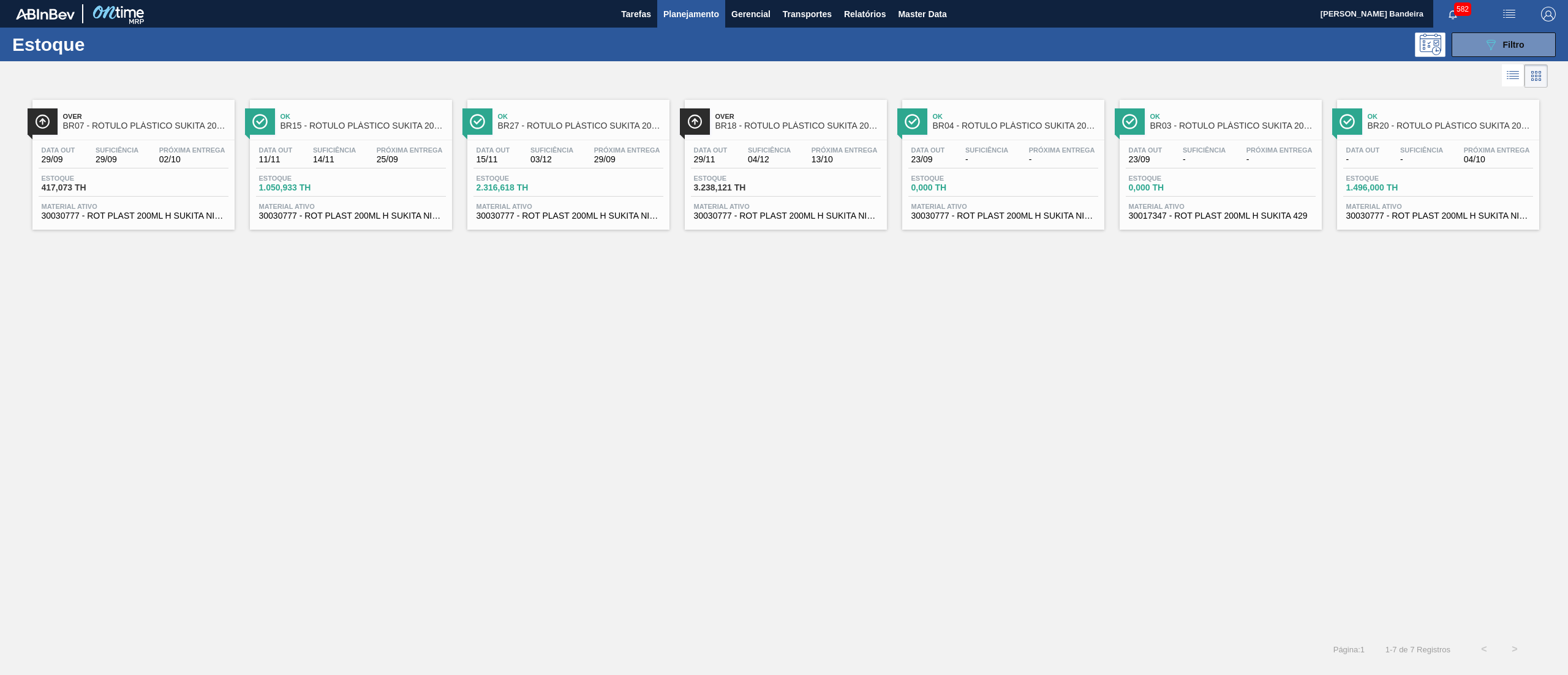
click at [155, 216] on span "30030777 - ROT PLAST 200ML H SUKITA NIV24" at bounding box center [133, 216] width 184 height 9
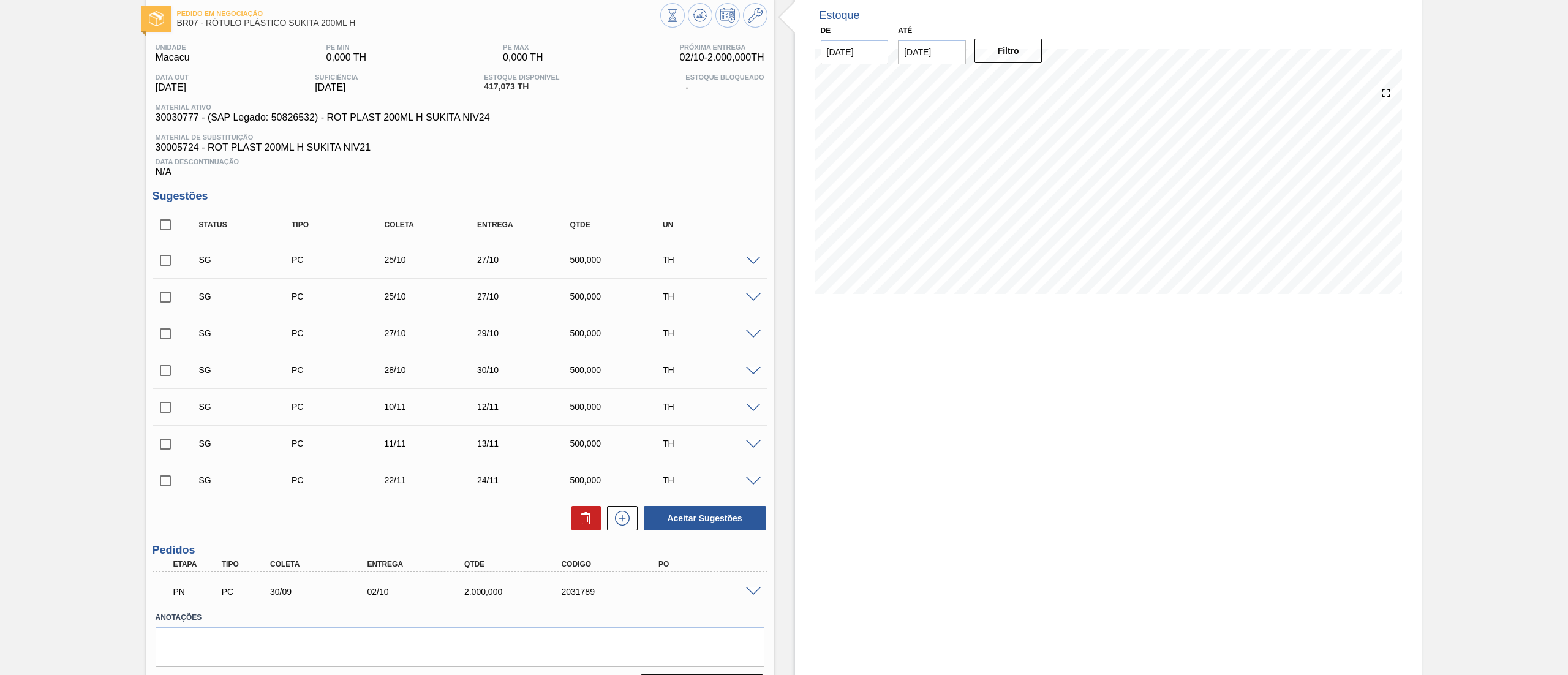
scroll to position [99, 0]
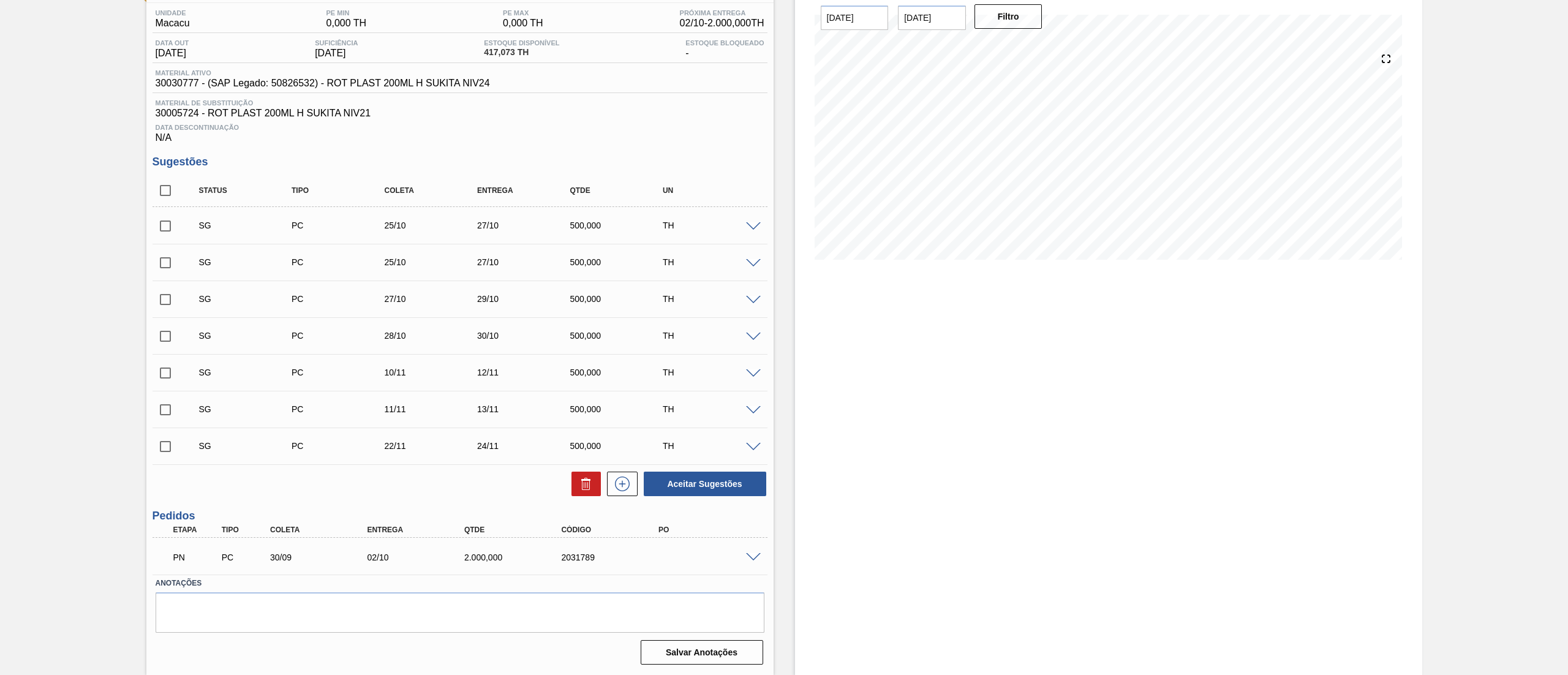
click at [758, 561] on span at bounding box center [753, 557] width 14 height 9
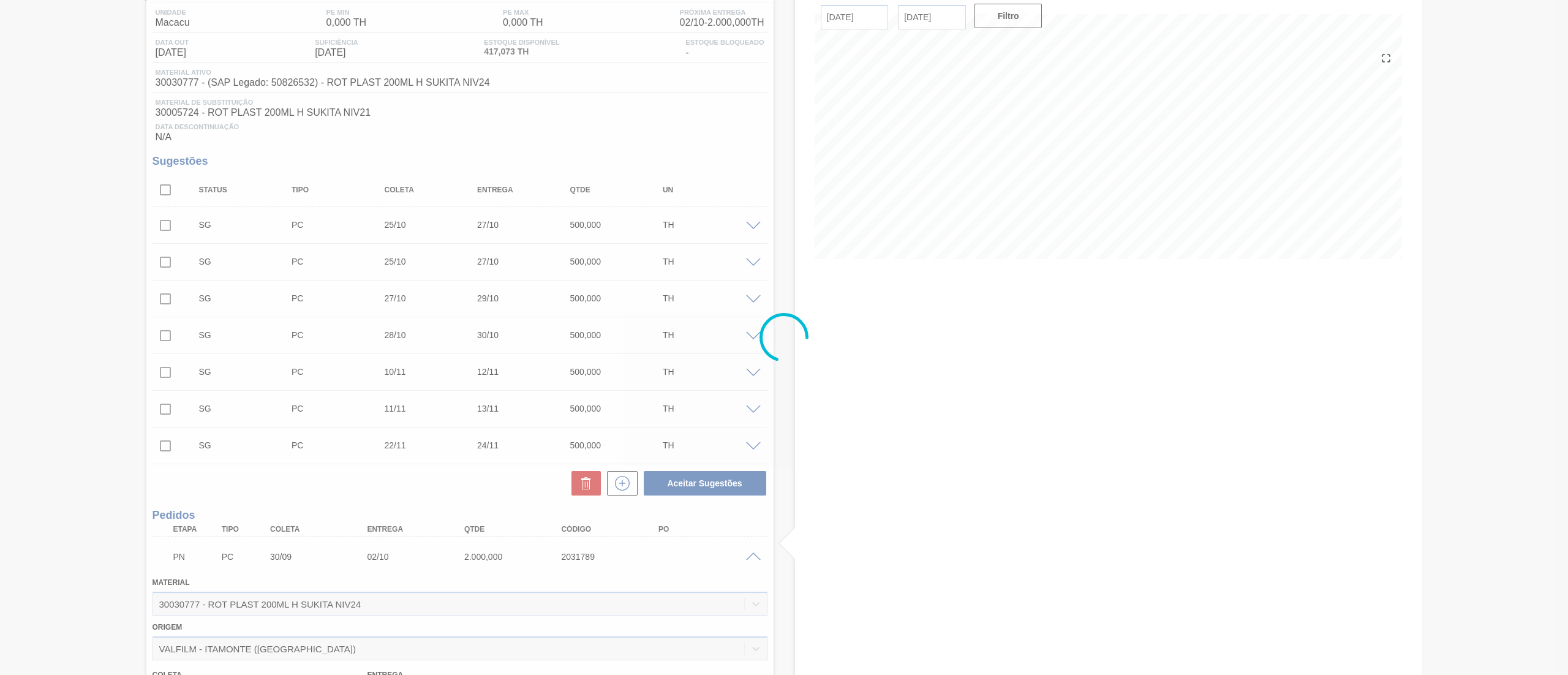
click at [81, 398] on div at bounding box center [784, 337] width 1568 height 675
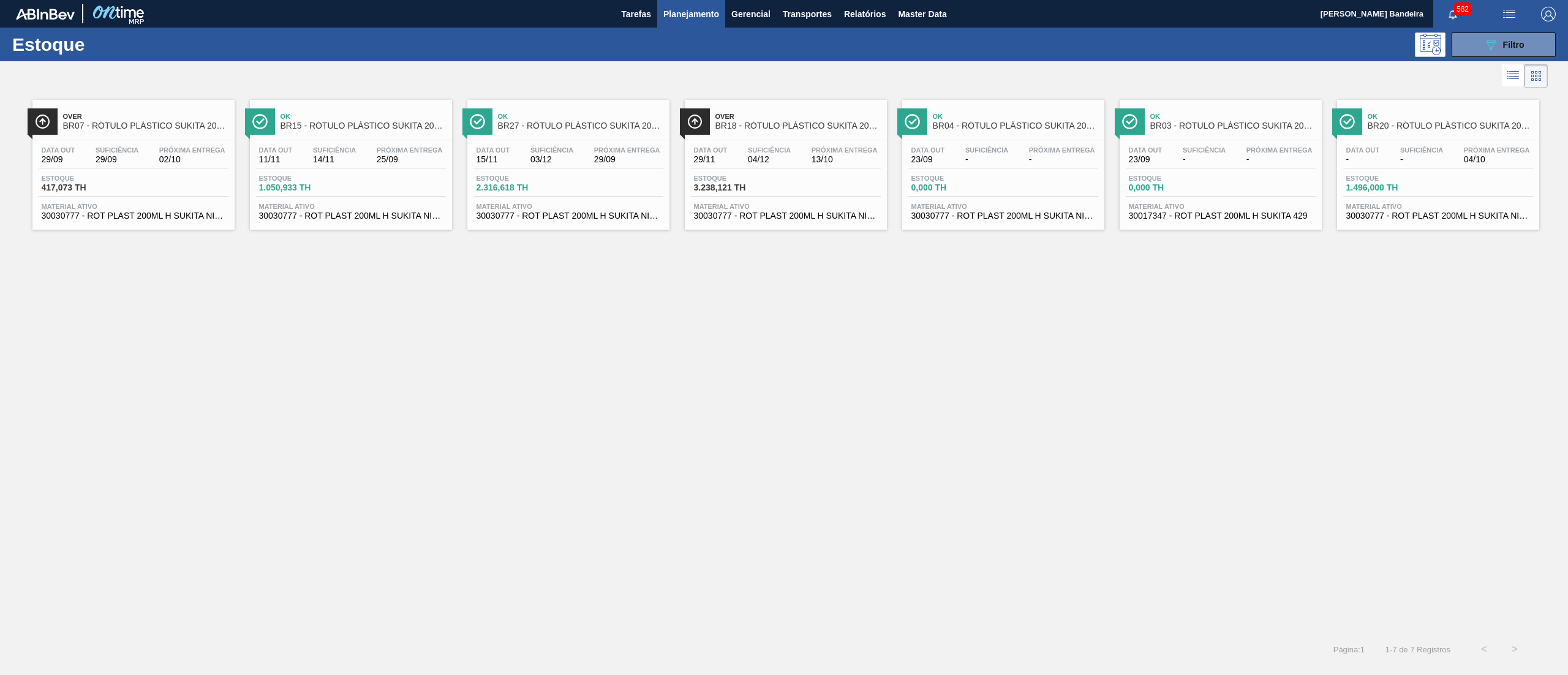
click at [185, 215] on span "30030777 - ROT PLAST 200ML H SUKITA NIV24" at bounding box center [133, 216] width 184 height 9
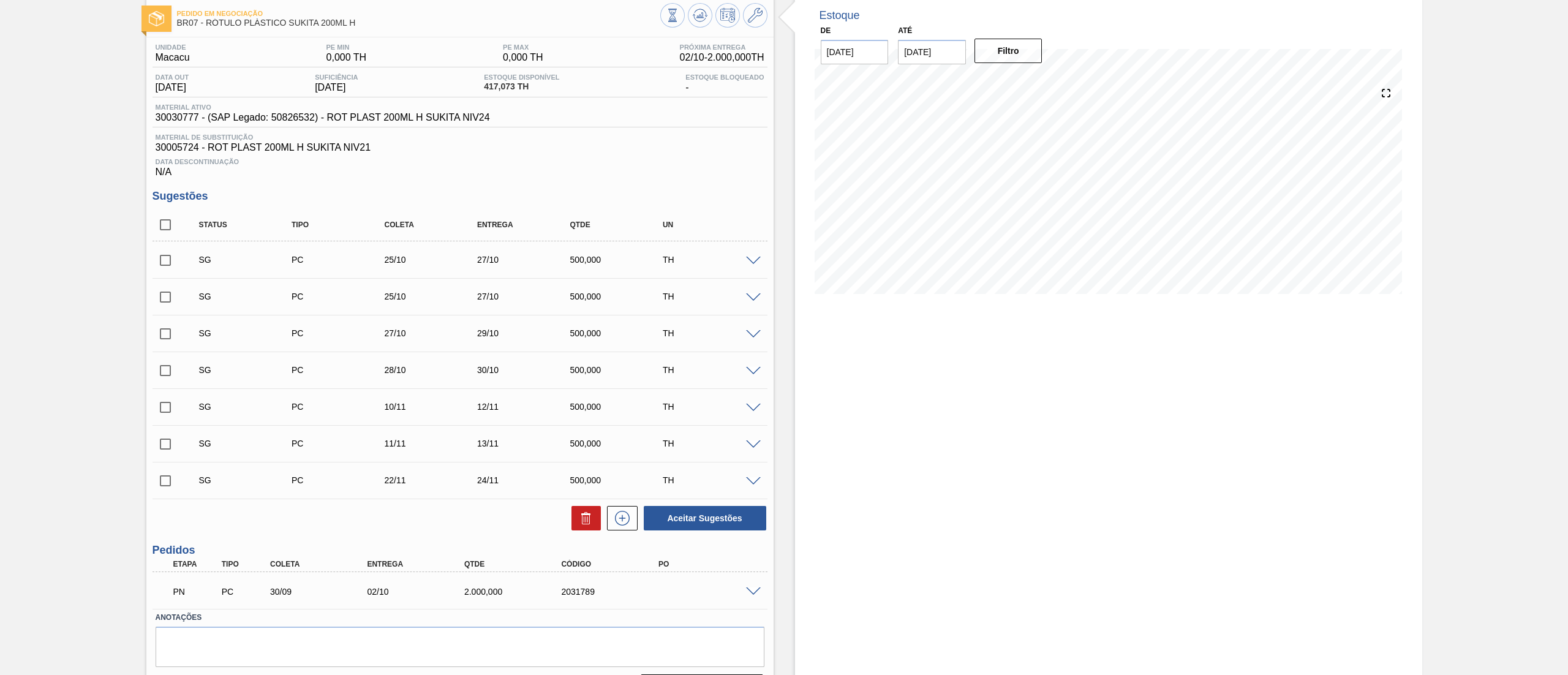
scroll to position [99, 0]
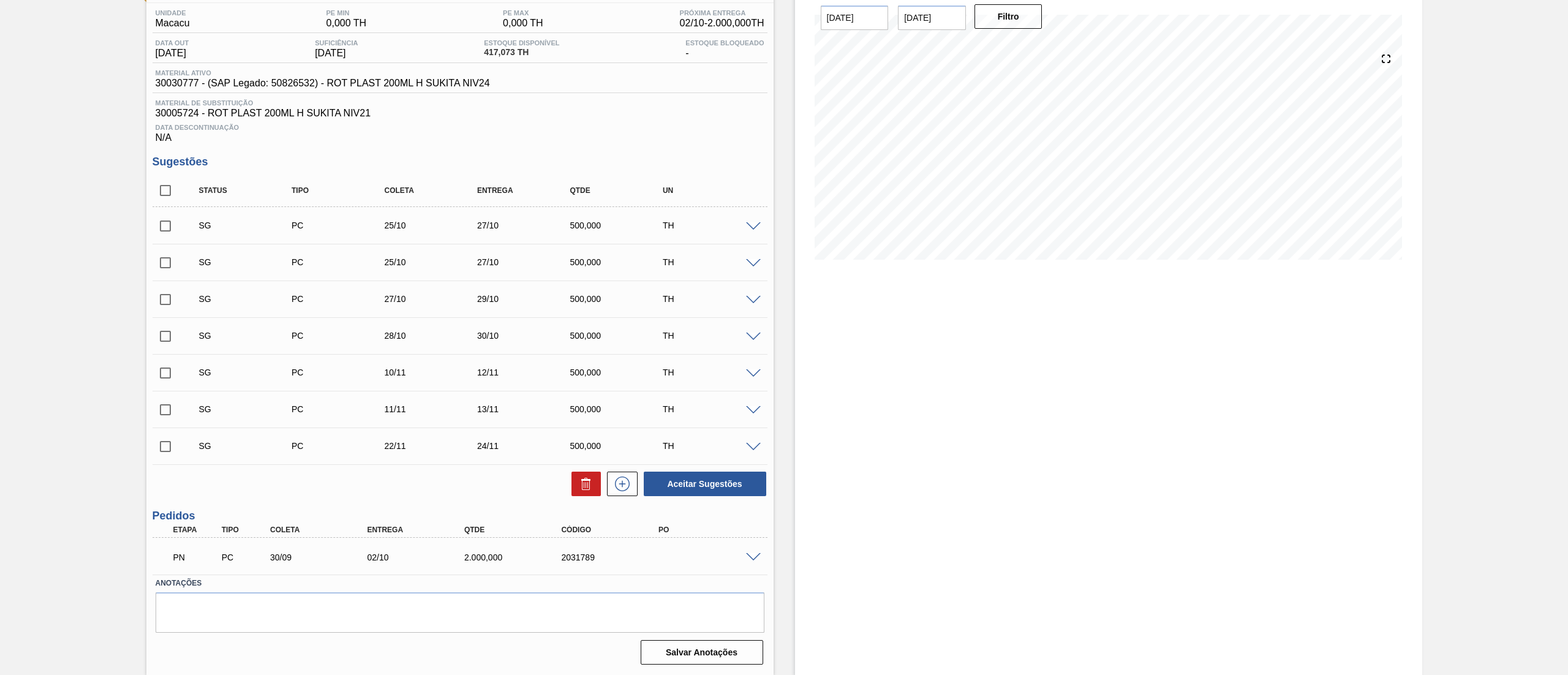
click at [755, 553] on span at bounding box center [753, 557] width 14 height 9
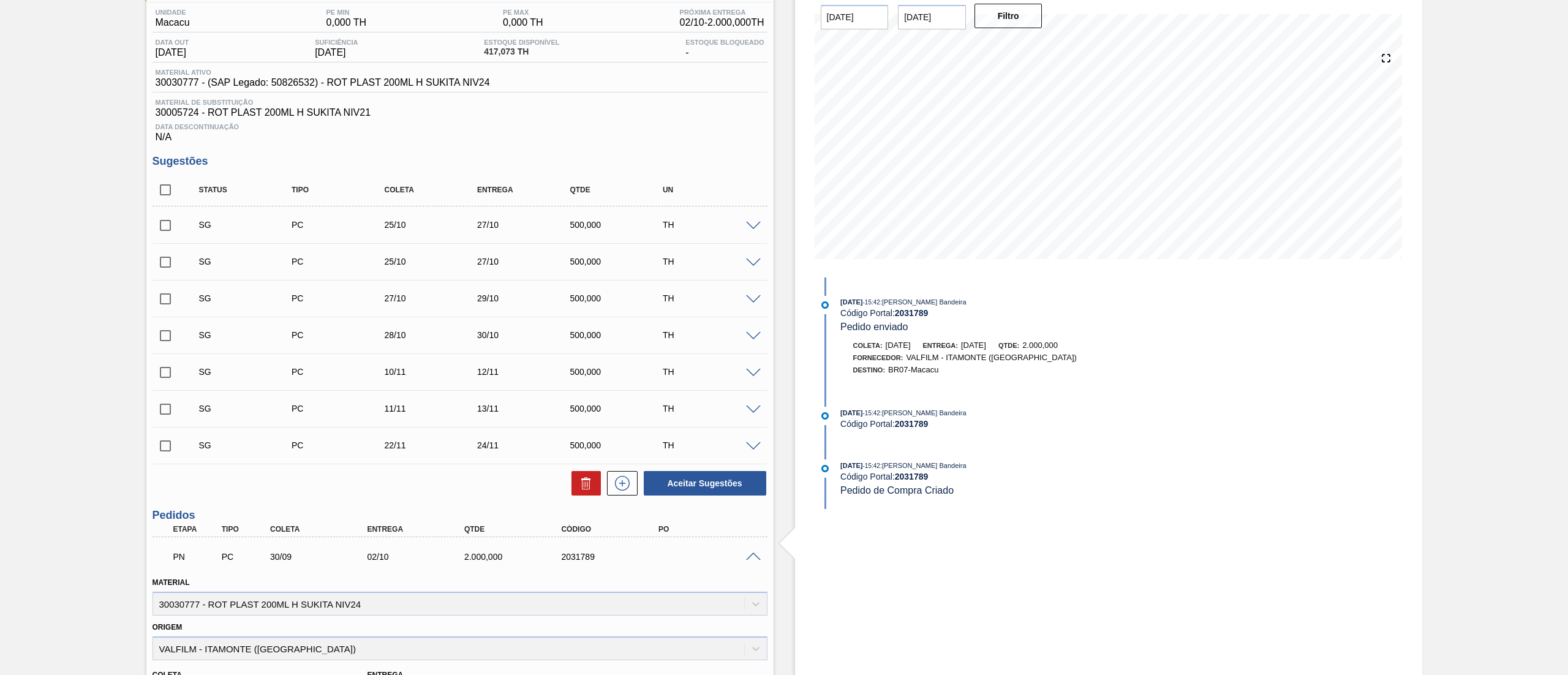
click at [755, 552] on span at bounding box center [753, 557] width 14 height 9
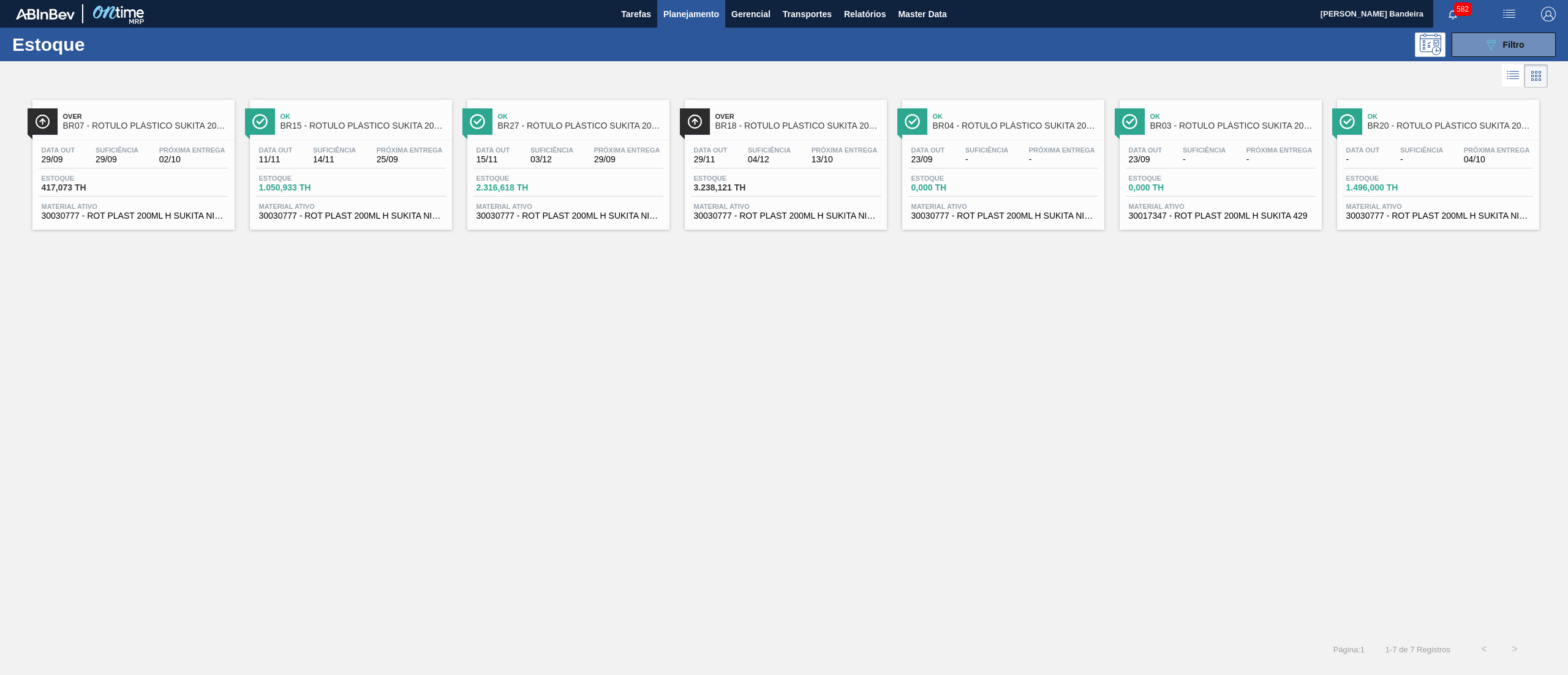
click at [579, 218] on span "30030777 - ROT PLAST 200ML H SUKITA NIV24" at bounding box center [569, 216] width 184 height 9
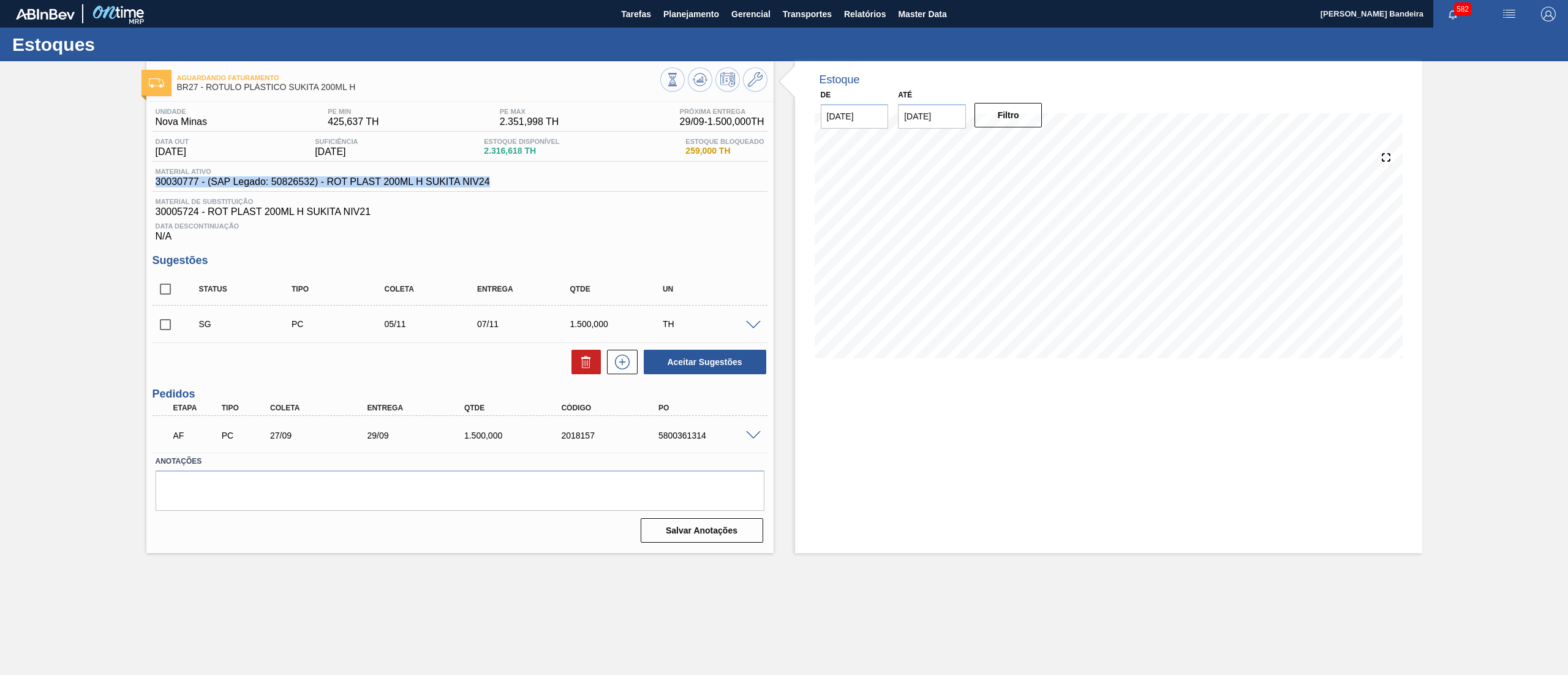
drag, startPoint x: 520, startPoint y: 187, endPoint x: 102, endPoint y: 191, distance: 418.0
click at [102, 191] on div "Aguardando Faturamento BR27 - RÓTULO PLÁSTICO SUKITA 200ML H Unidade Nova Minas…" at bounding box center [784, 307] width 1568 height 492
copy span "30030777 - (SAP Legado: 50826532) - ROT PLAST 200ML H SUKITA NIV24"
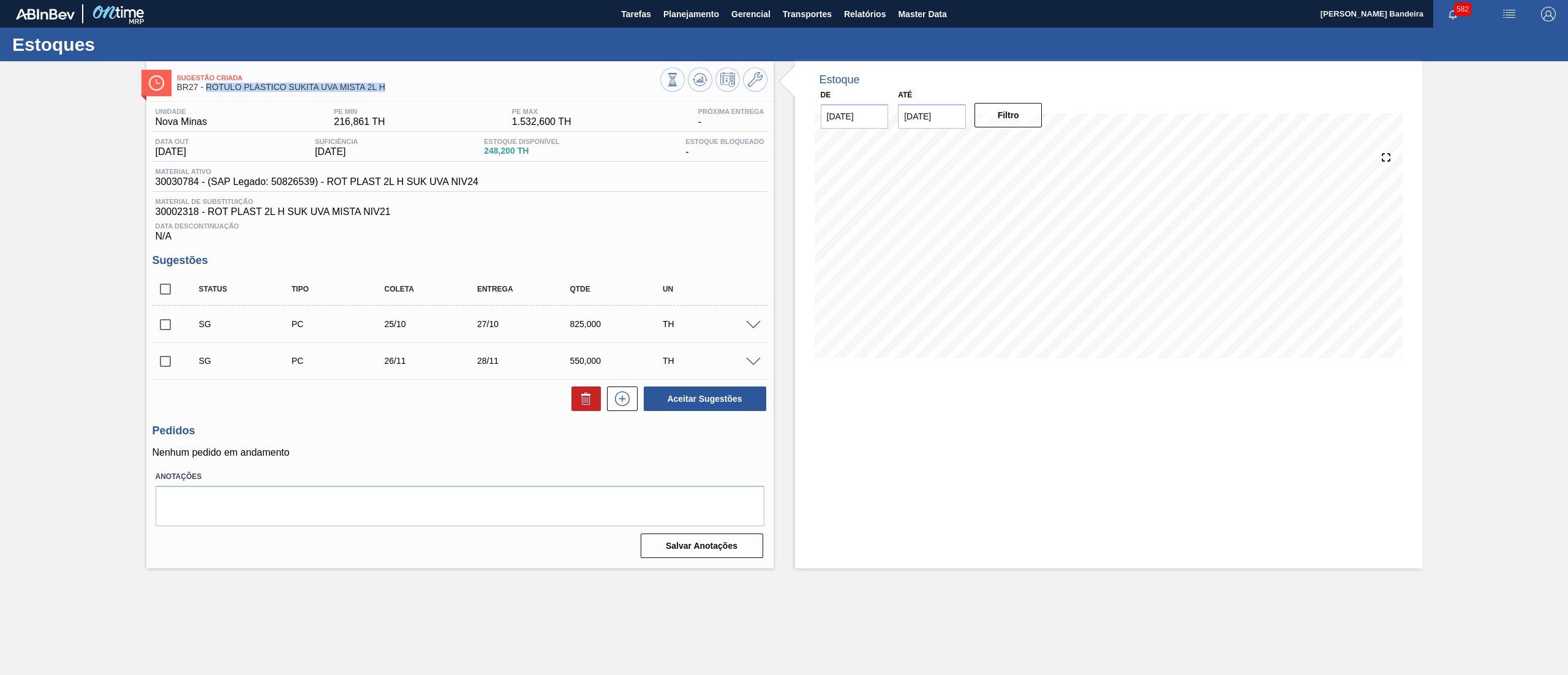
drag, startPoint x: 401, startPoint y: 92, endPoint x: 208, endPoint y: 85, distance: 193.1
click at [208, 85] on div "Sugestão Criada BR27 - RÓTULO PLÁSTICO SUKITA UVA MISTA 2L H" at bounding box center [418, 83] width 483 height 28
copy span "RÓTULO PLÁSTICO SUKITA UVA MISTA 2L H"
click at [701, 17] on span "Planejamento" at bounding box center [691, 14] width 56 height 14
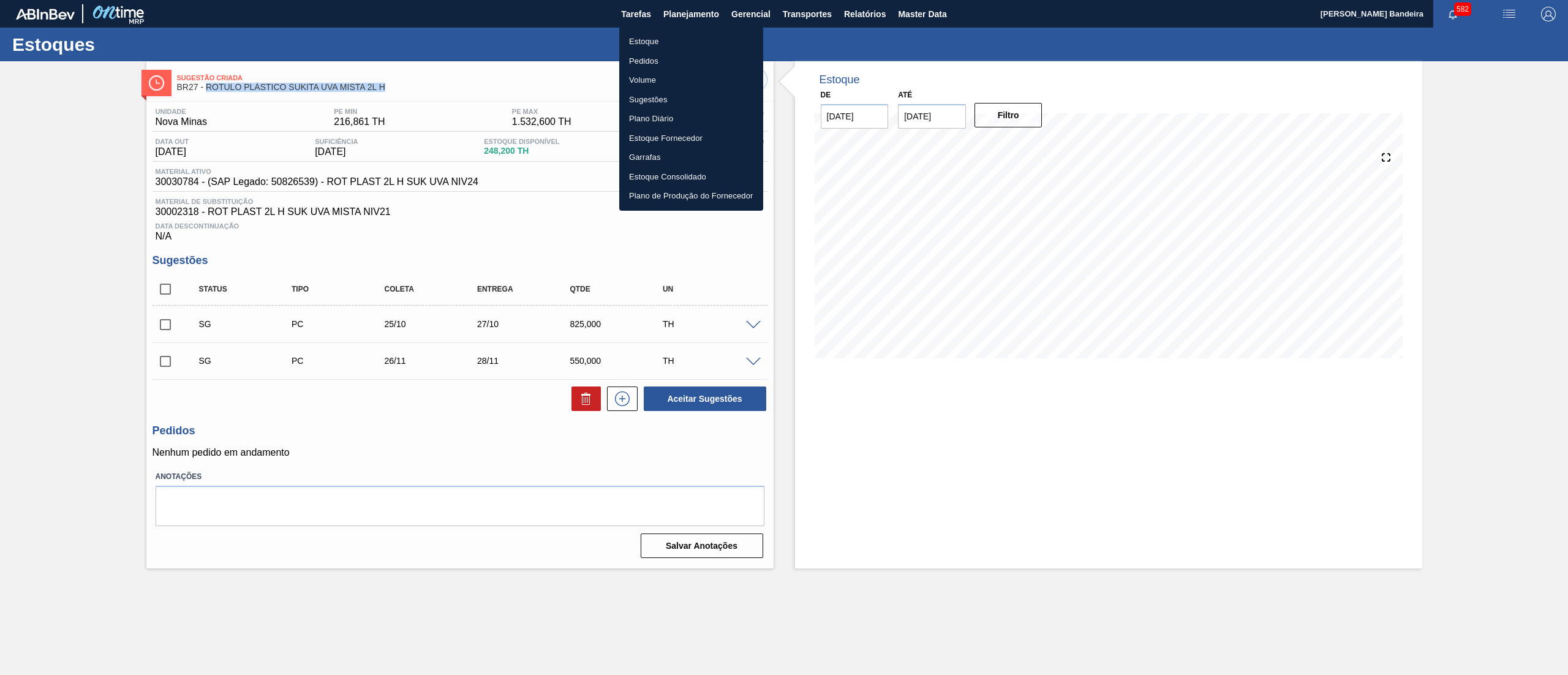
click at [698, 32] on li "Estoque" at bounding box center [691, 42] width 144 height 20
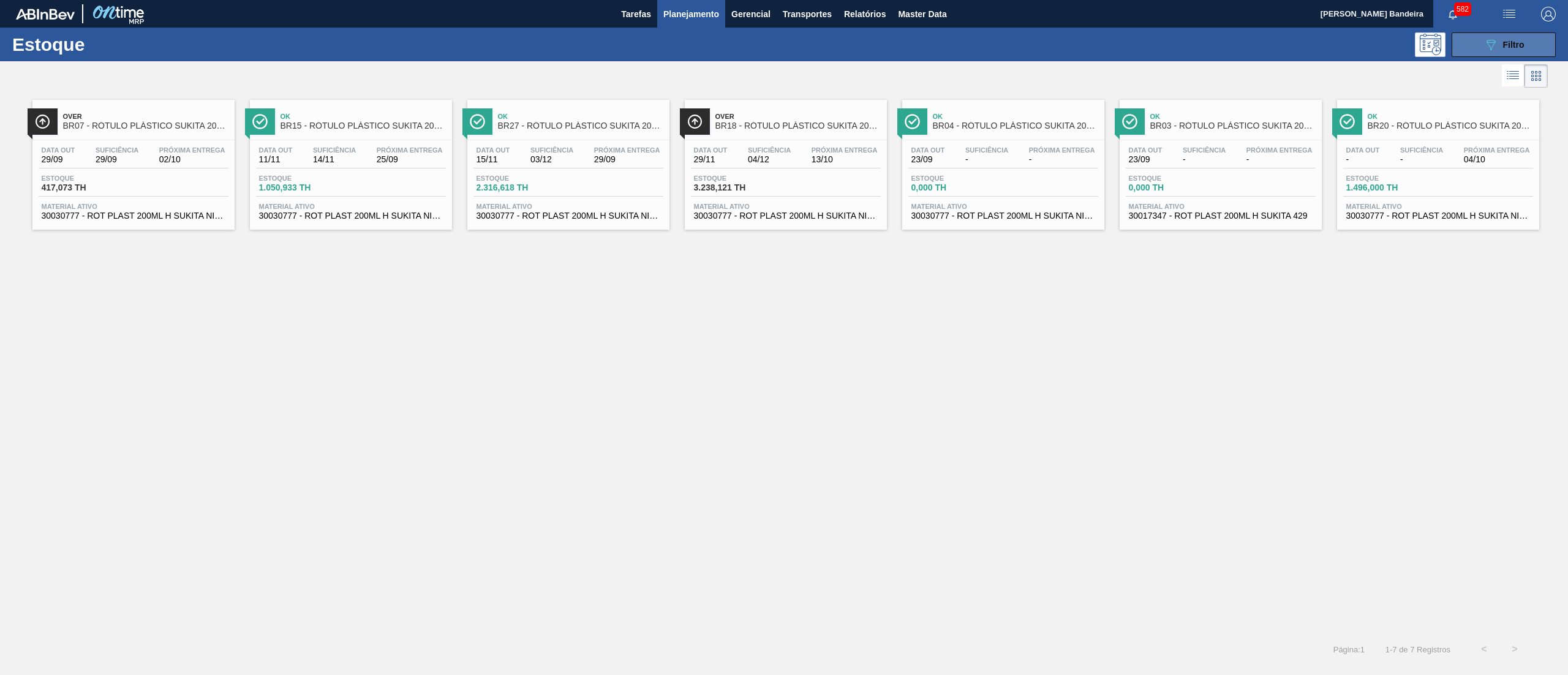
click at [1503, 51] on div "089F7B8B-B2A5-4AFE-B5C0-19BA573D28AC Filtro" at bounding box center [1504, 44] width 41 height 14
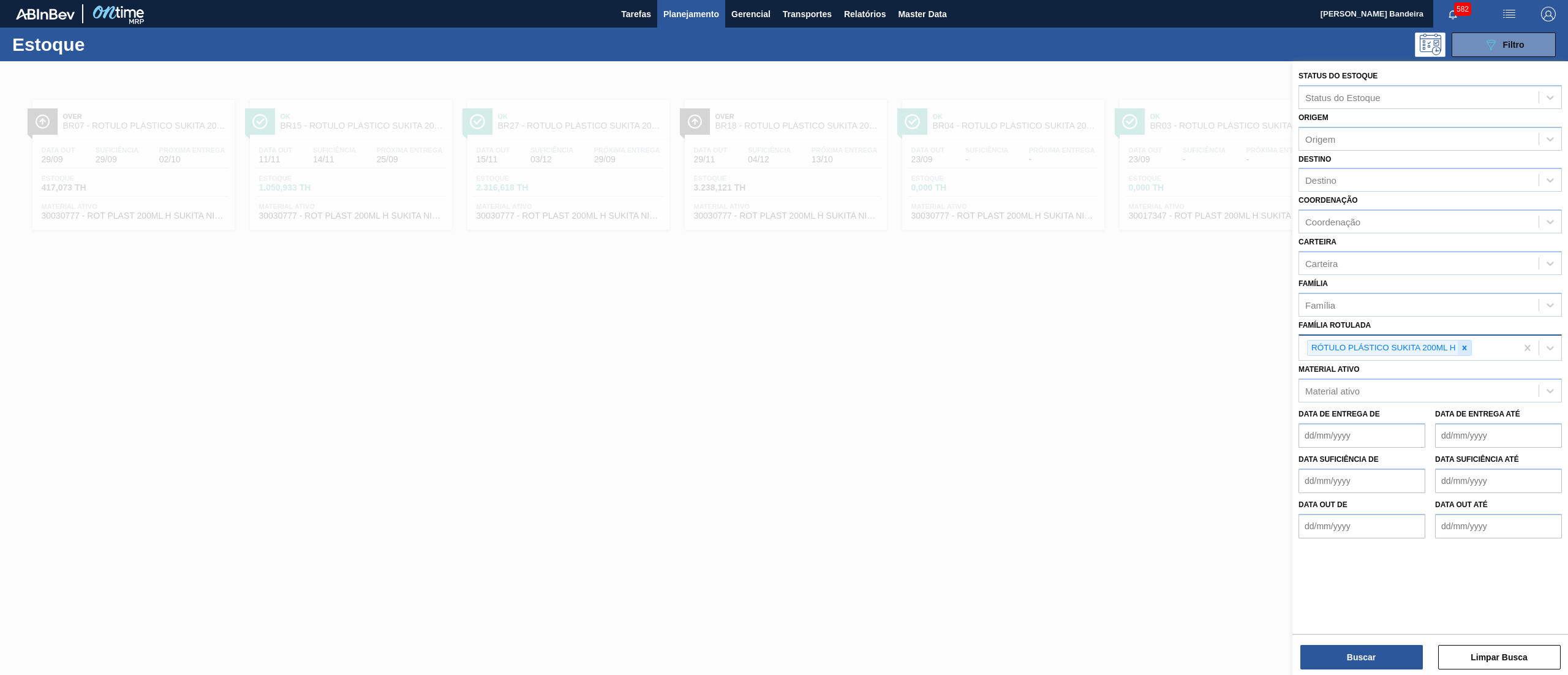
click at [1467, 345] on icon at bounding box center [1465, 348] width 9 height 9
paste Rotulada "RÓTULO PLÁSTICO SUKITA UVA MISTA 2L H"
type Rotulada "RÓTULO PLÁSTICO SUKITA UVA MISTA 2L H"
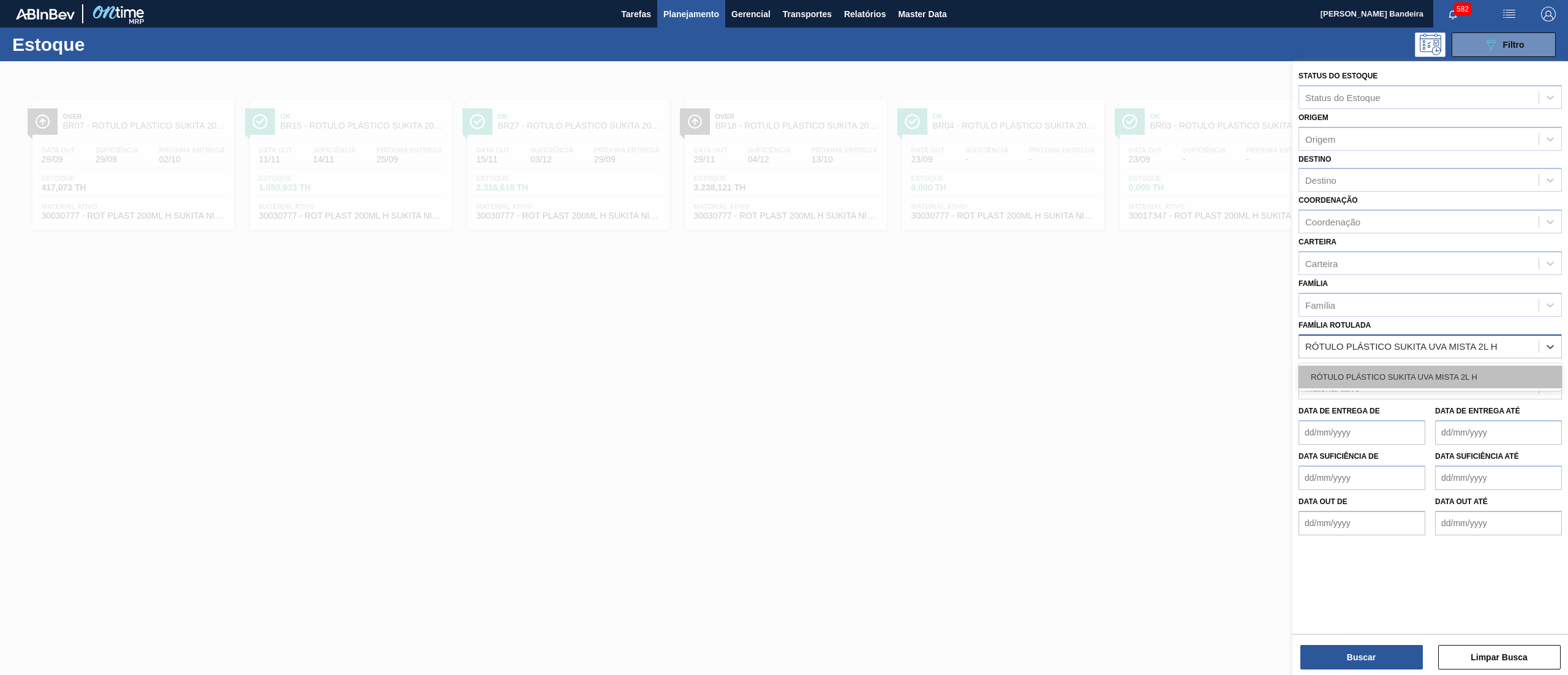
click at [1423, 377] on div "RÓTULO PLÁSTICO SUKITA UVA MISTA 2L H" at bounding box center [1430, 377] width 264 height 23
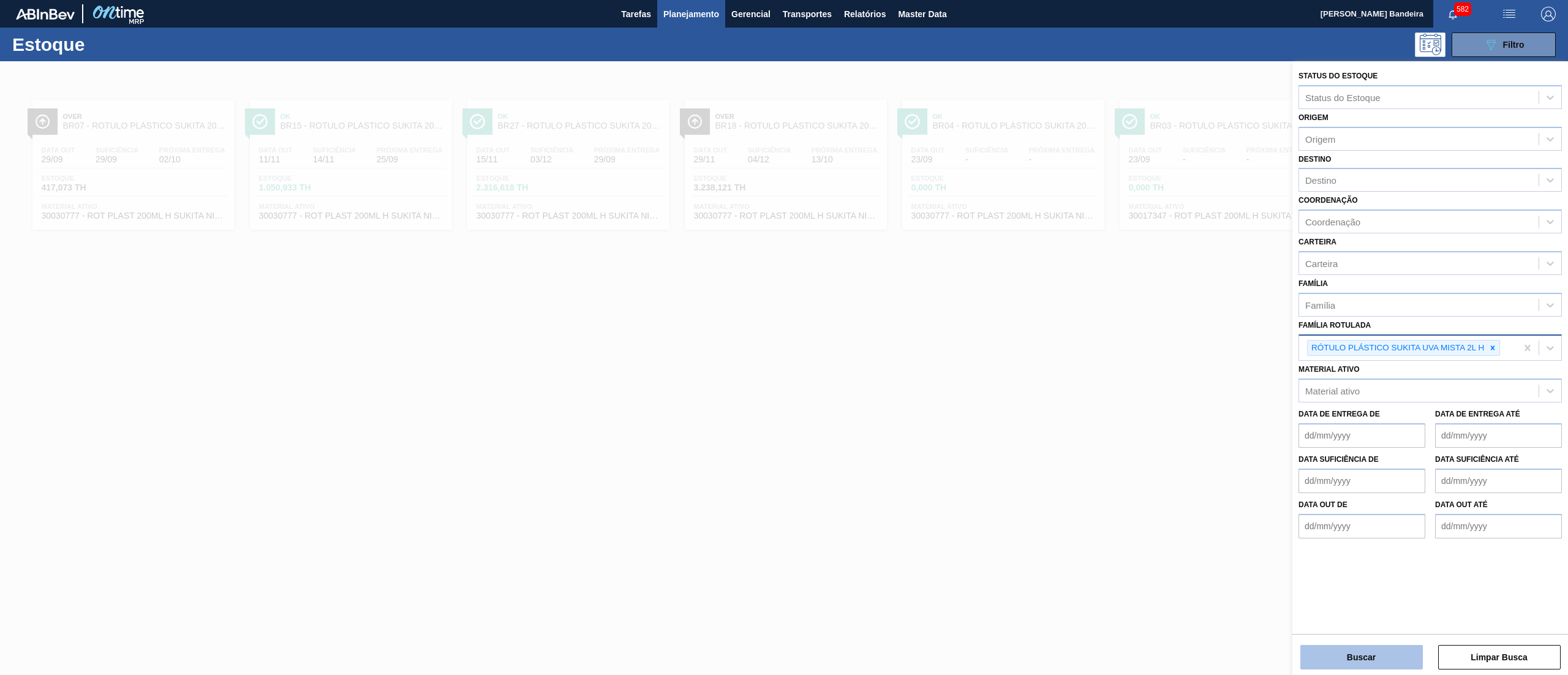
click at [1345, 656] on button "Buscar" at bounding box center [1361, 657] width 123 height 25
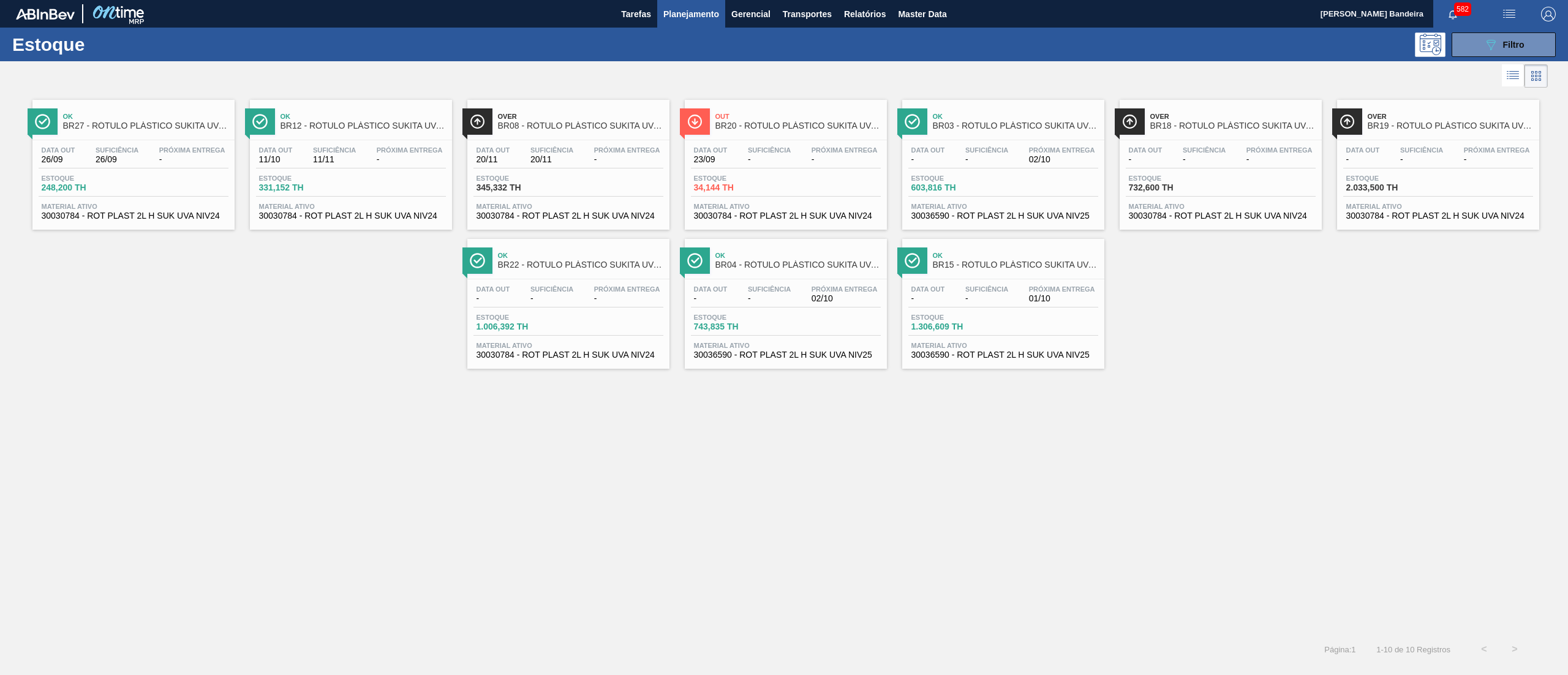
click at [745, 216] on span "30030784 - ROT PLAST 2L H SUK UVA NIV24" at bounding box center [786, 216] width 184 height 9
click at [170, 218] on span "30030784 - ROT PLAST 2L H SUK UVA NIV24" at bounding box center [133, 216] width 184 height 9
click at [411, 218] on span "30030784 - ROT PLAST 2L H SUK UVA NIV24" at bounding box center [351, 216] width 184 height 9
click at [1416, 208] on span "Material ativo" at bounding box center [1438, 206] width 184 height 8
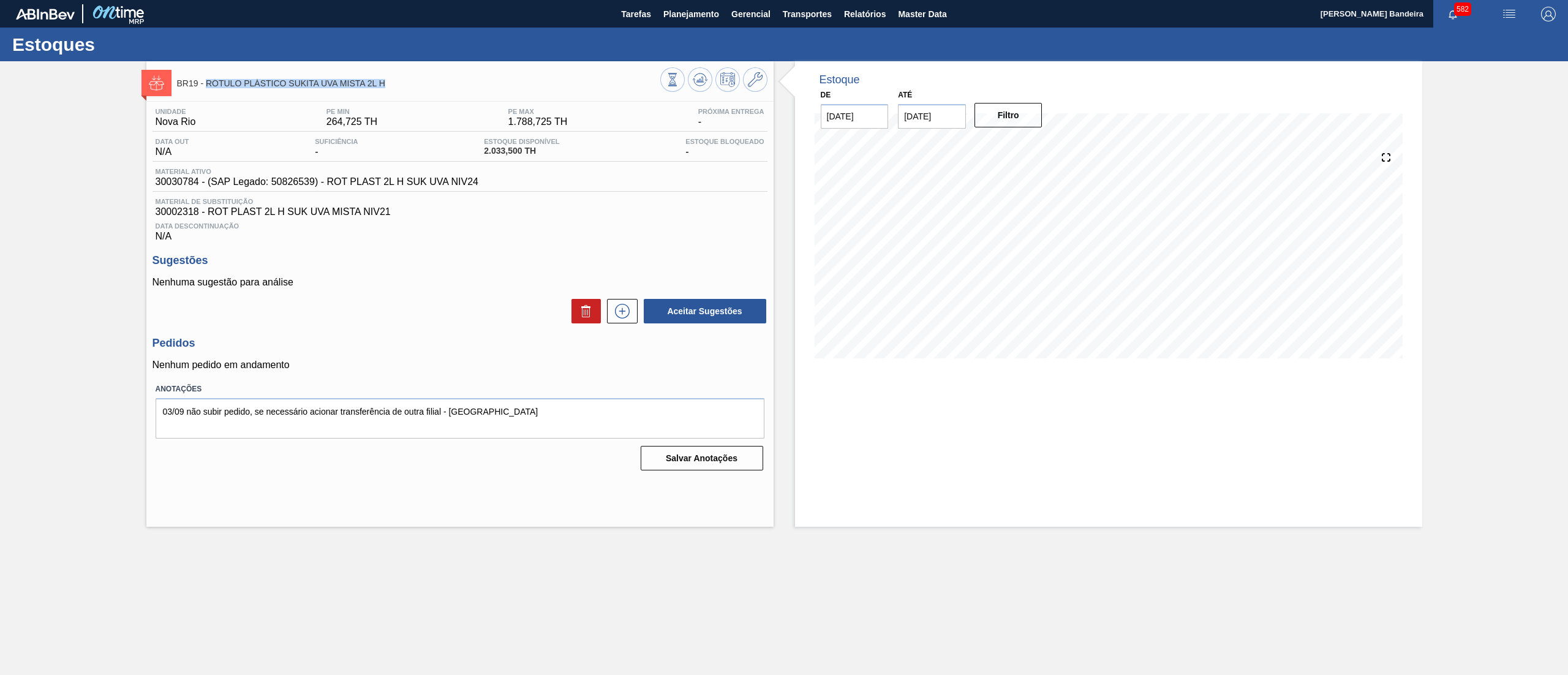
drag, startPoint x: 395, startPoint y: 82, endPoint x: 207, endPoint y: 89, distance: 188.1
click at [207, 89] on div "BR19 - RÓTULO PLÁSTICO SUKITA UVA MISTA 2L H" at bounding box center [418, 83] width 483 height 28
copy span "RÓTULO PLÁSTICO SUKITA UVA MISTA 2L H"
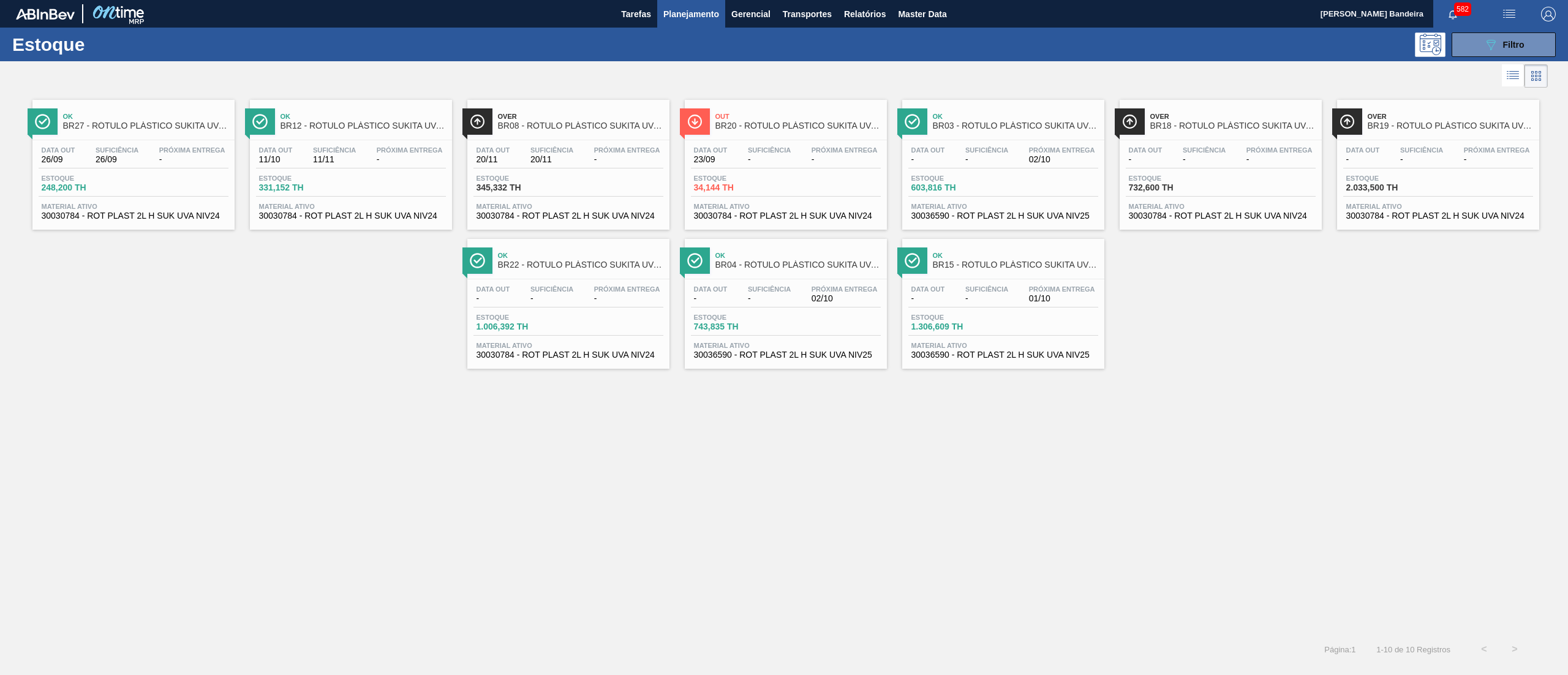
click at [174, 220] on span "30030784 - ROT PLAST 2L H SUK UVA NIV24" at bounding box center [133, 216] width 184 height 9
click at [377, 217] on span "30030784 - ROT PLAST 2L H SUK UVA NIV24" at bounding box center [351, 216] width 184 height 9
click at [1231, 221] on span "30030784 - ROT PLAST 2L H SUK UVA NIV24" at bounding box center [1221, 216] width 184 height 9
click at [1015, 360] on span "30036590 - ROT PLAST 2L H SUK UVA NIV25" at bounding box center [1003, 355] width 184 height 9
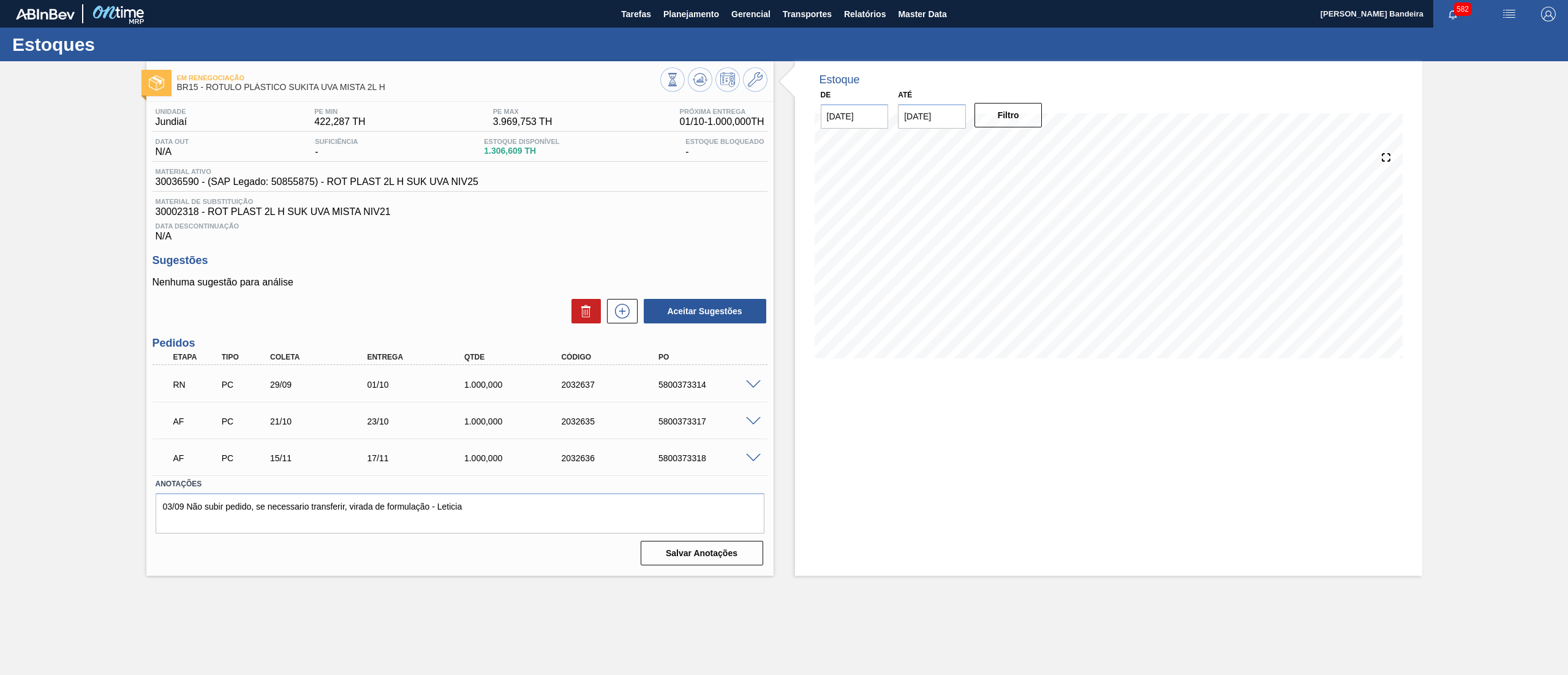
click at [751, 384] on span at bounding box center [753, 385] width 14 height 9
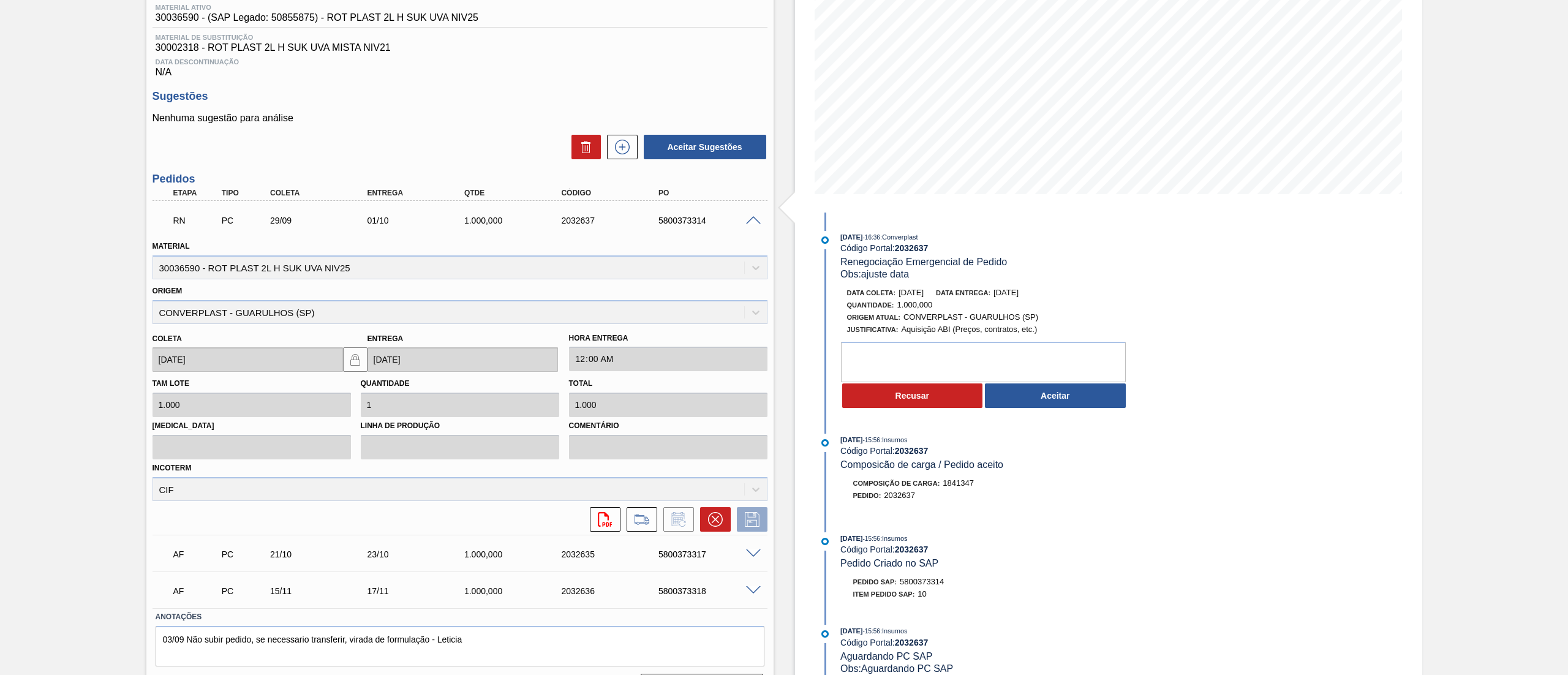
scroll to position [199, 0]
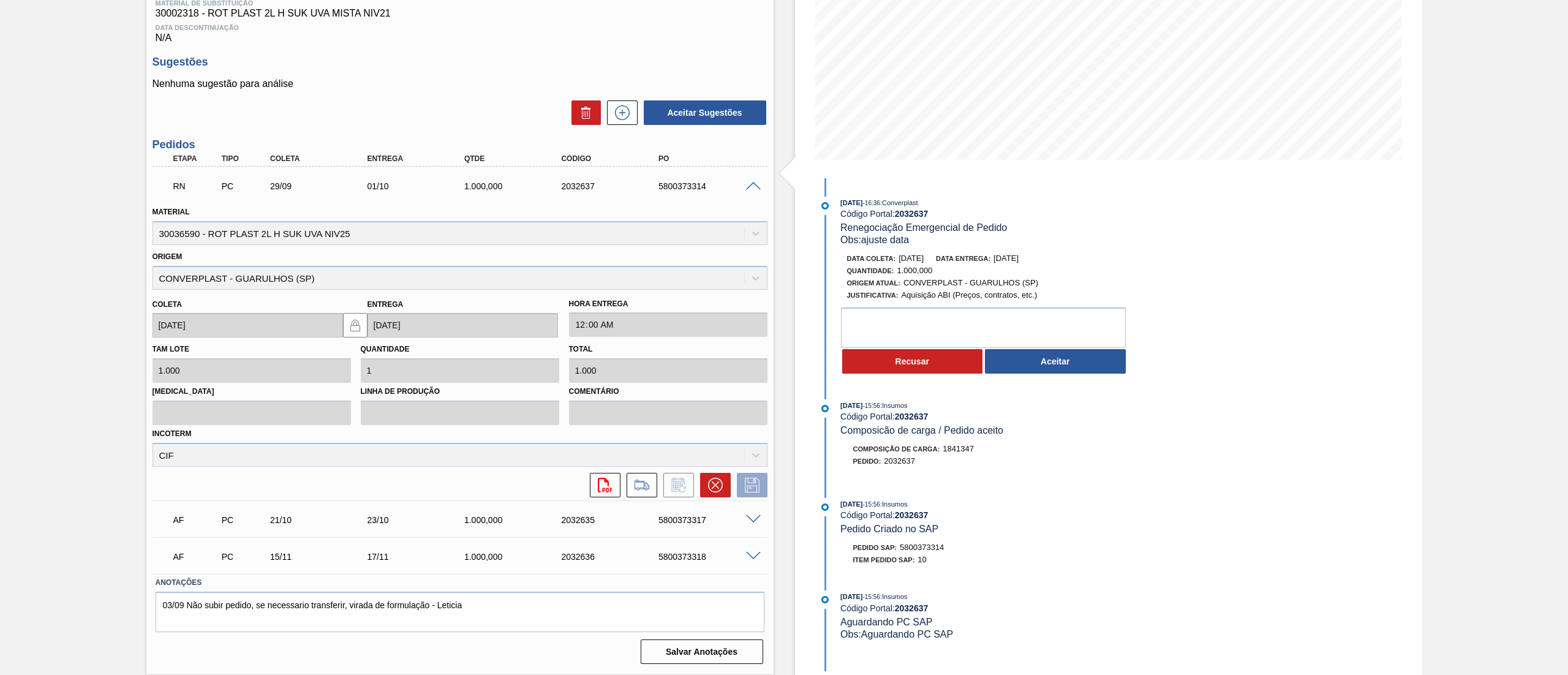
click at [746, 522] on span at bounding box center [753, 520] width 14 height 9
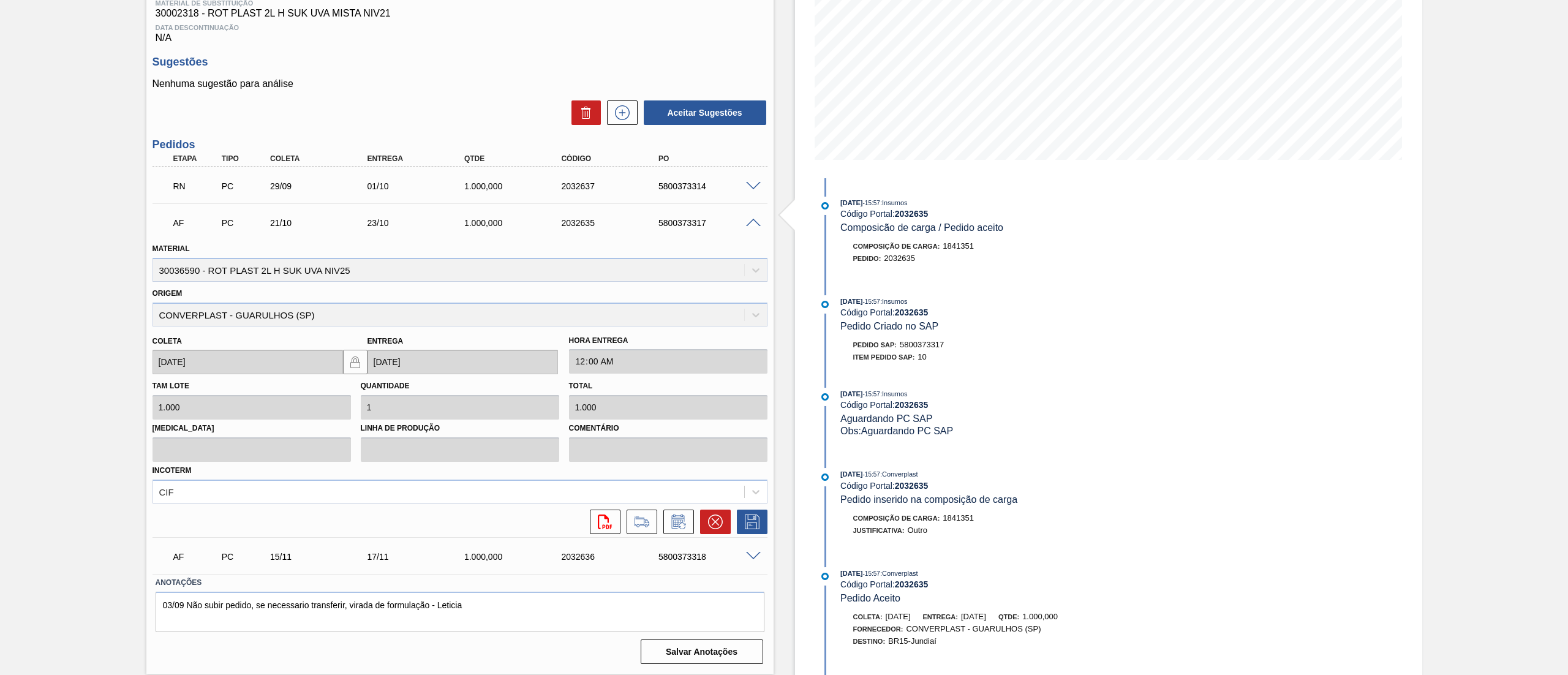
click at [748, 182] on span at bounding box center [753, 186] width 14 height 9
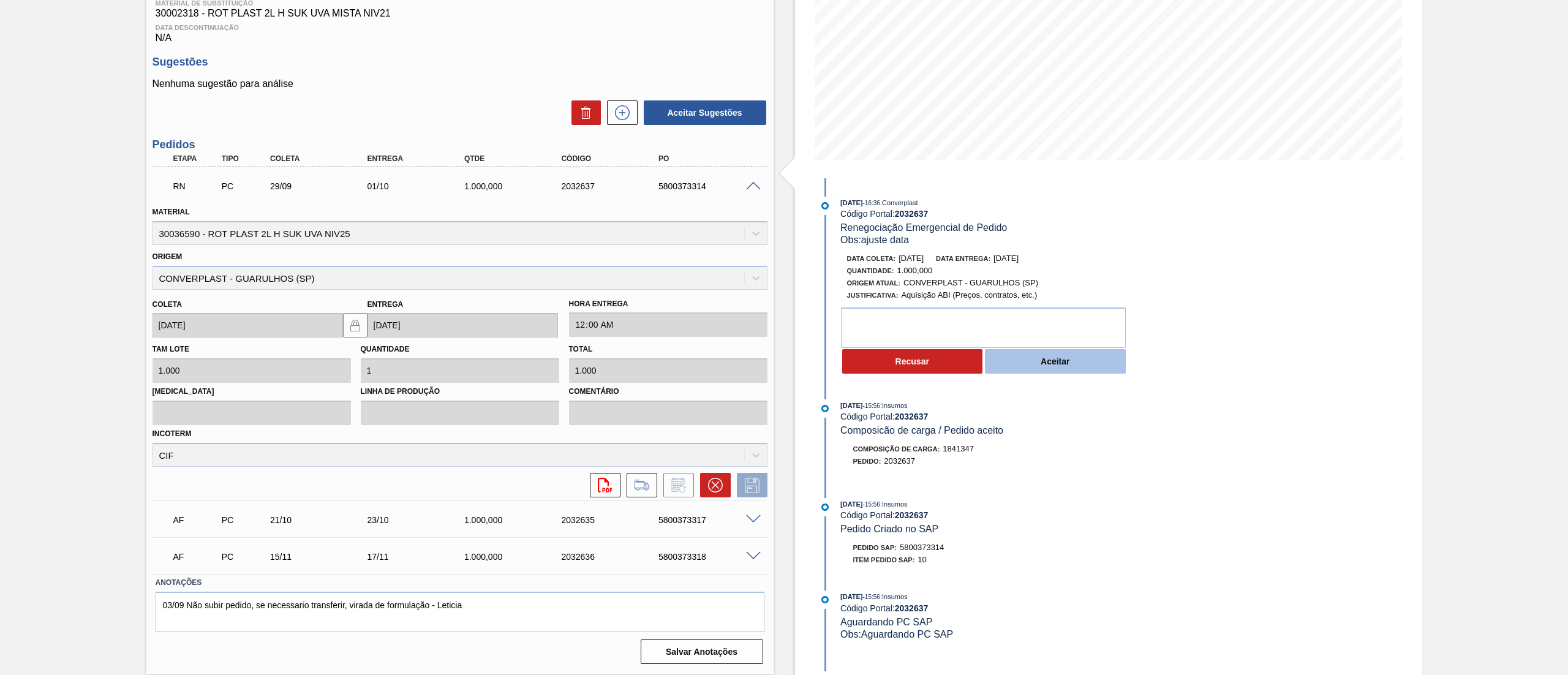
click at [1071, 369] on button "Aceitar" at bounding box center [1055, 361] width 141 height 25
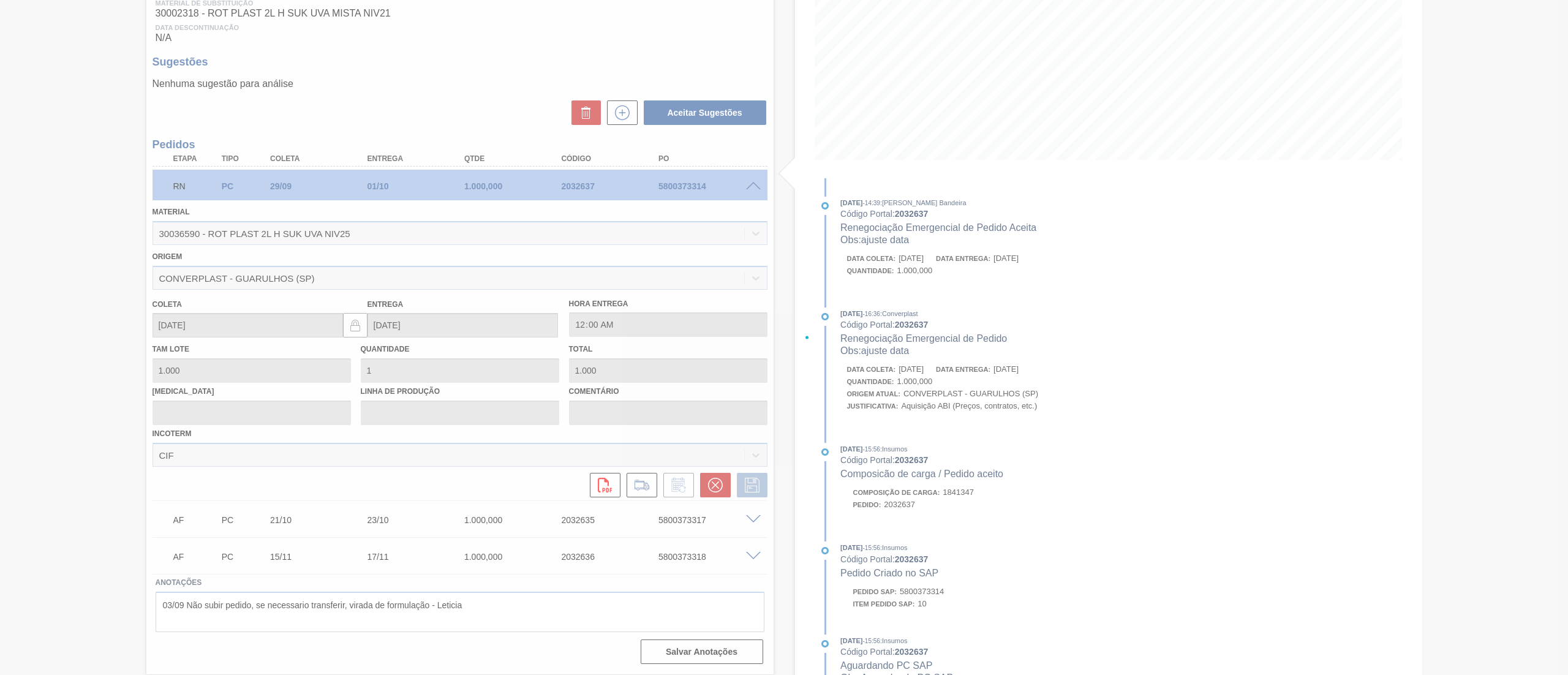
type input "ajuste data"
type input "18/10/2025"
type input "20/10/2025"
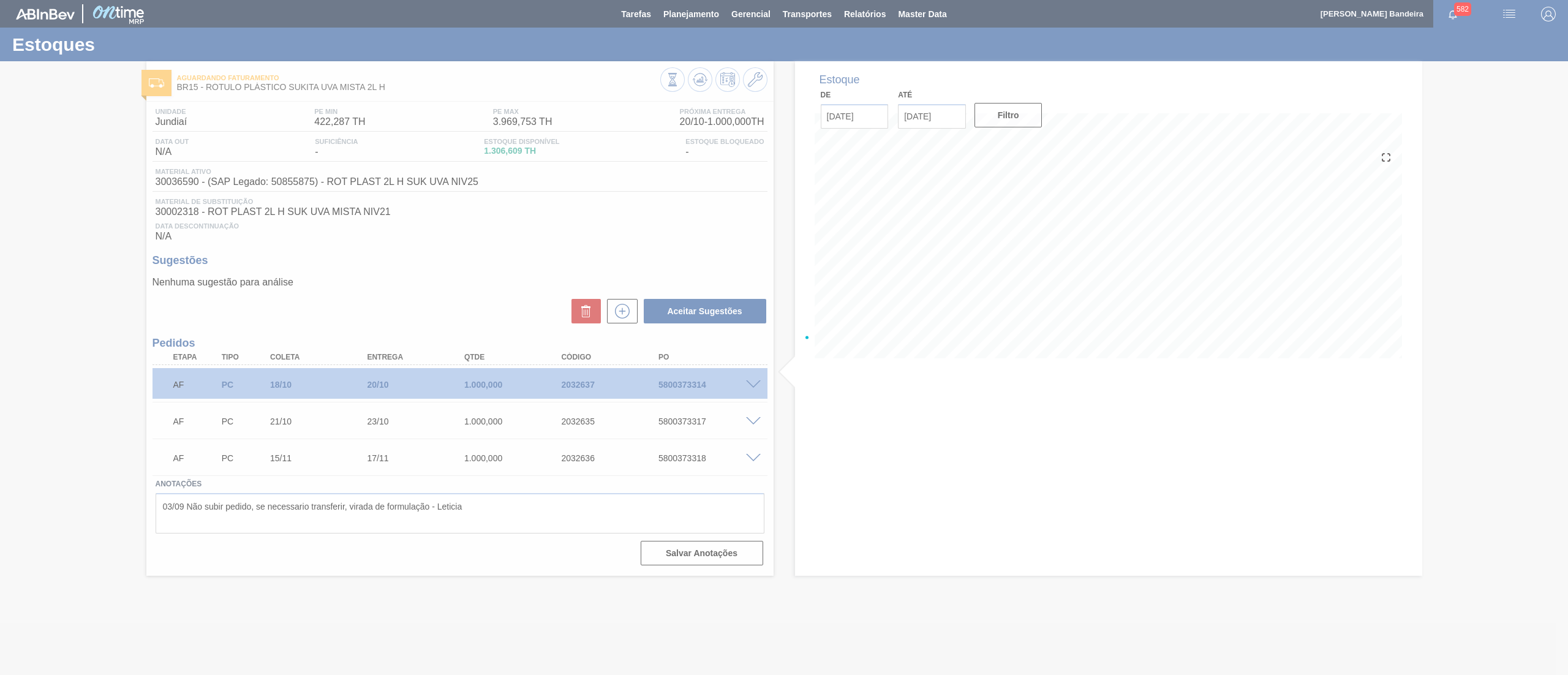
scroll to position [0, 0]
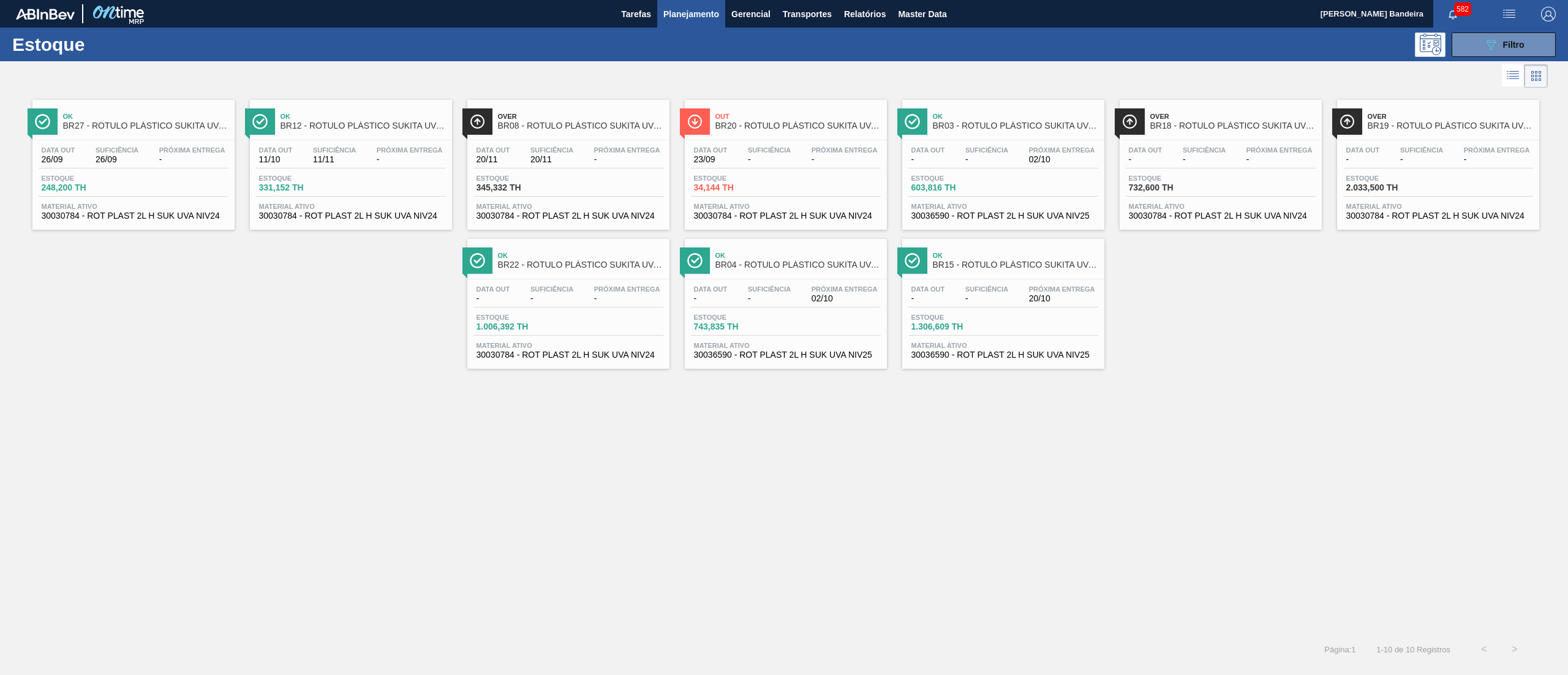
click at [356, 213] on span "30030784 - ROT PLAST 2L H SUK UVA NIV24" at bounding box center [351, 216] width 184 height 9
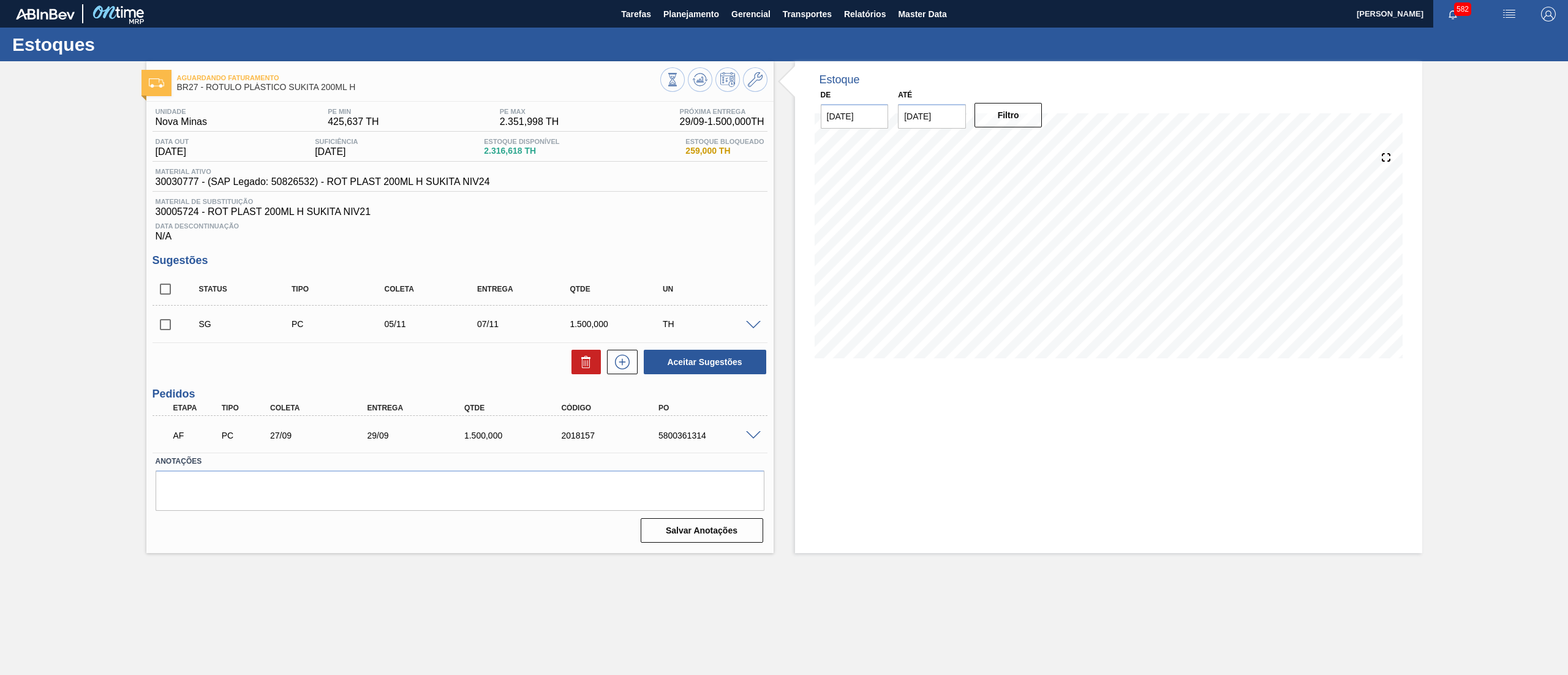
click at [366, 82] on span "BR27 - RÓTULO PLÁSTICO SUKITA 200ML H" at bounding box center [418, 87] width 483 height 9
click at [756, 435] on span at bounding box center [753, 436] width 14 height 9
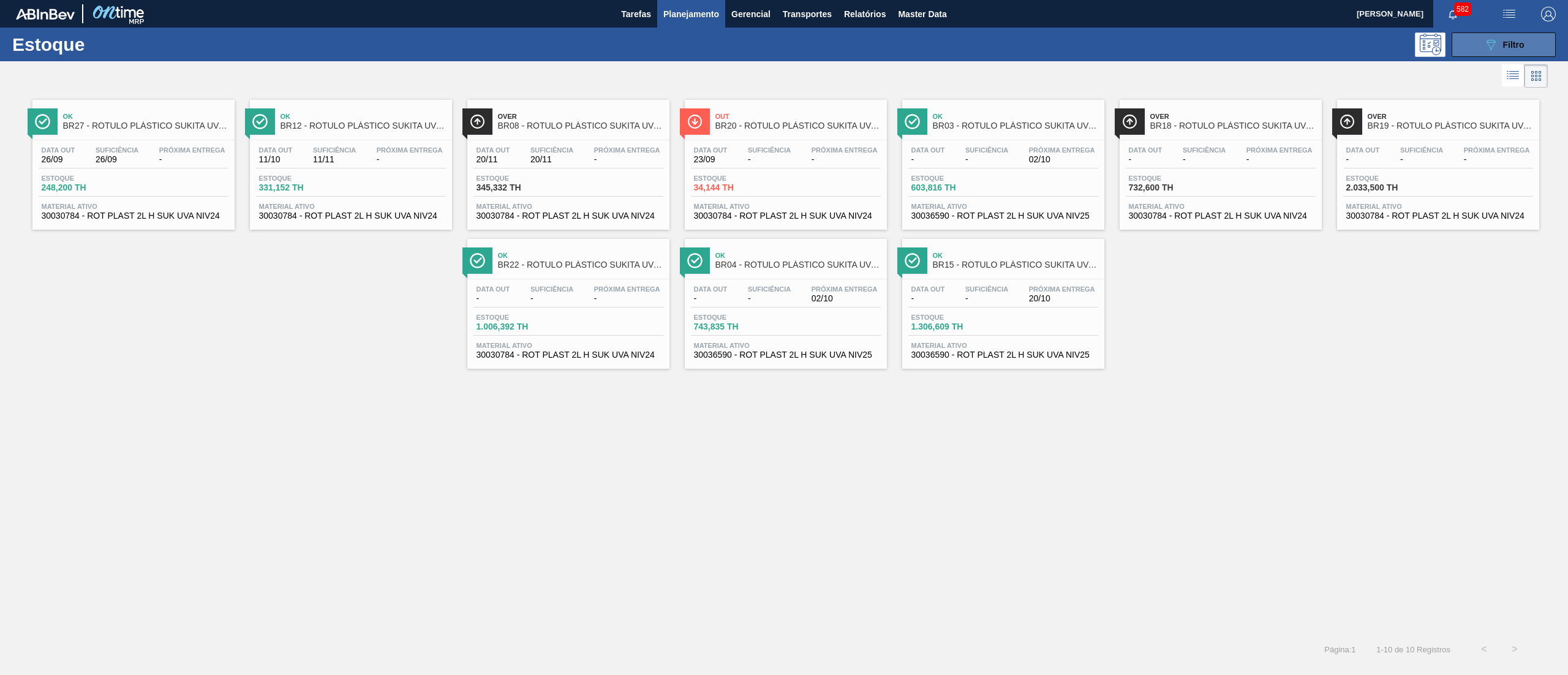
click at [1474, 44] on button "089F7B8B-B2A5-4AFE-B5C0-19BA573D28AC Filtro" at bounding box center [1504, 45] width 104 height 25
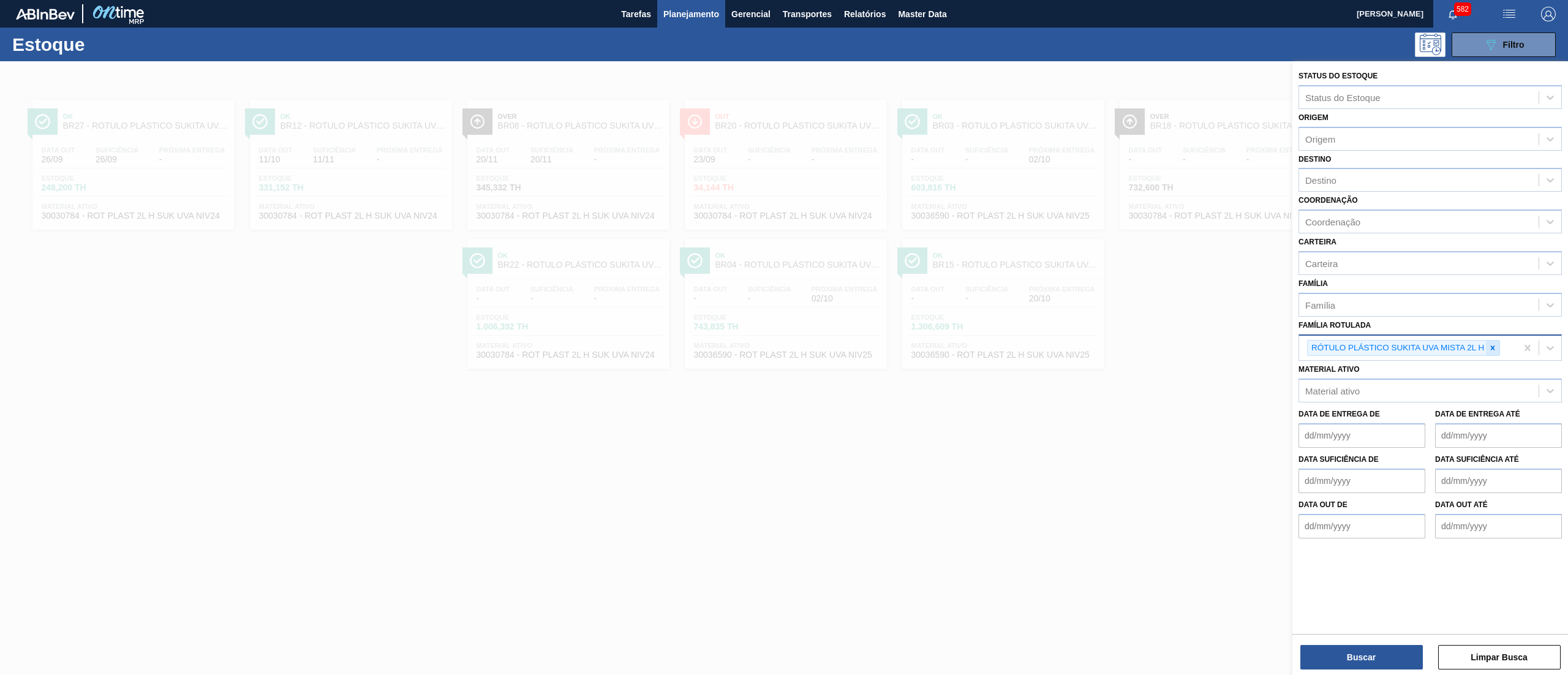
click at [1493, 352] on div at bounding box center [1493, 348] width 13 height 15
type Rotulada "mista 200ml"
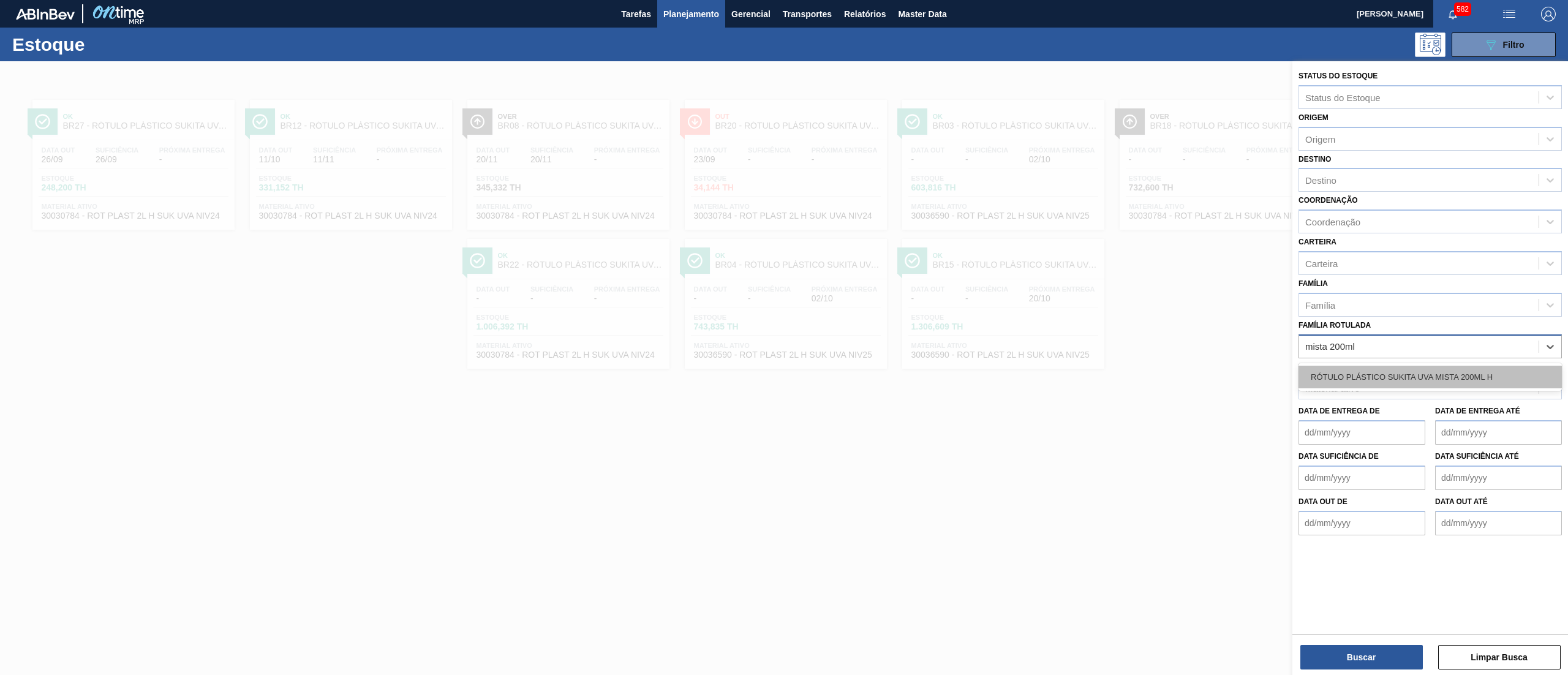
click at [1477, 382] on div "RÓTULO PLÁSTICO SUKITA UVA MISTA 200ML H" at bounding box center [1430, 377] width 264 height 23
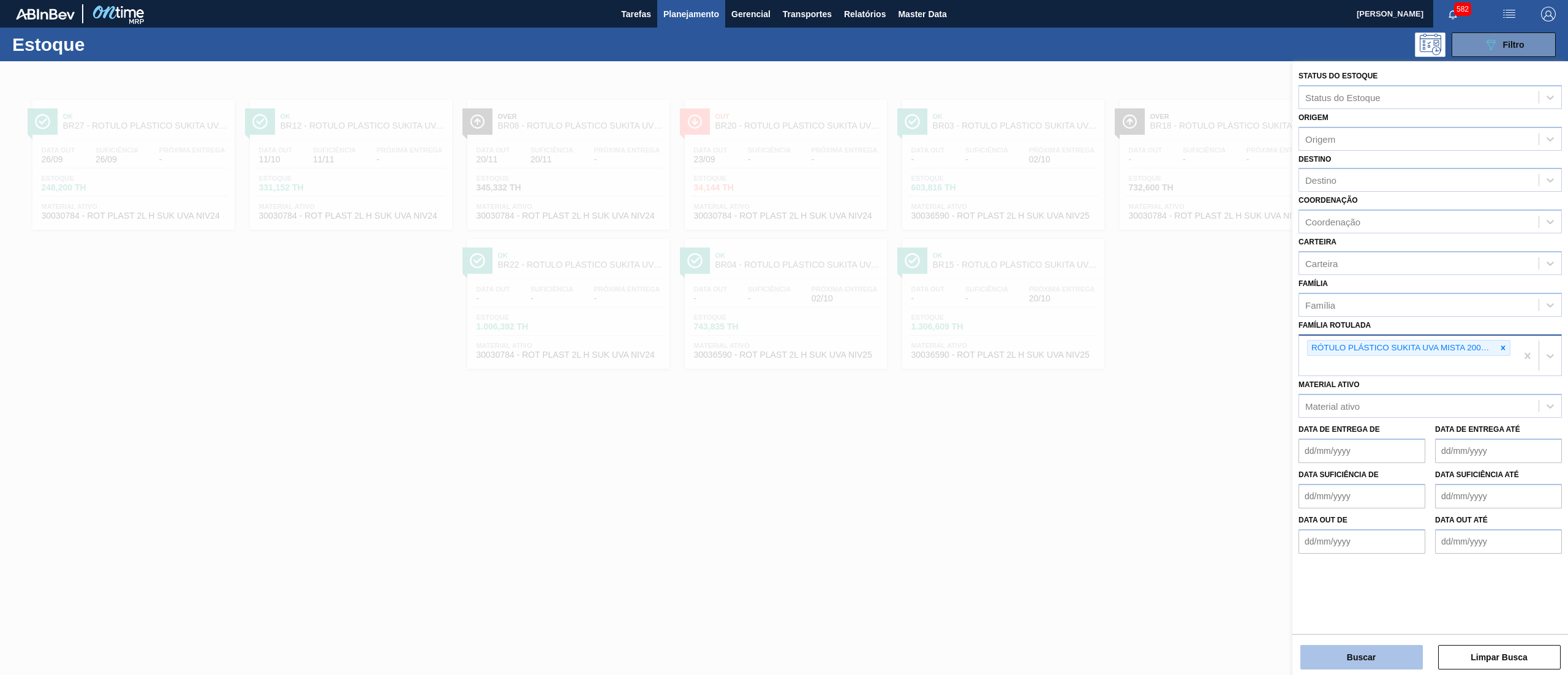
click at [1330, 653] on button "Buscar" at bounding box center [1361, 657] width 123 height 25
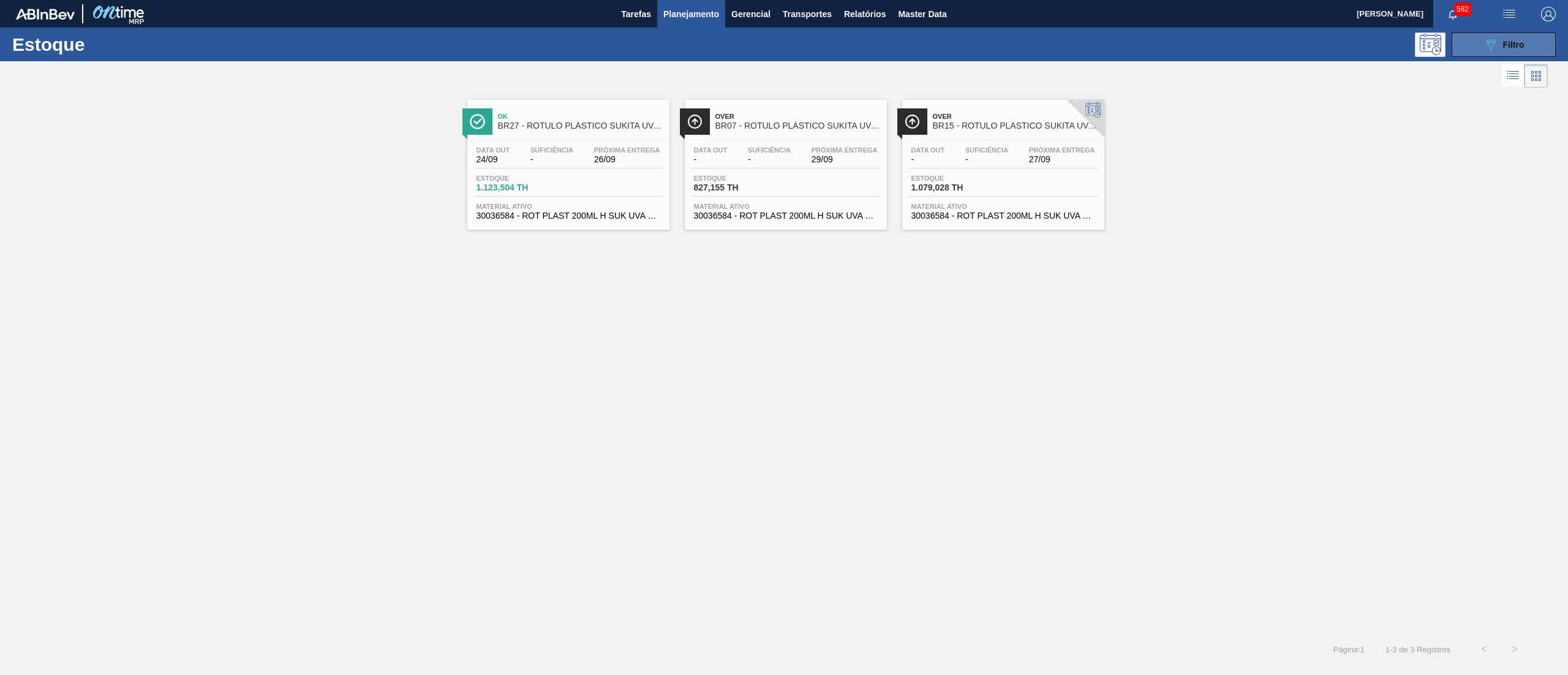
click at [1496, 48] on icon "089F7B8B-B2A5-4AFE-B5C0-19BA573D28AC" at bounding box center [1491, 44] width 14 height 14
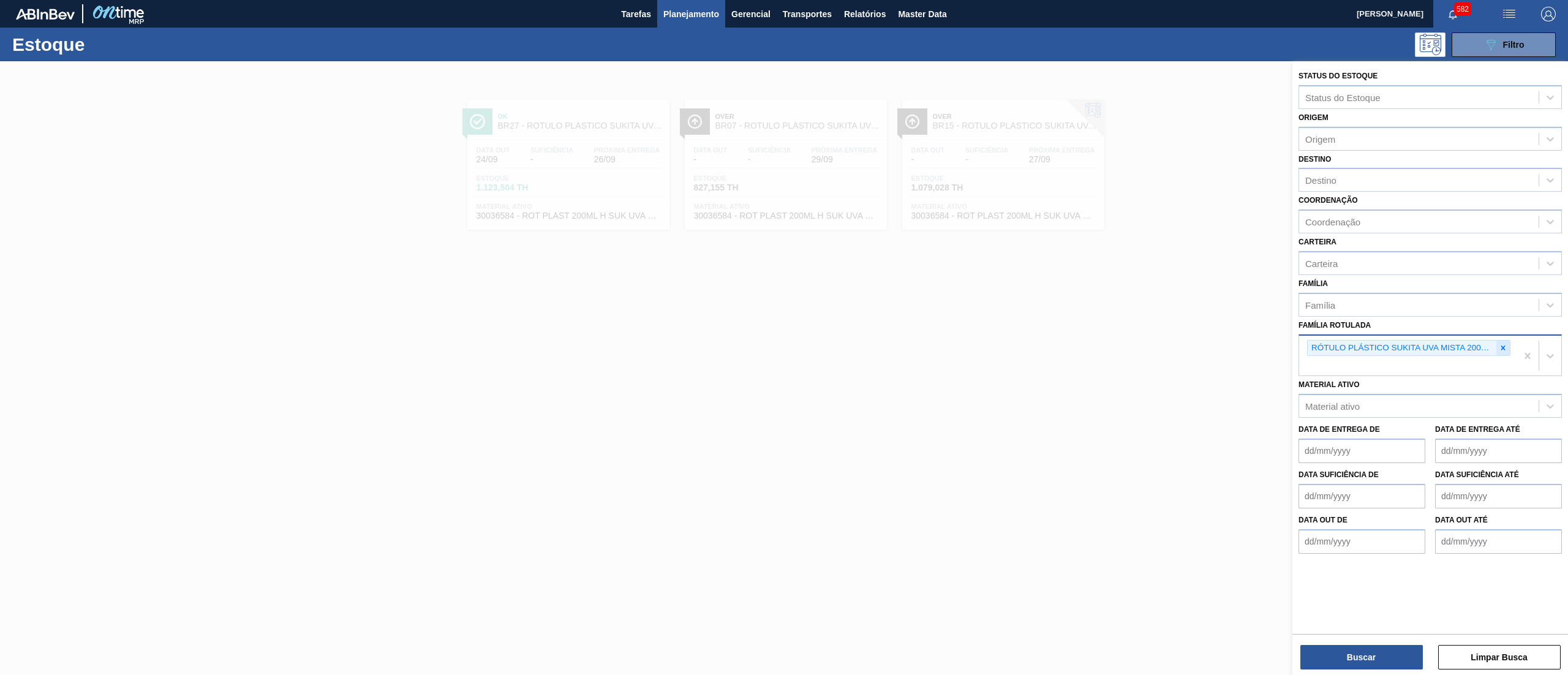
click at [1497, 345] on div at bounding box center [1503, 348] width 13 height 15
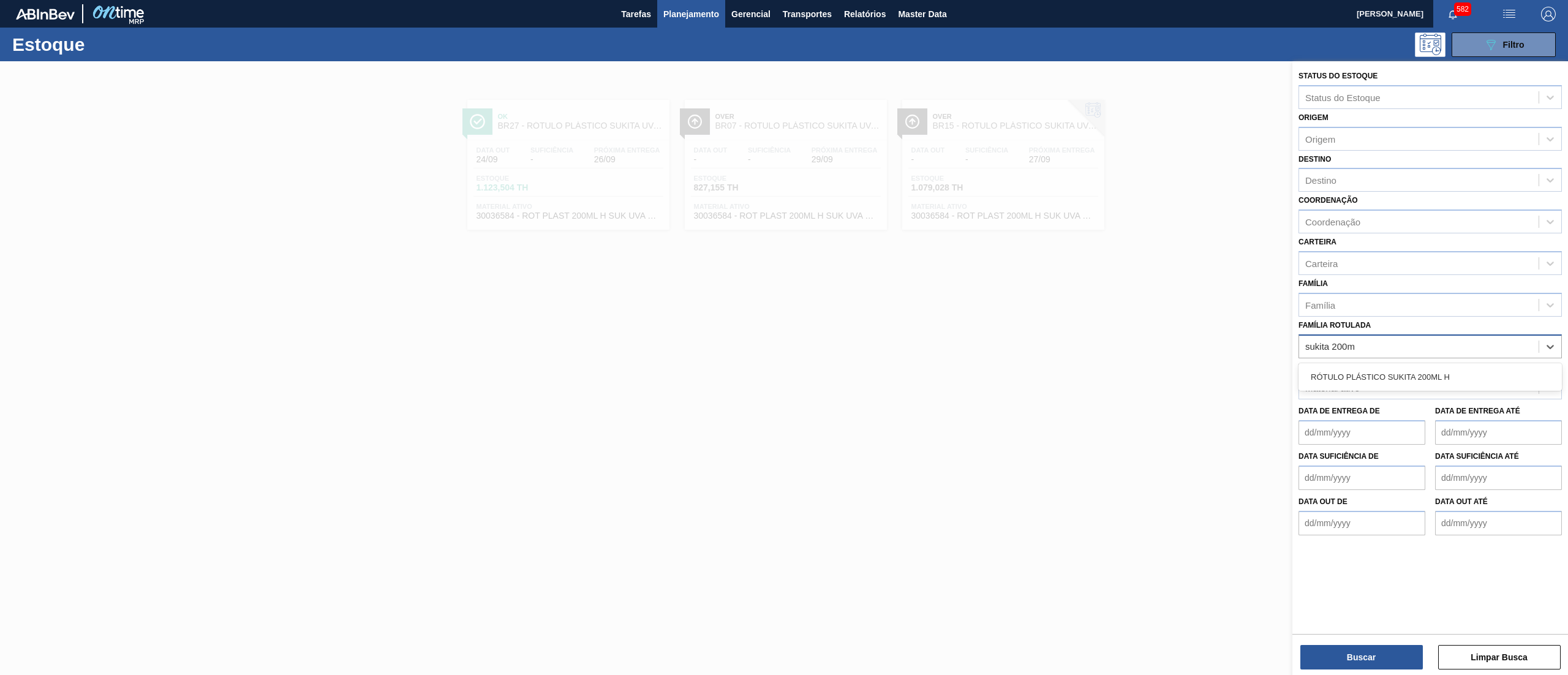
type Rotulada "sukita 200ml"
click at [1493, 369] on div "RÓTULO PLÁSTICO SUKITA 200ML H" at bounding box center [1430, 377] width 264 height 23
click at [1332, 647] on button "Buscar" at bounding box center [1361, 657] width 123 height 25
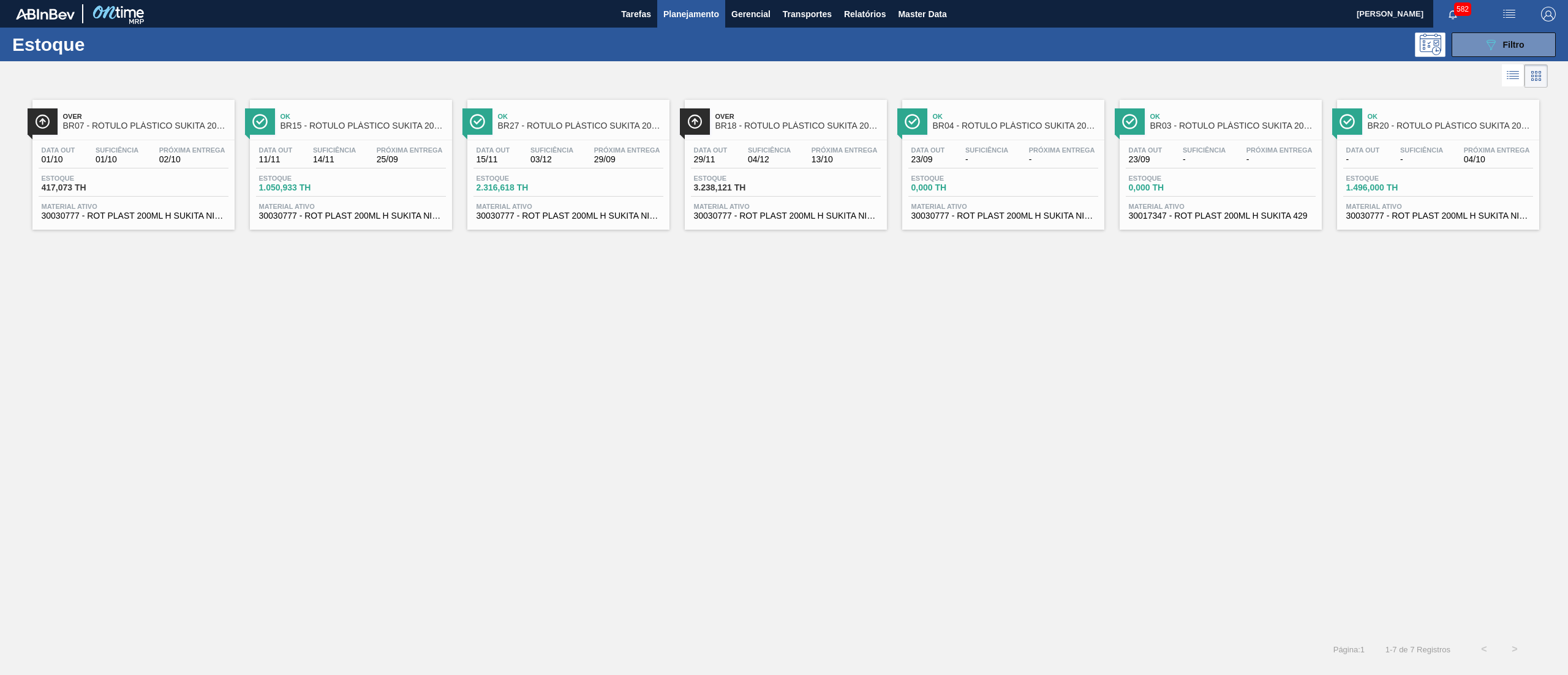
click at [211, 220] on span "30030777 - ROT PLAST 200ML H SUKITA NIV24" at bounding box center [133, 216] width 184 height 9
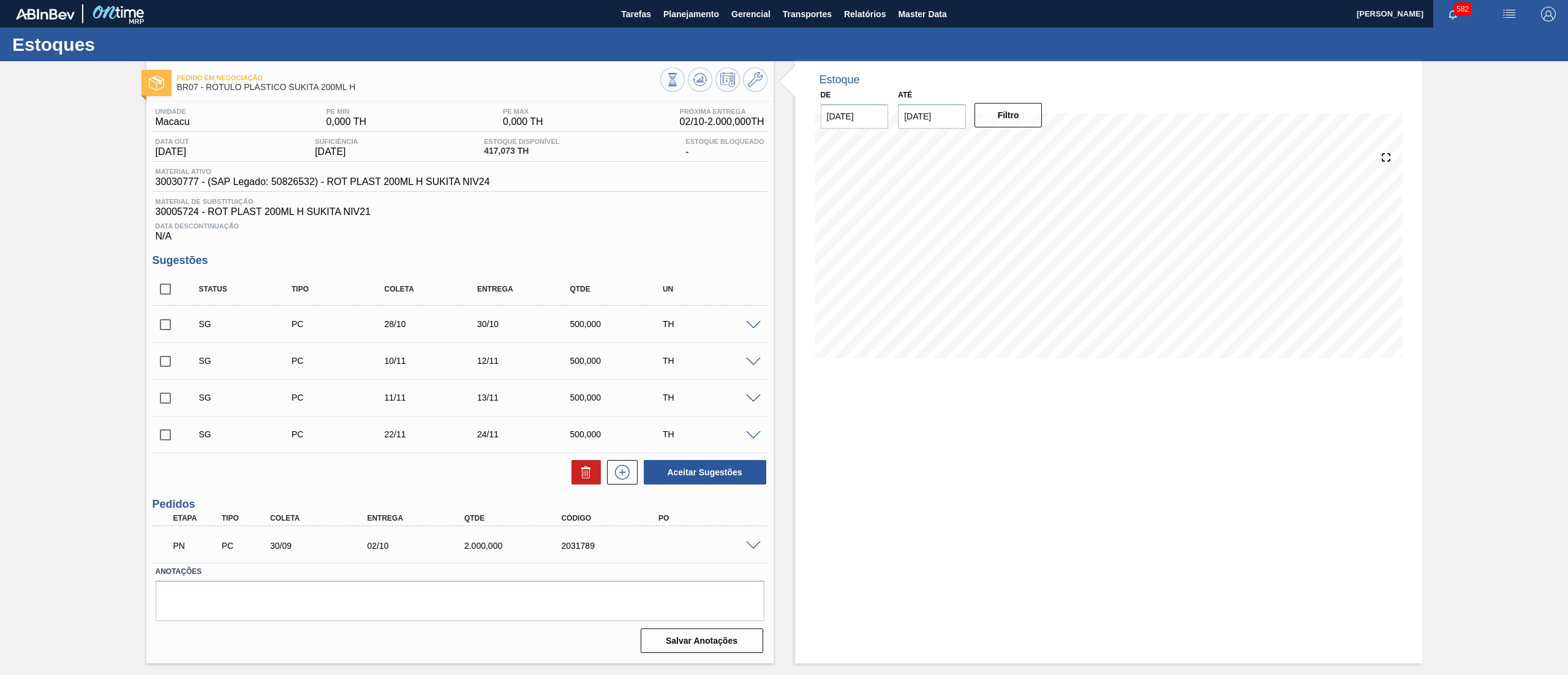
click at [752, 550] on span at bounding box center [753, 546] width 14 height 9
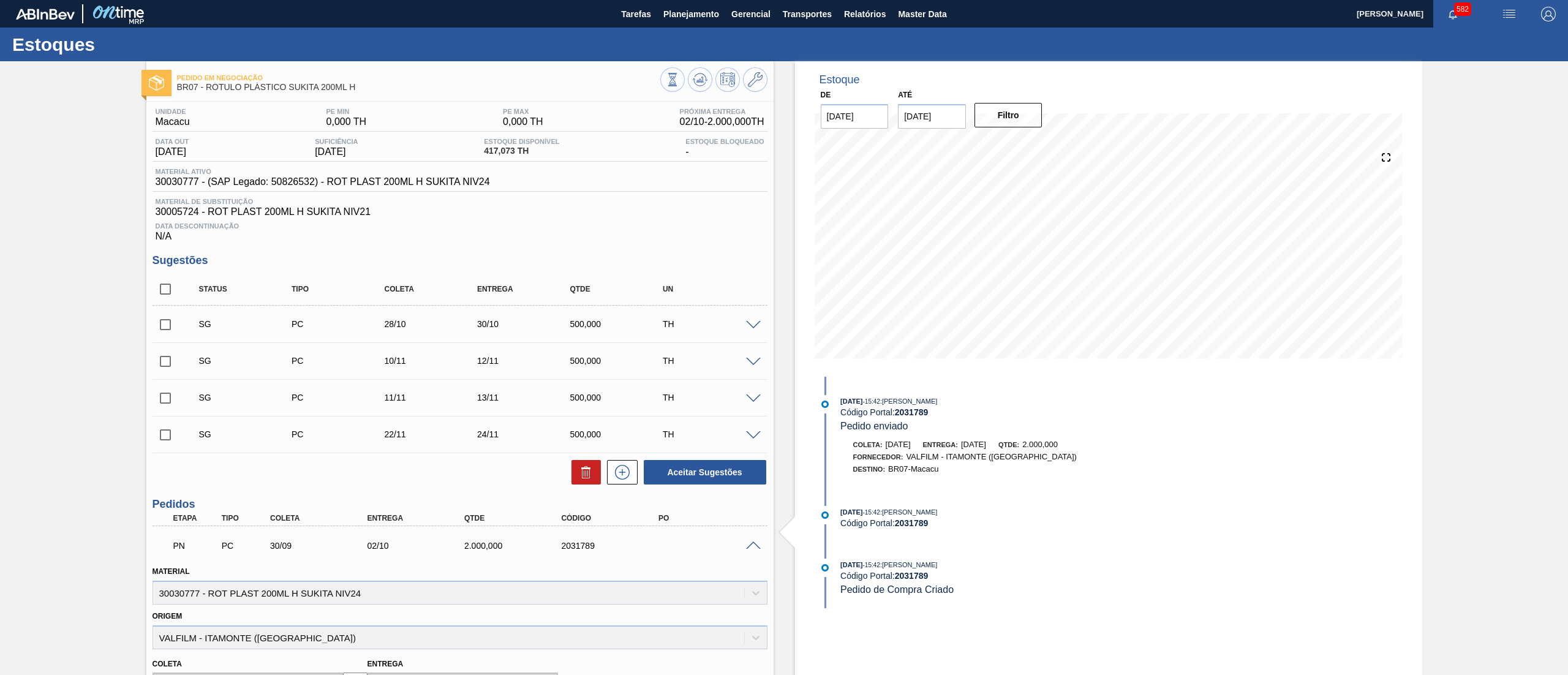
click at [752, 550] on span at bounding box center [753, 546] width 14 height 9
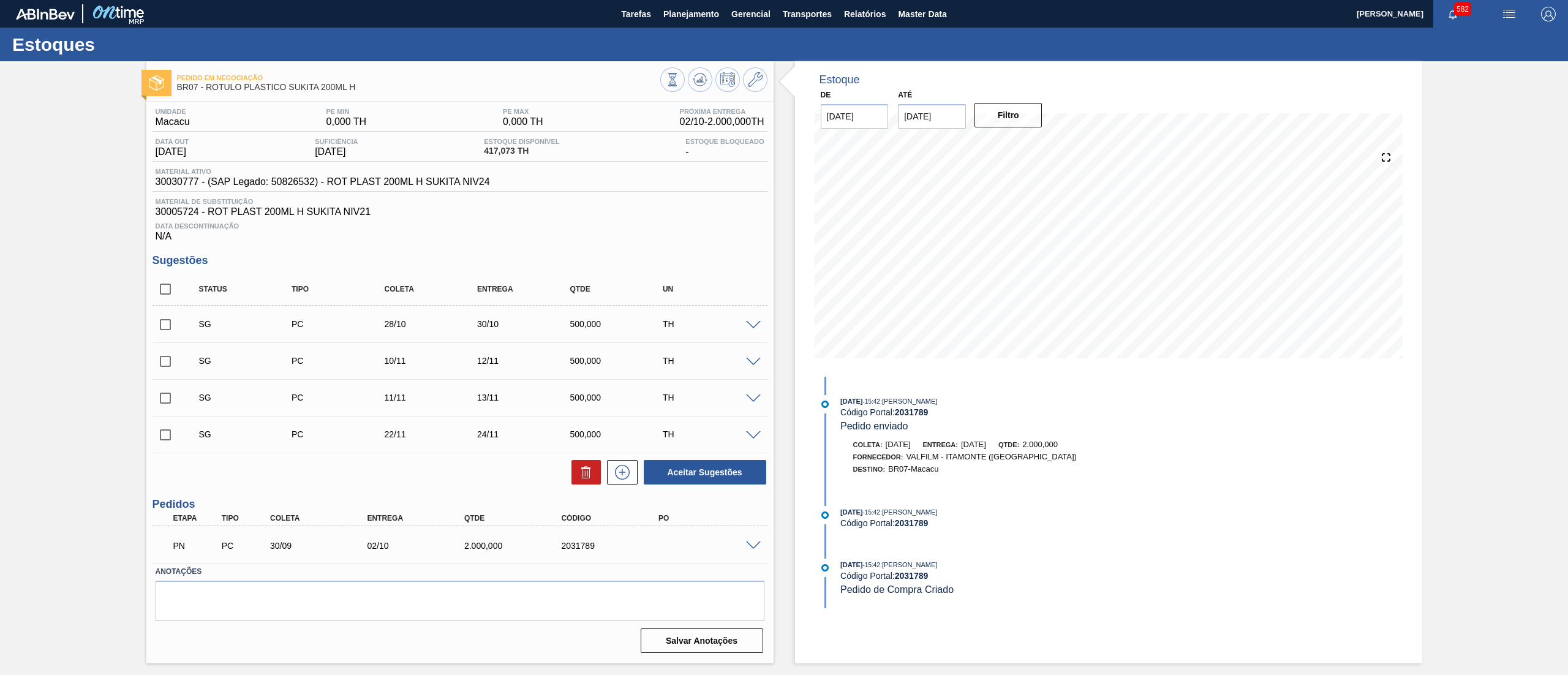
click at [752, 550] on span at bounding box center [753, 546] width 14 height 9
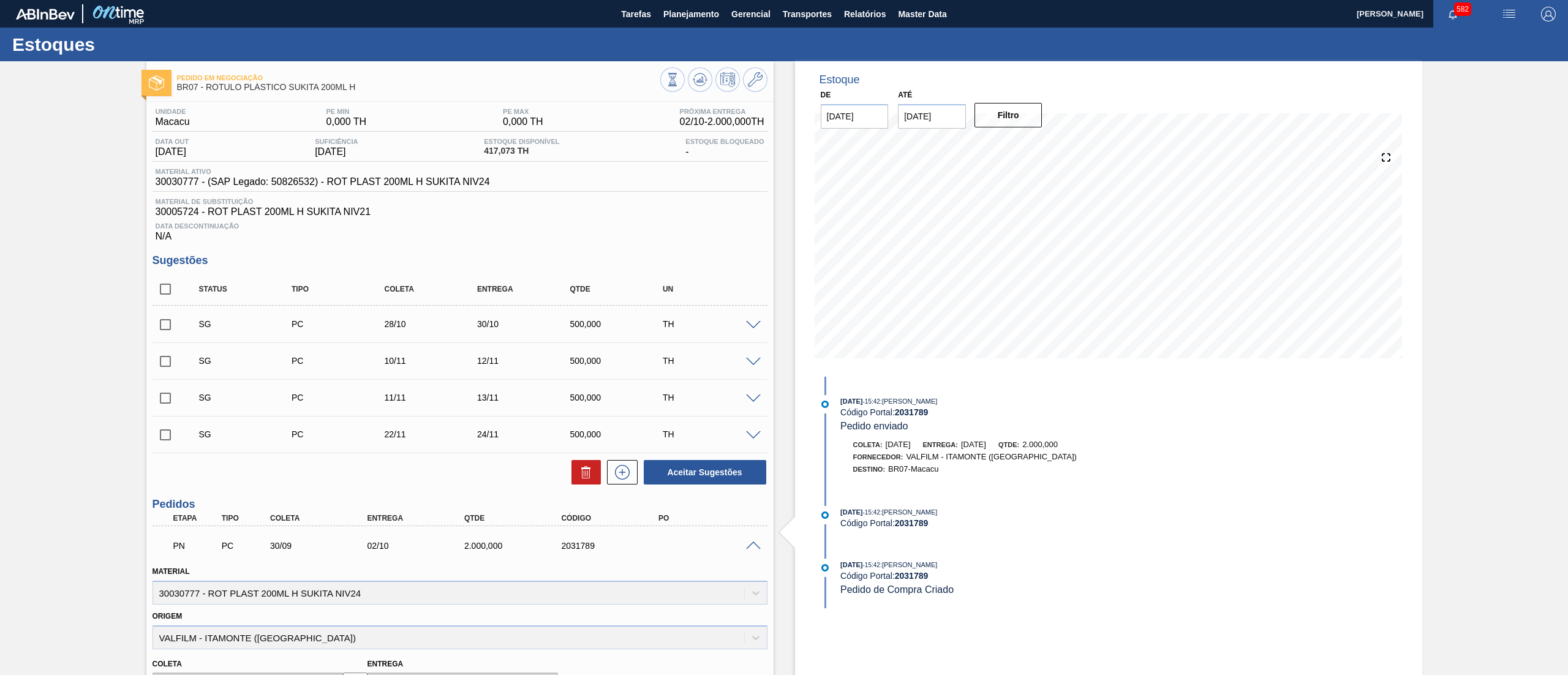
click at [752, 550] on span at bounding box center [753, 546] width 14 height 9
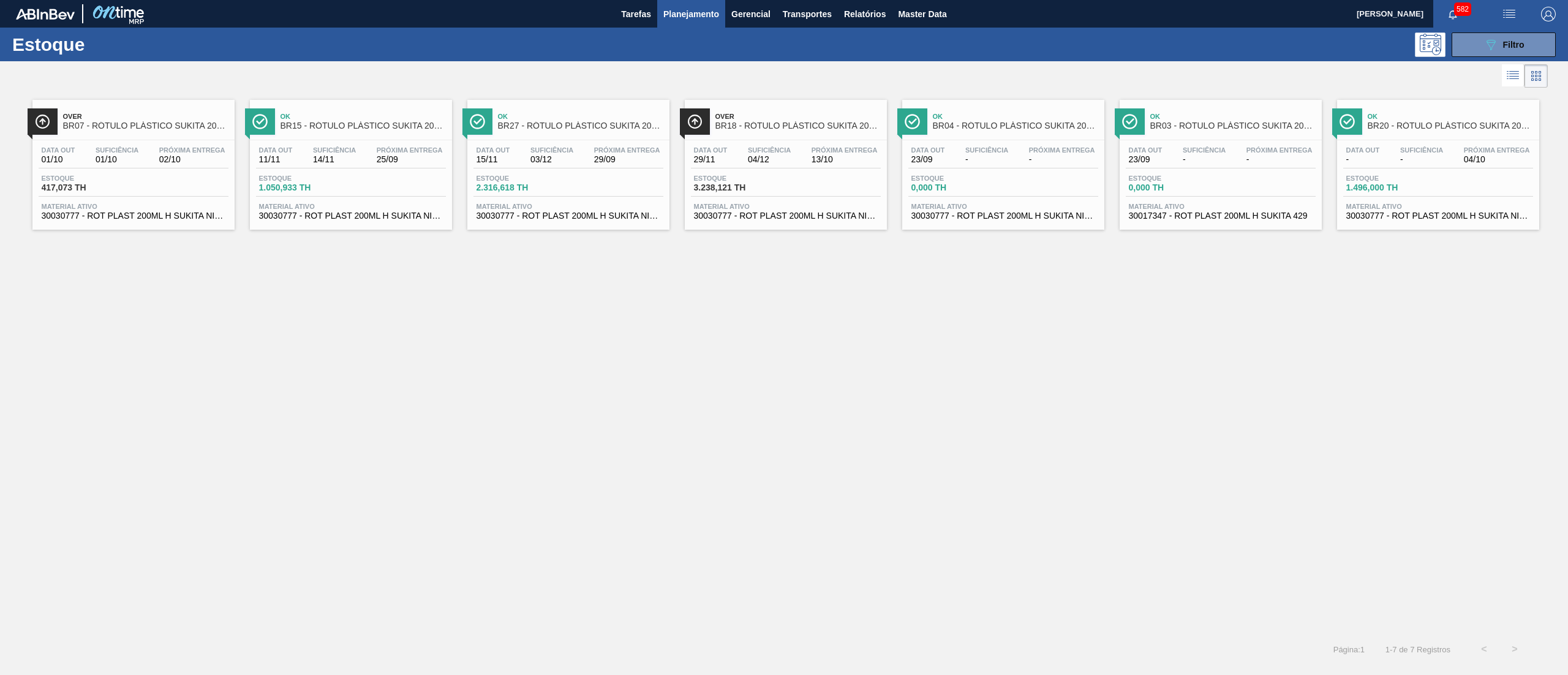
click at [353, 218] on span "30030777 - ROT PLAST 200ML H SUKITA NIV24" at bounding box center [351, 216] width 184 height 9
click at [601, 215] on span "30030777 - ROT PLAST 200ML H SUKITA NIV24" at bounding box center [569, 216] width 184 height 9
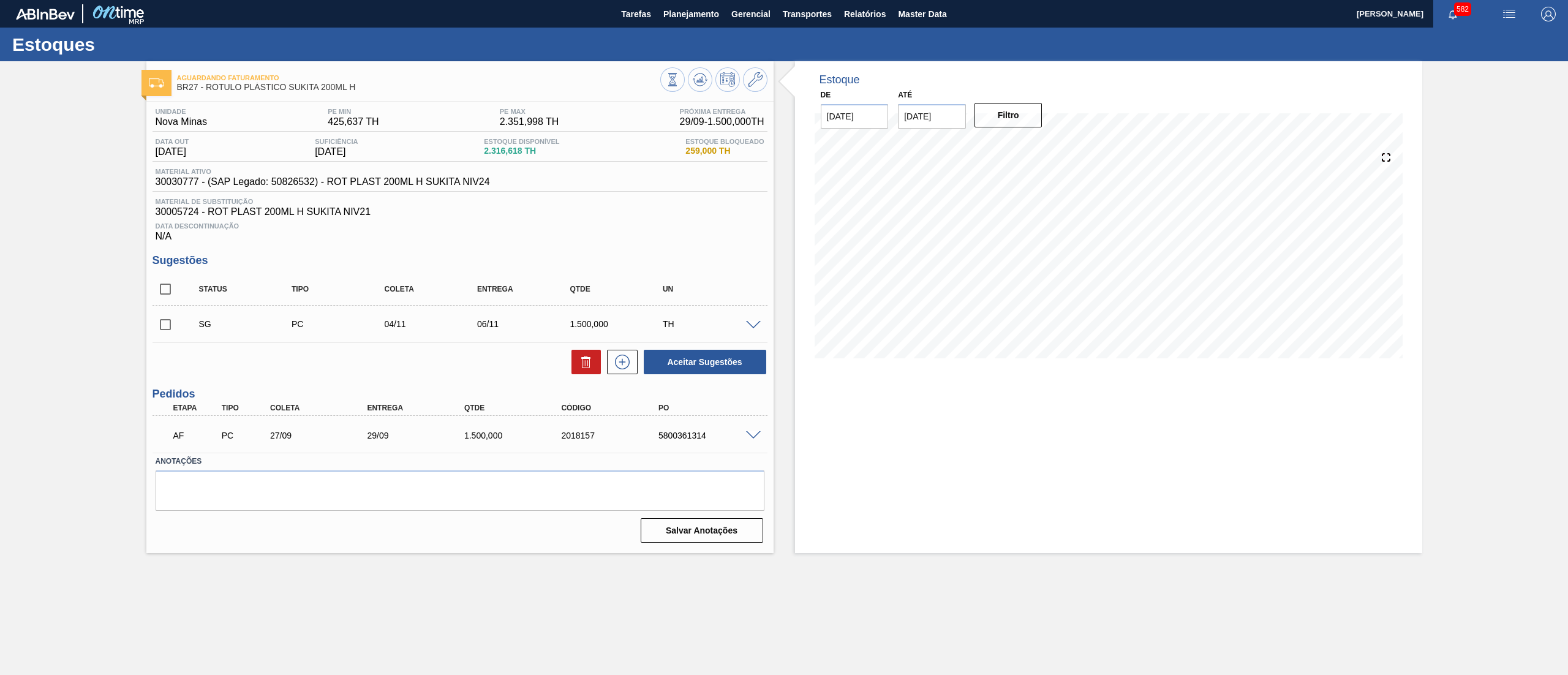
click at [747, 435] on span at bounding box center [753, 436] width 14 height 9
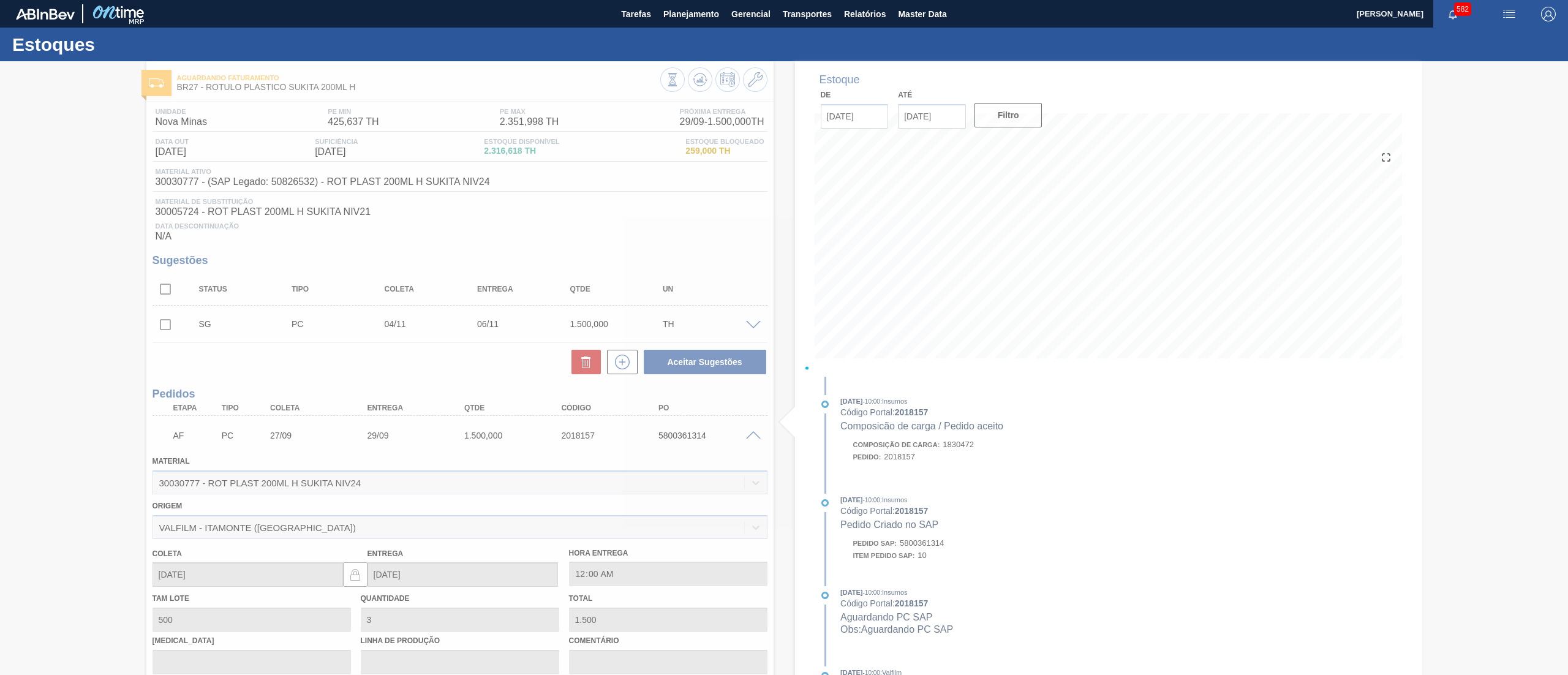
click at [747, 435] on div at bounding box center [784, 368] width 1568 height 614
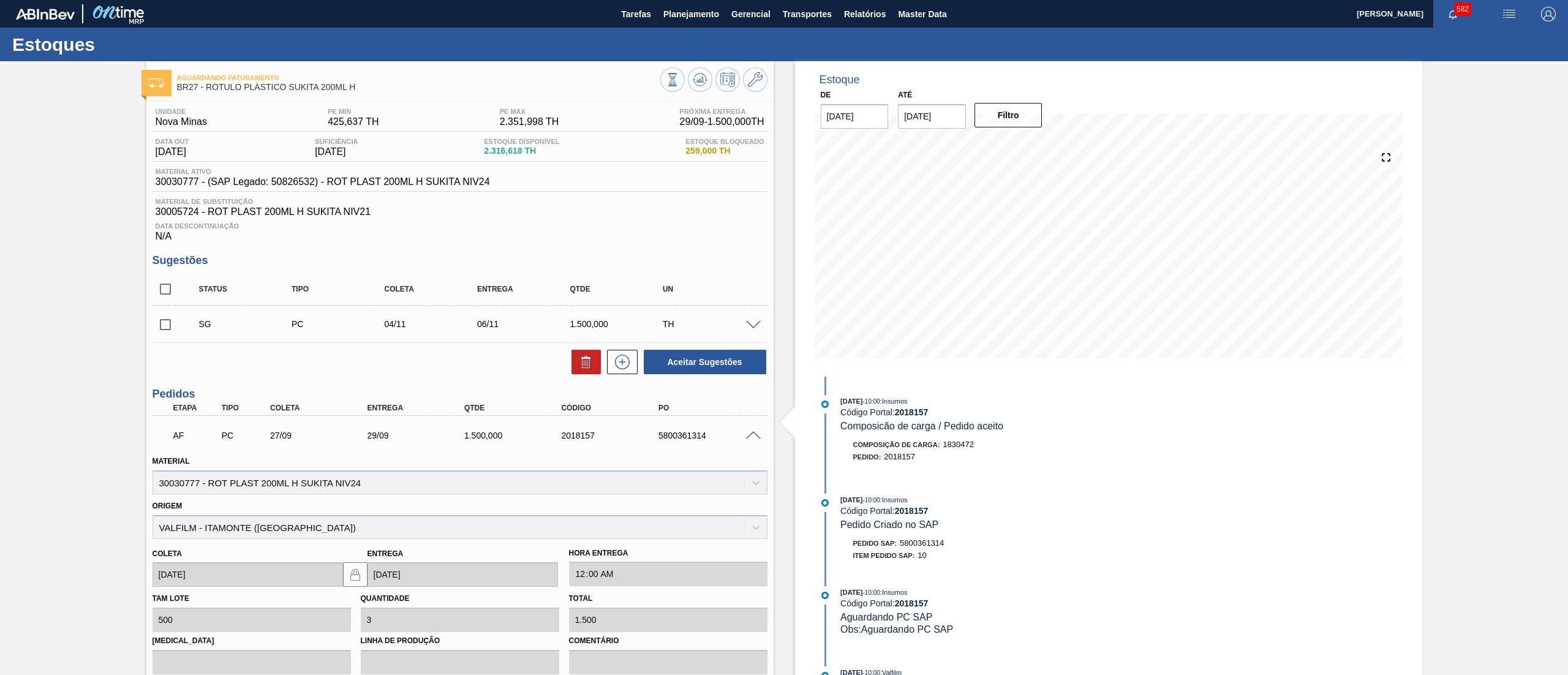
click at [747, 435] on span at bounding box center [753, 436] width 14 height 9
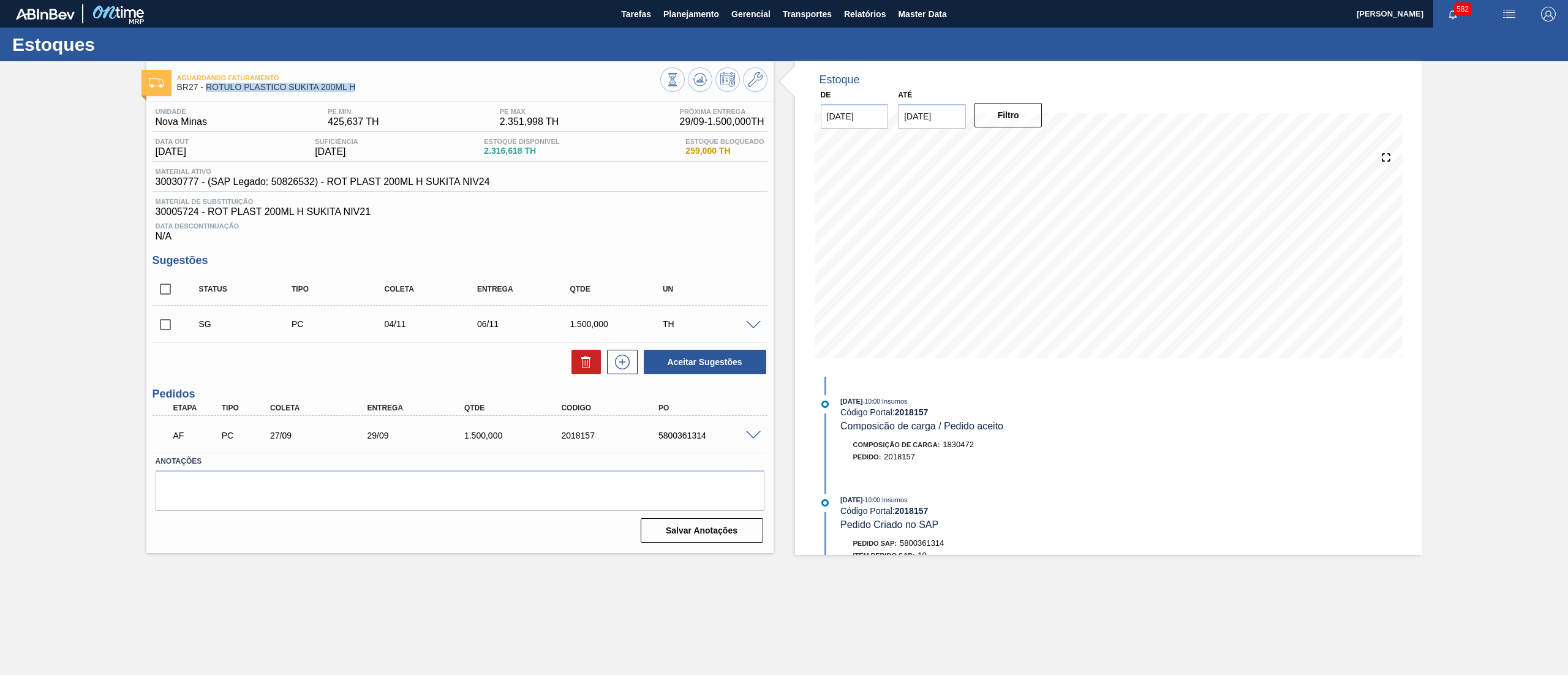
drag, startPoint x: 358, startPoint y: 92, endPoint x: 206, endPoint y: 87, distance: 152.1
click at [206, 87] on div "Aguardando Faturamento BR27 - RÓTULO PLÁSTICO SUKITA 200ML H" at bounding box center [418, 83] width 483 height 28
copy span "RÓTULO PLÁSTICO SUKITA 200ML H"
